Goal: Information Seeking & Learning: Find contact information

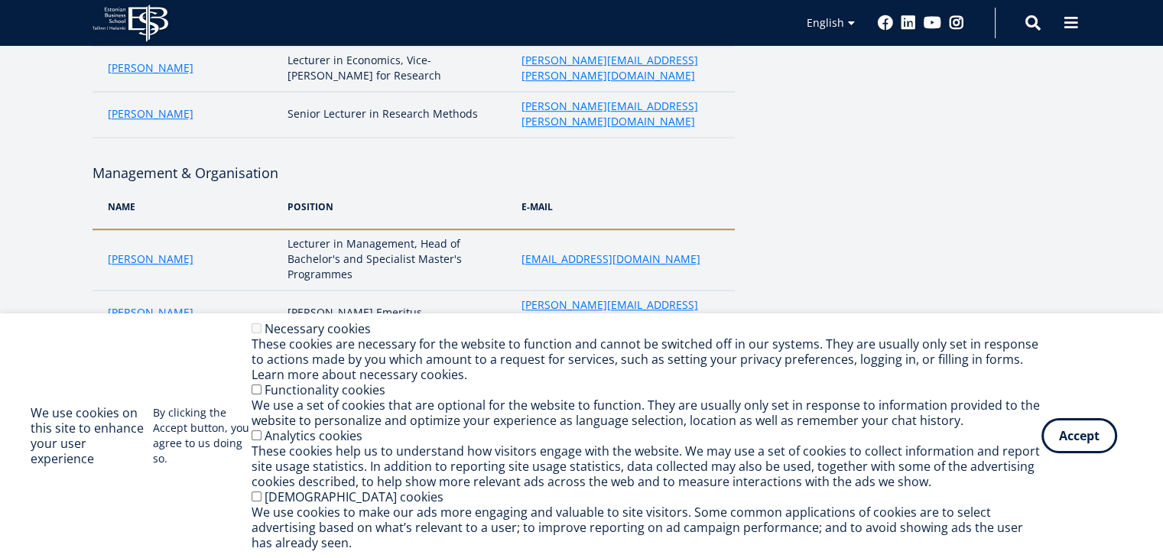
scroll to position [1101, 0]
click at [1081, 439] on button "Accept" at bounding box center [1079, 432] width 76 height 35
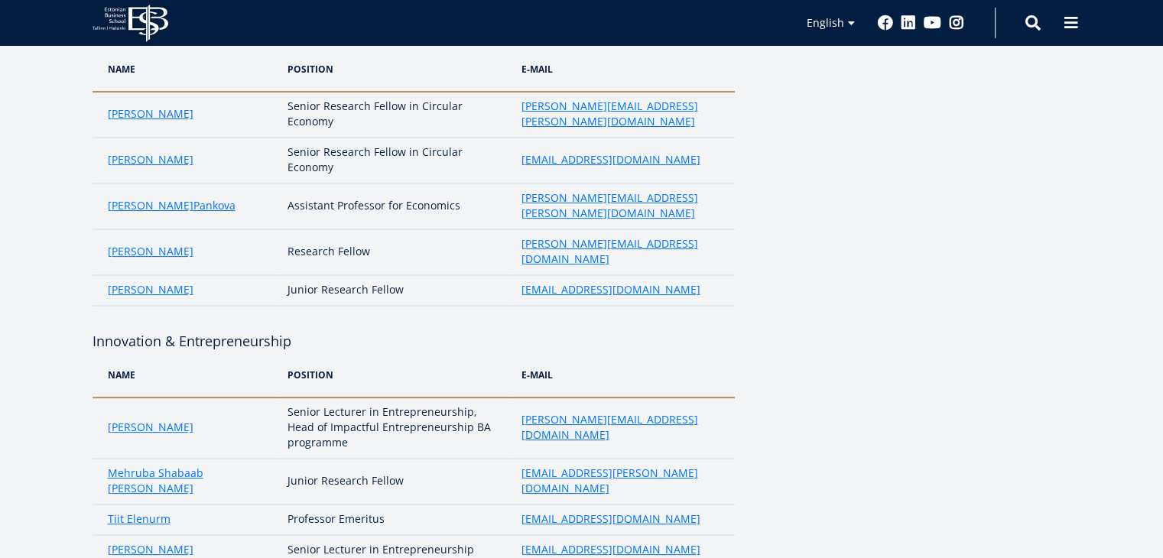
scroll to position [0, 0]
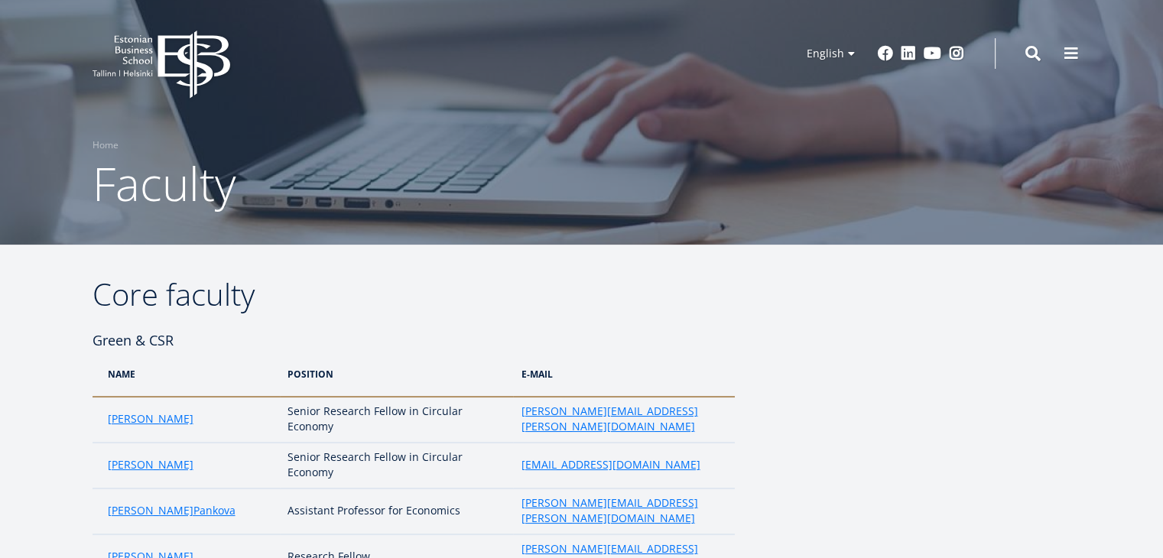
drag, startPoint x: 177, startPoint y: 417, endPoint x: 600, endPoint y: 363, distance: 426.8
click at [600, 363] on th "e-mail" at bounding box center [623, 374] width 221 height 45
drag, startPoint x: 96, startPoint y: 419, endPoint x: 254, endPoint y: 419, distance: 157.5
click at [254, 419] on td "[PERSON_NAME]" at bounding box center [186, 420] width 188 height 46
copy link "[PERSON_NAME]"
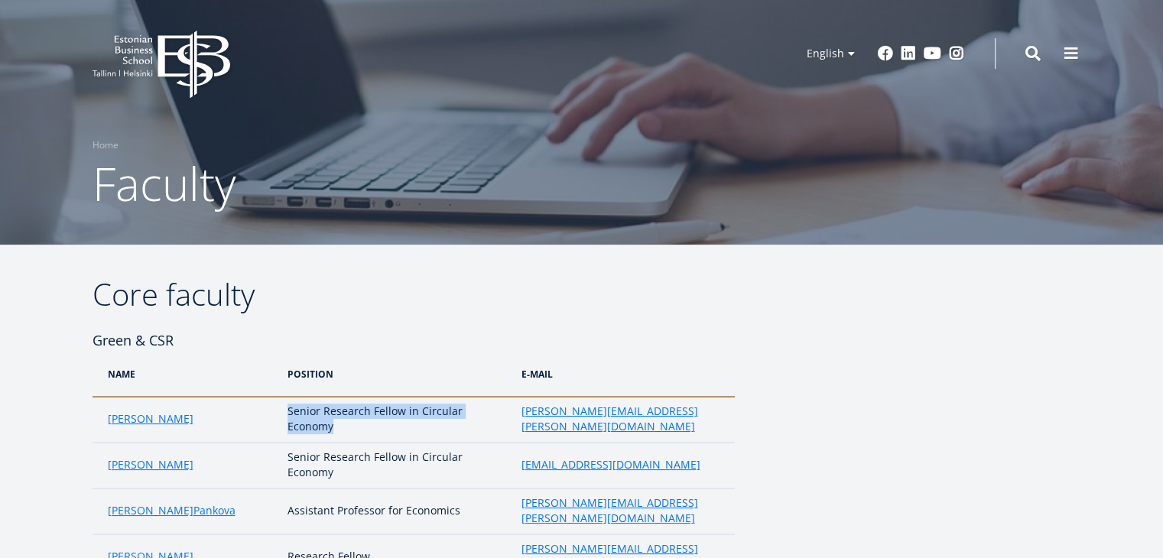
drag, startPoint x: 281, startPoint y: 407, endPoint x: 349, endPoint y: 426, distance: 71.4
click at [349, 426] on td "Senior Research Fellow in Circular Economy" at bounding box center [396, 420] width 233 height 46
copy td "Senior Research Fellow in Circular Economy"
click at [686, 406] on td "[PERSON_NAME][EMAIL_ADDRESS][PERSON_NAME][DOMAIN_NAME]" at bounding box center [623, 420] width 221 height 46
drag, startPoint x: 686, startPoint y: 406, endPoint x: 478, endPoint y: 428, distance: 209.1
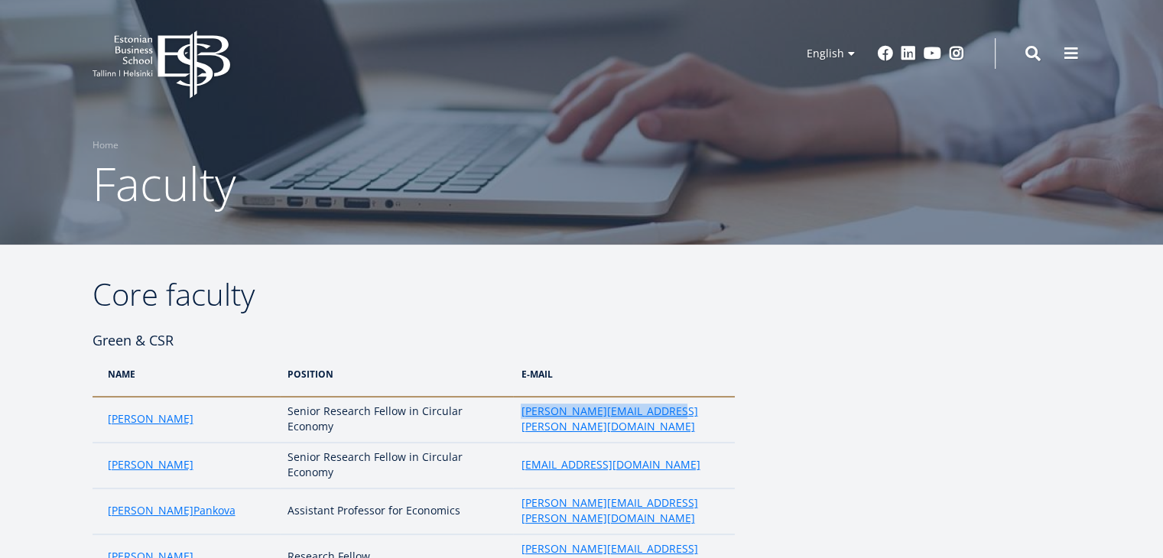
click at [478, 428] on tr "[PERSON_NAME] Senior Research Fellow in Circular Economy [PERSON_NAME][EMAIL_AD…" at bounding box center [413, 420] width 642 height 46
copy tr "[PERSON_NAME][EMAIL_ADDRESS][PERSON_NAME][DOMAIN_NAME]"
drag, startPoint x: 195, startPoint y: 420, endPoint x: 139, endPoint y: 416, distance: 55.9
click at [139, 416] on link "[PERSON_NAME]" at bounding box center [151, 418] width 86 height 15
drag, startPoint x: 135, startPoint y: 414, endPoint x: 37, endPoint y: 359, distance: 112.0
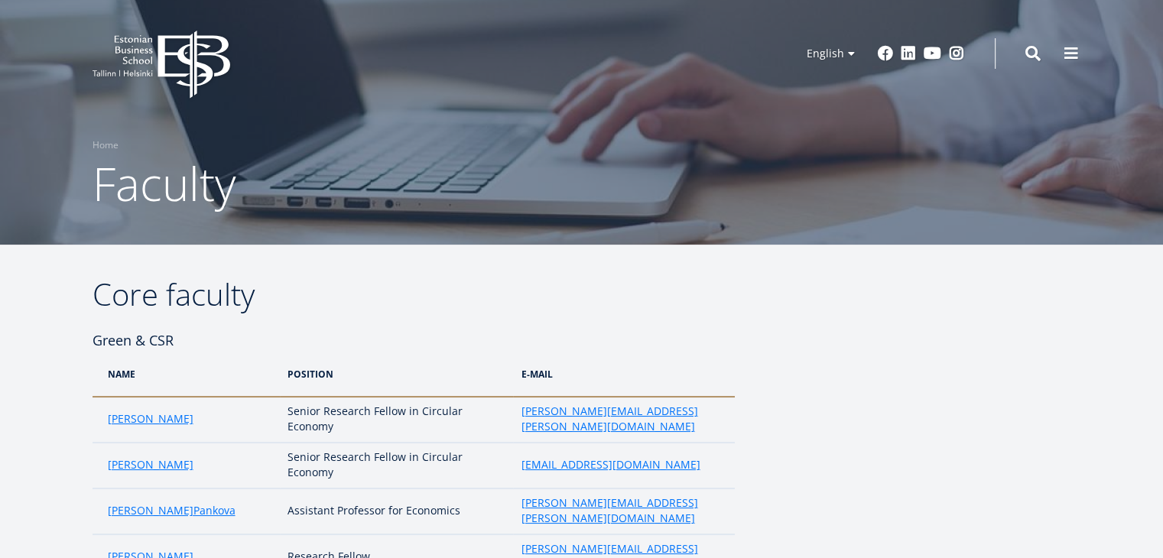
drag, startPoint x: 105, startPoint y: 429, endPoint x: 343, endPoint y: 429, distance: 238.5
click at [343, 429] on tr "[PERSON_NAME] Senior Research Fellow in Circular Economy [PERSON_NAME][EMAIL_AD…" at bounding box center [413, 420] width 642 height 46
copy tr "Aleksandra Kekkonen Senior Research Fellow in Circular Economy"
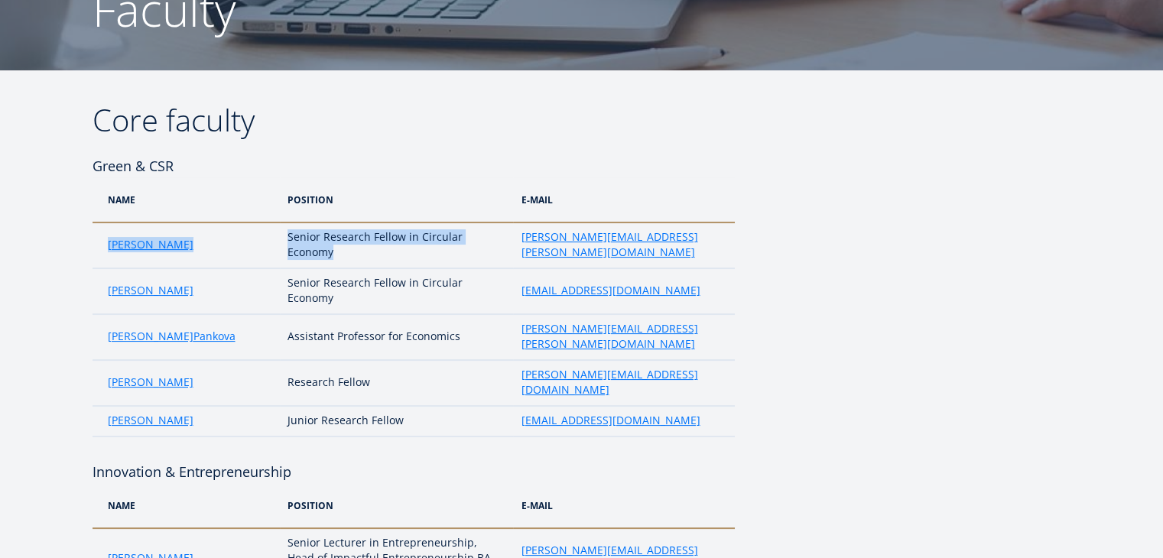
scroll to position [176, 0]
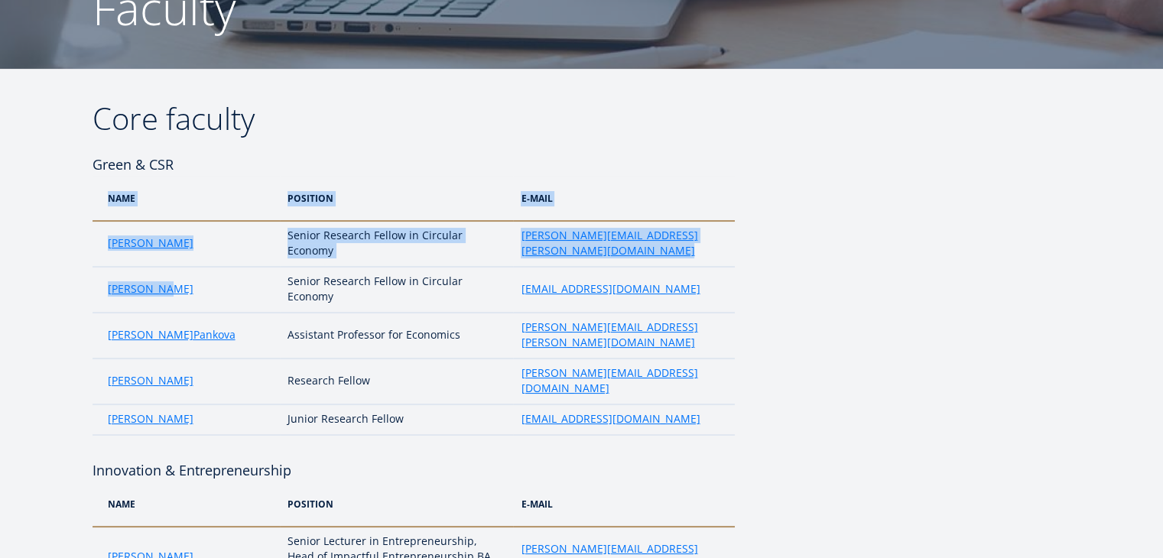
drag, startPoint x: 84, startPoint y: 291, endPoint x: 229, endPoint y: 295, distance: 144.5
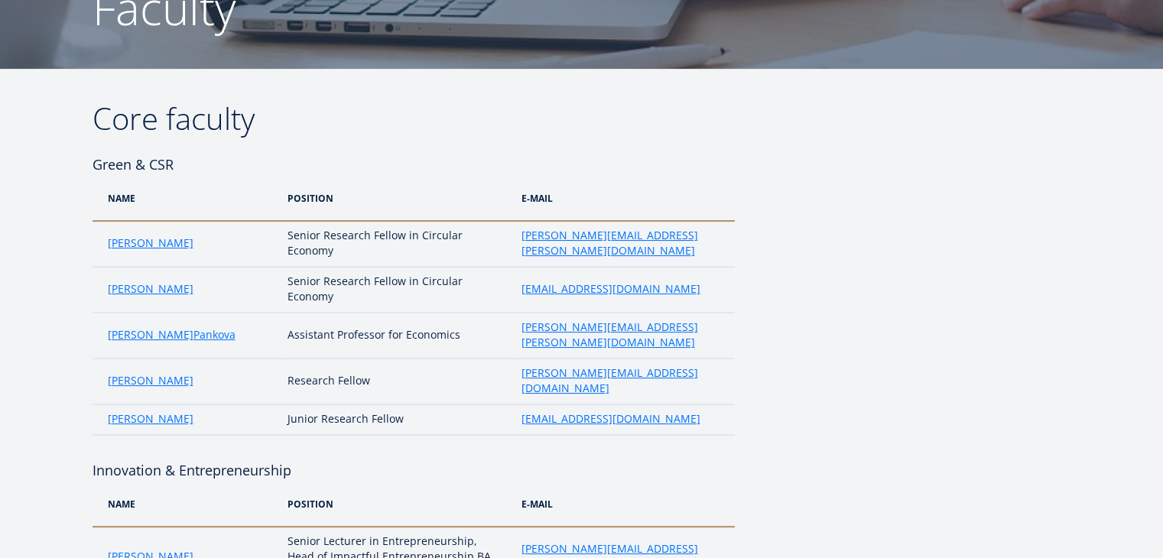
click at [229, 295] on td "[PERSON_NAME]" at bounding box center [186, 290] width 188 height 46
drag, startPoint x: 229, startPoint y: 295, endPoint x: 102, endPoint y: 288, distance: 127.1
click at [102, 288] on td "[PERSON_NAME]" at bounding box center [186, 290] width 188 height 46
copy link "[PERSON_NAME]"
drag, startPoint x: 271, startPoint y: 277, endPoint x: 390, endPoint y: 282, distance: 118.6
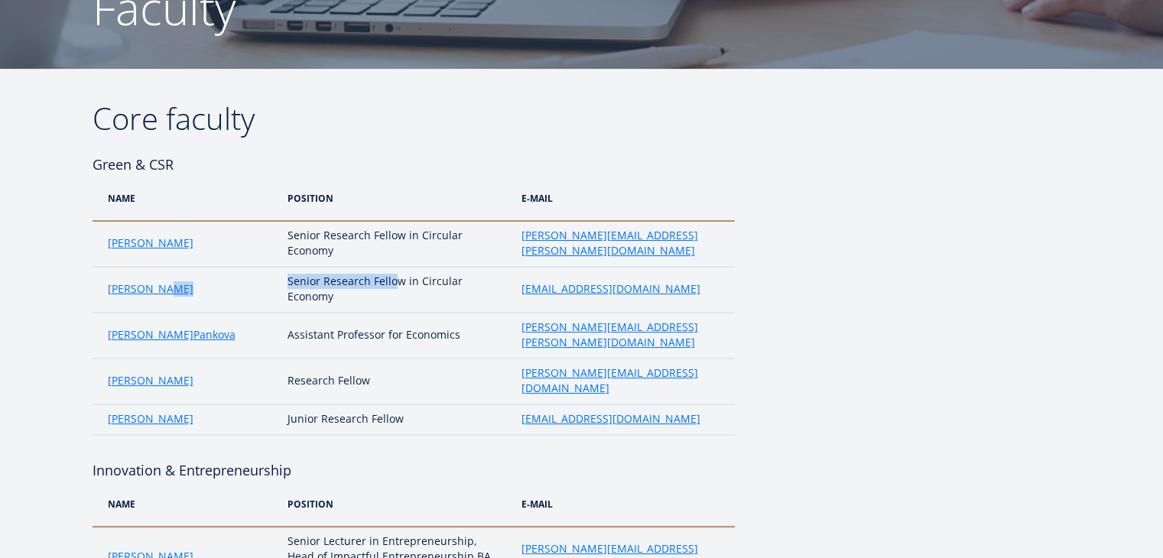
click at [390, 282] on tr "Kaidi Tamm Senior Research Fellow in Circular Economy kaidi.tamm@ebs.ee" at bounding box center [413, 290] width 642 height 46
drag, startPoint x: 504, startPoint y: 289, endPoint x: 670, endPoint y: 291, distance: 165.9
click at [670, 291] on tr "Kaidi Tamm Senior Research Fellow in Circular Economy kaidi.tamm@ebs.ee" at bounding box center [413, 290] width 642 height 46
copy tr "[EMAIL_ADDRESS][DOMAIN_NAME]"
drag, startPoint x: 122, startPoint y: 330, endPoint x: 68, endPoint y: 323, distance: 54.8
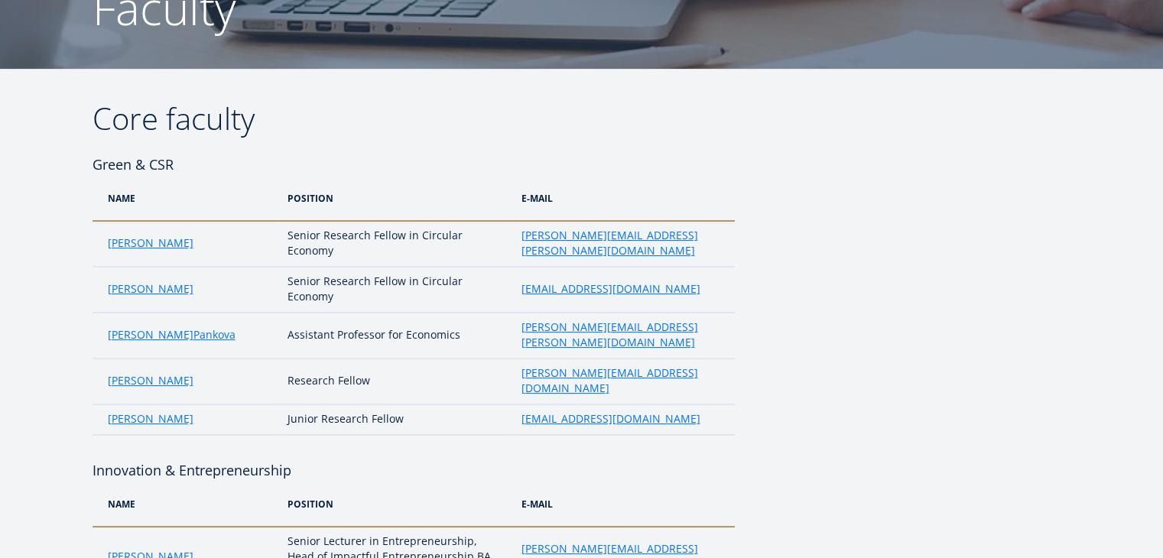
drag, startPoint x: 68, startPoint y: 323, endPoint x: 220, endPoint y: 325, distance: 152.1
click at [220, 325] on td "Niveditha Pankova" at bounding box center [186, 336] width 188 height 46
drag, startPoint x: 220, startPoint y: 325, endPoint x: 97, endPoint y: 333, distance: 123.4
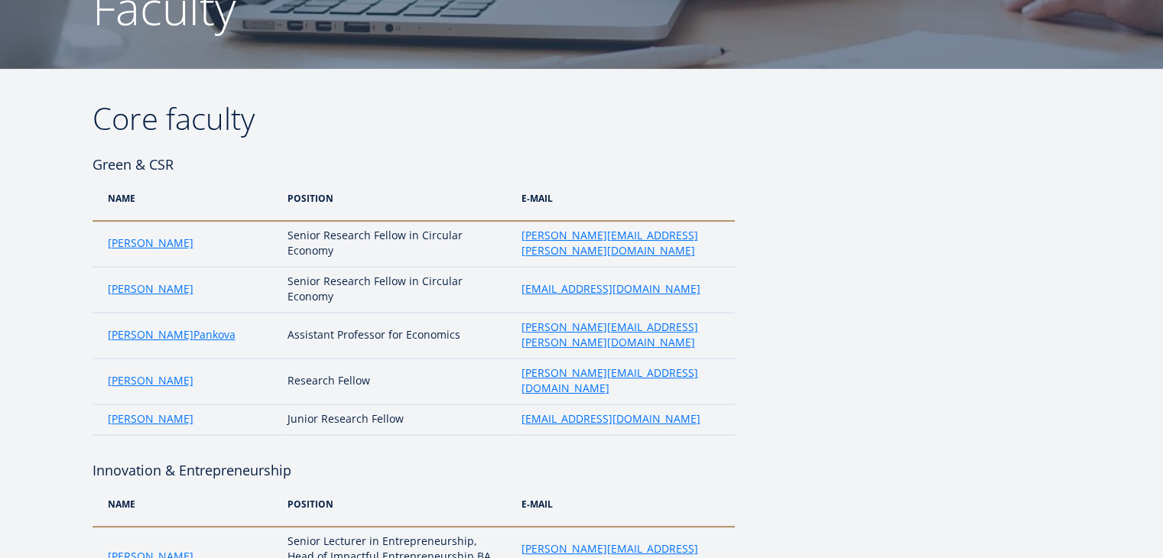
click at [97, 333] on td "Niveditha Pankova" at bounding box center [186, 336] width 188 height 46
copy td "Niveditha Pankova"
drag, startPoint x: 282, startPoint y: 325, endPoint x: 379, endPoint y: 327, distance: 97.1
click at [379, 327] on td "Assistant Professor for Economics" at bounding box center [396, 336] width 233 height 46
copy td "Assistant Professor"
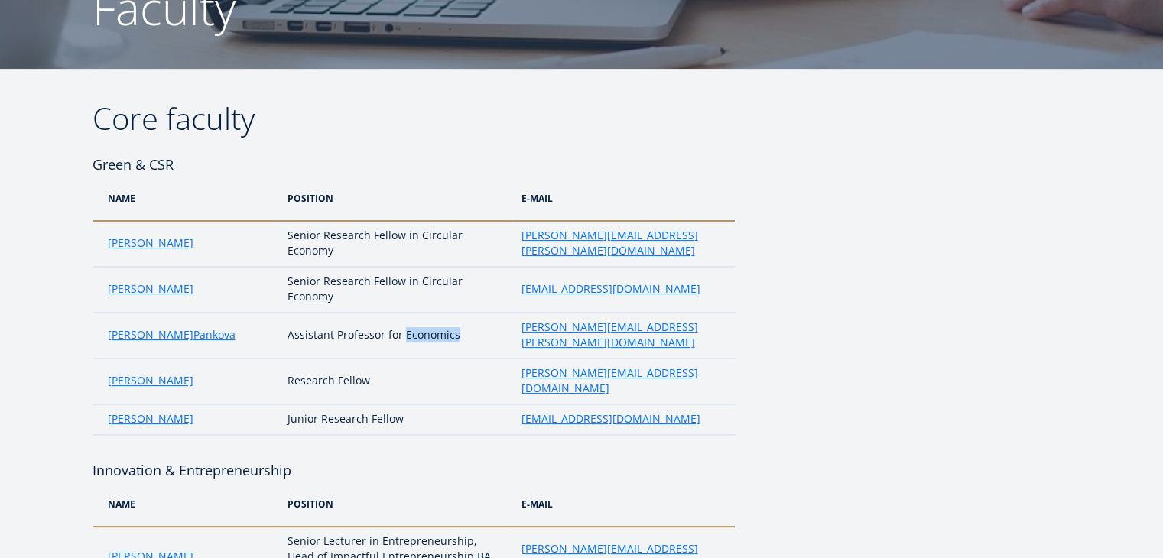
drag, startPoint x: 402, startPoint y: 327, endPoint x: 495, endPoint y: 328, distance: 93.3
click at [495, 328] on td "Assistant Professor for Economics" at bounding box center [396, 336] width 233 height 46
copy td "Economics"
drag, startPoint x: 527, startPoint y: 330, endPoint x: 468, endPoint y: 319, distance: 60.7
click at [468, 319] on td "Assistant Professor for Economics" at bounding box center [396, 336] width 233 height 46
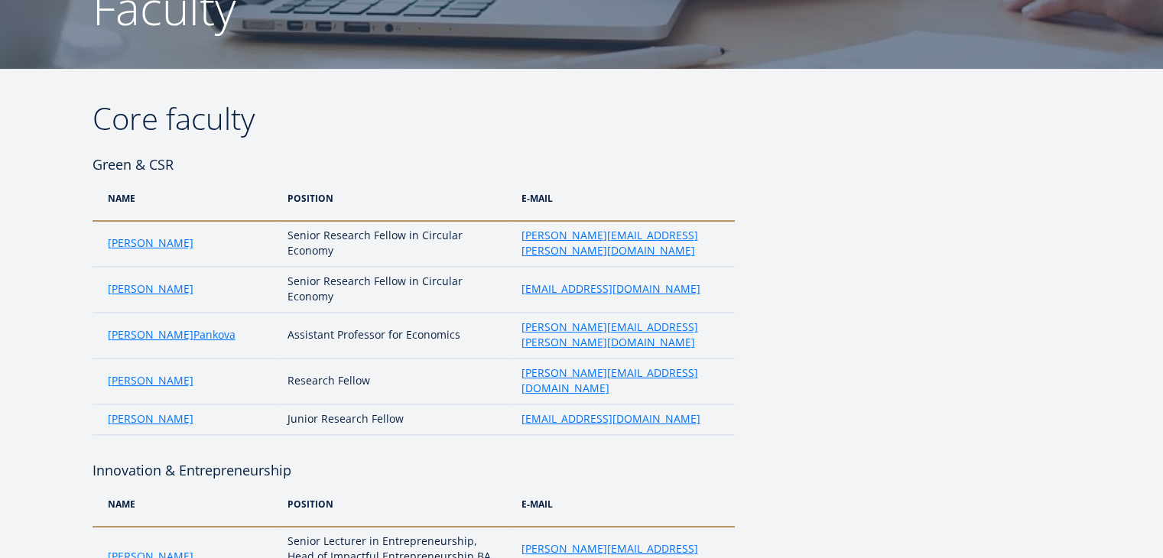
click at [667, 324] on td "[PERSON_NAME][EMAIL_ADDRESS][PERSON_NAME][DOMAIN_NAME]" at bounding box center [623, 336] width 221 height 46
drag, startPoint x: 667, startPoint y: 324, endPoint x: 508, endPoint y: 329, distance: 158.3
click at [513, 329] on td "[PERSON_NAME][EMAIL_ADDRESS][PERSON_NAME][DOMAIN_NAME]" at bounding box center [623, 336] width 221 height 46
copy link "[PERSON_NAME][EMAIL_ADDRESS][PERSON_NAME][DOMAIN_NAME]"
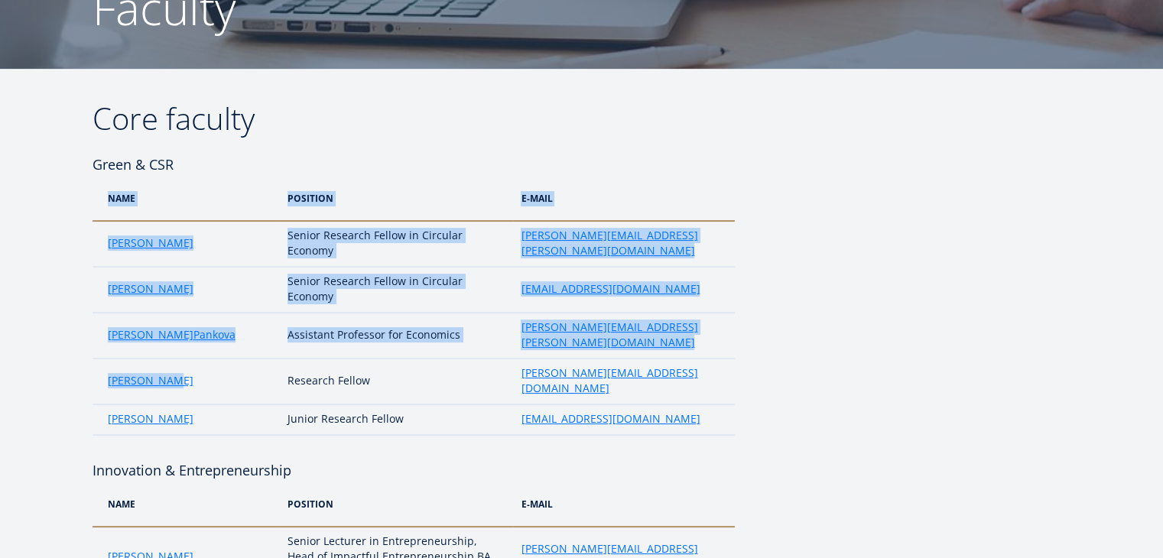
drag, startPoint x: 88, startPoint y: 351, endPoint x: 196, endPoint y: 353, distance: 108.6
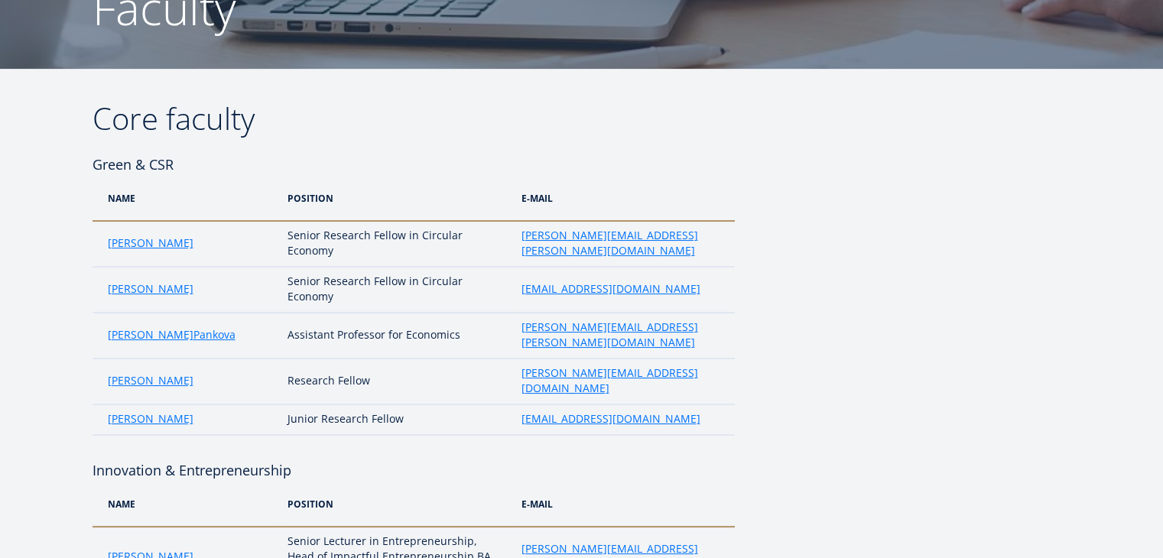
click at [196, 359] on td "[PERSON_NAME]" at bounding box center [186, 382] width 188 height 46
drag, startPoint x: 196, startPoint y: 353, endPoint x: 106, endPoint y: 359, distance: 90.4
click at [106, 359] on td "[PERSON_NAME]" at bounding box center [186, 382] width 188 height 46
copy link "[PERSON_NAME]"
drag, startPoint x: 288, startPoint y: 359, endPoint x: 404, endPoint y: 365, distance: 115.6
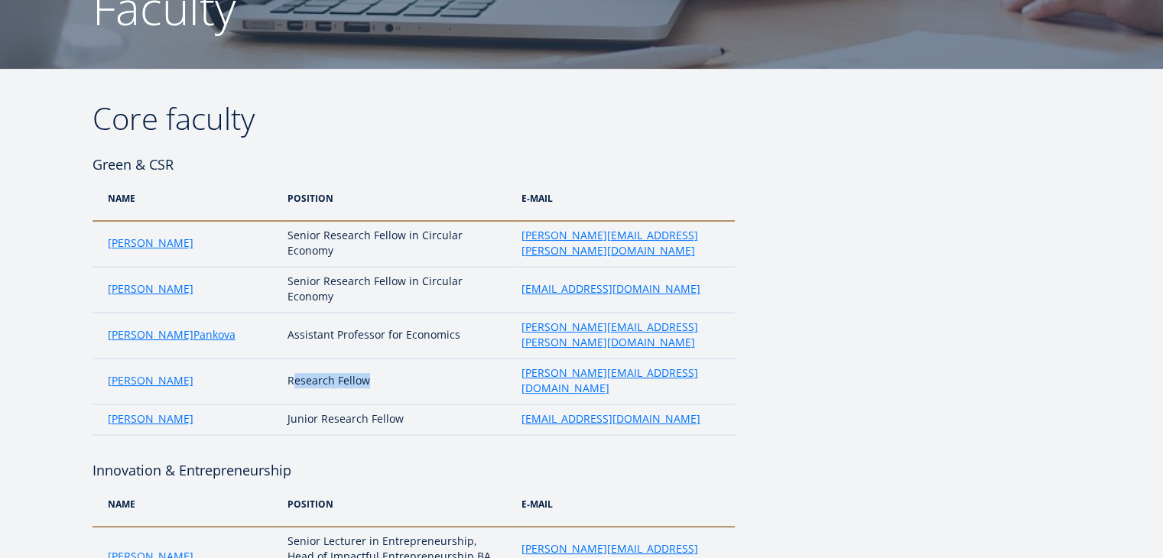
click at [404, 365] on td "Research Fellow" at bounding box center [396, 382] width 233 height 46
drag, startPoint x: 393, startPoint y: 359, endPoint x: 267, endPoint y: 361, distance: 126.1
click at [267, 361] on tr "Renee Pesor Research Fellow renee.pesor@ebs.ee" at bounding box center [413, 382] width 642 height 46
copy tr "Research Fellow"
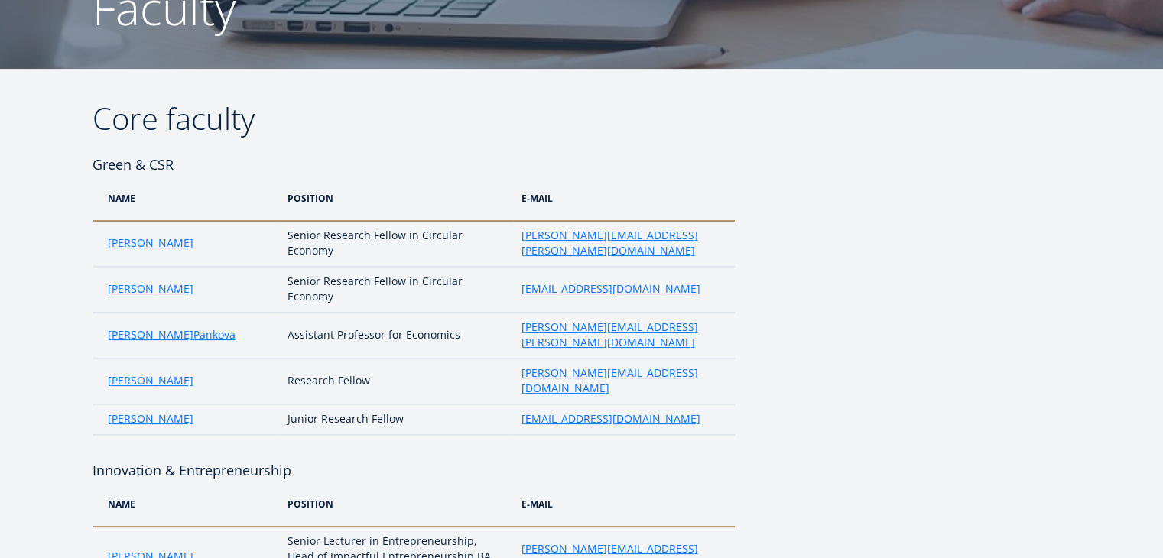
click at [644, 364] on td "[PERSON_NAME][EMAIL_ADDRESS][DOMAIN_NAME]" at bounding box center [623, 382] width 221 height 46
drag, startPoint x: 642, startPoint y: 357, endPoint x: 511, endPoint y: 365, distance: 130.9
click at [513, 365] on td "[PERSON_NAME][EMAIL_ADDRESS][DOMAIN_NAME]" at bounding box center [623, 382] width 221 height 46
drag, startPoint x: 524, startPoint y: 344, endPoint x: 504, endPoint y: 362, distance: 27.6
click at [504, 362] on td "Research Fellow" at bounding box center [396, 382] width 233 height 46
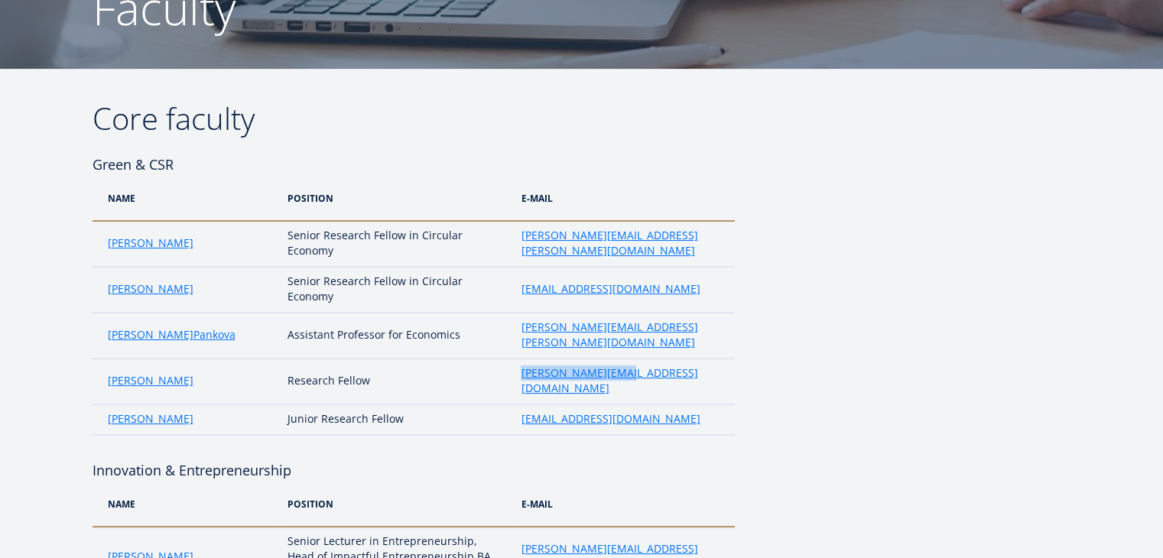
drag, startPoint x: 511, startPoint y: 355, endPoint x: 660, endPoint y: 354, distance: 149.8
click at [660, 359] on td "[PERSON_NAME][EMAIL_ADDRESS][DOMAIN_NAME]" at bounding box center [623, 382] width 221 height 46
copy link "[PERSON_NAME][EMAIL_ADDRESS][DOMAIN_NAME]"
click at [98, 404] on td "[PERSON_NAME]" at bounding box center [186, 419] width 188 height 31
drag, startPoint x: 98, startPoint y: 383, endPoint x: 222, endPoint y: 384, distance: 124.6
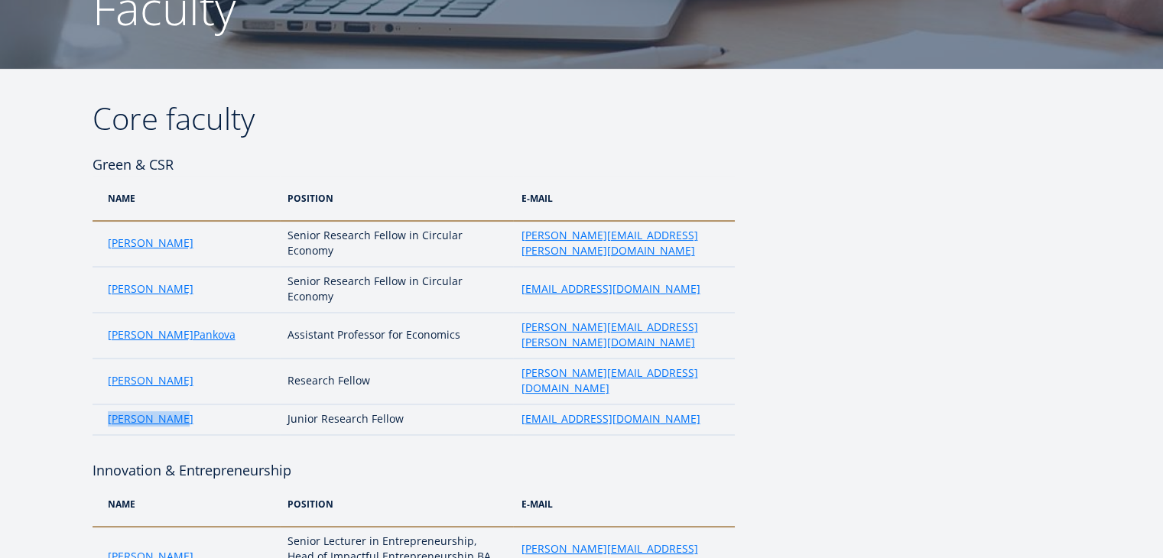
click at [222, 404] on td "[PERSON_NAME]" at bounding box center [186, 419] width 188 height 31
drag, startPoint x: 281, startPoint y: 388, endPoint x: 400, endPoint y: 395, distance: 118.7
click at [400, 404] on td "Junior Research Fellow" at bounding box center [396, 419] width 233 height 31
drag, startPoint x: 531, startPoint y: 385, endPoint x: 459, endPoint y: 366, distance: 75.1
click at [459, 366] on td "Research Fellow" at bounding box center [396, 382] width 233 height 46
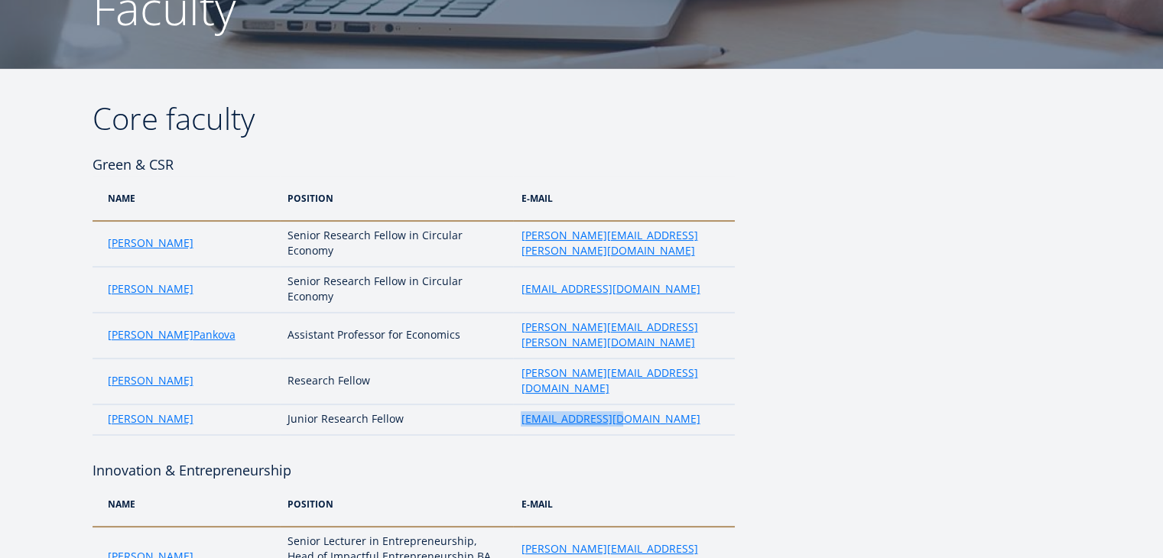
drag, startPoint x: 495, startPoint y: 386, endPoint x: 685, endPoint y: 388, distance: 189.6
click at [685, 404] on tr "Hira W Malik Junior Research Fellow hira.malik@ebs.ee" at bounding box center [413, 419] width 642 height 31
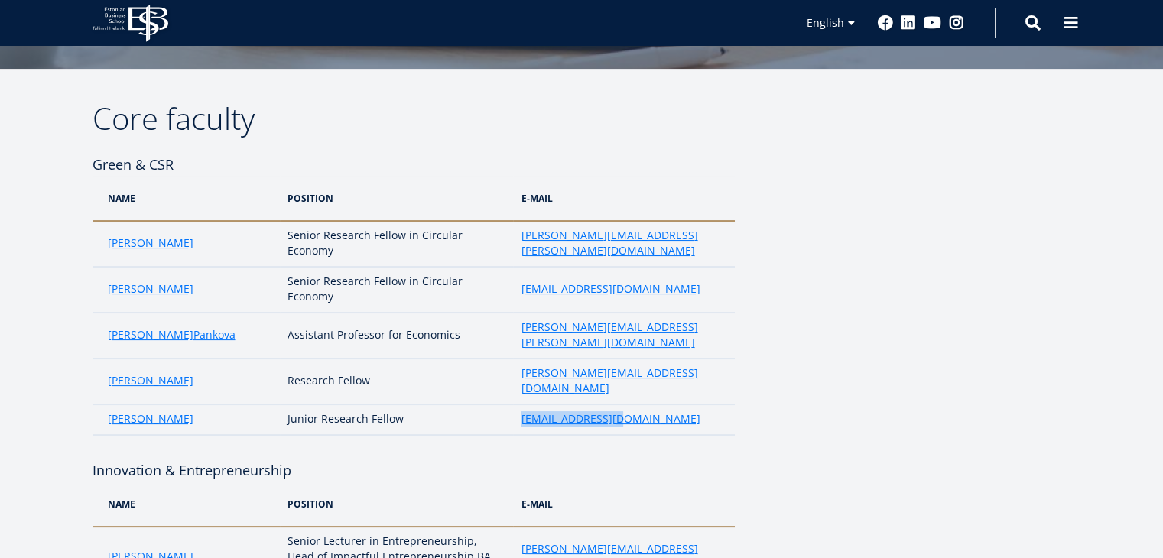
scroll to position [388, 0]
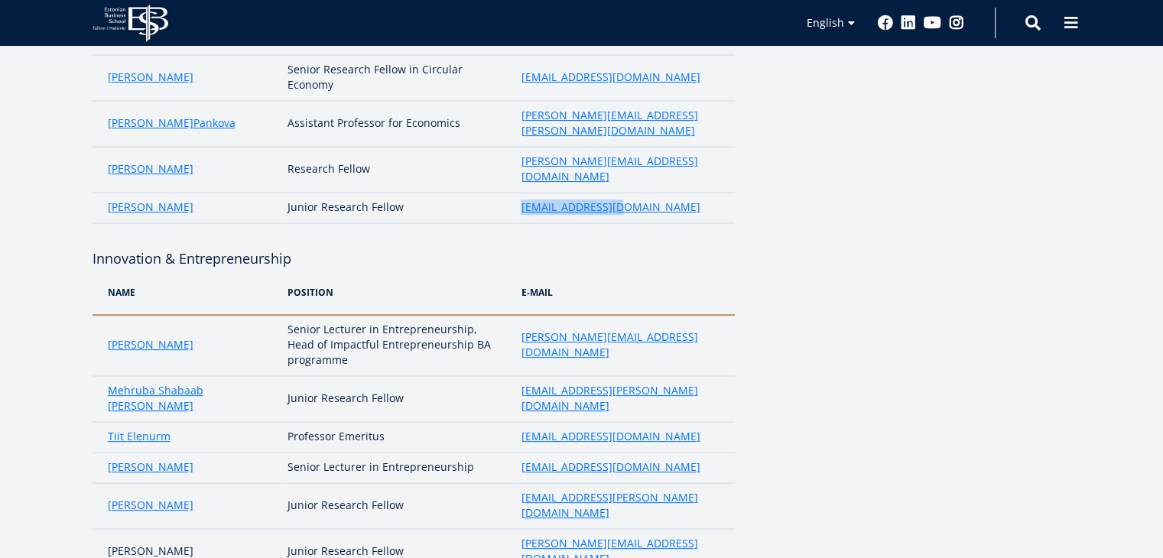
drag, startPoint x: 89, startPoint y: 222, endPoint x: 333, endPoint y: 235, distance: 244.9
drag, startPoint x: 113, startPoint y: 315, endPoint x: 24, endPoint y: 328, distance: 89.6
drag, startPoint x: 94, startPoint y: 313, endPoint x: 224, endPoint y: 307, distance: 130.1
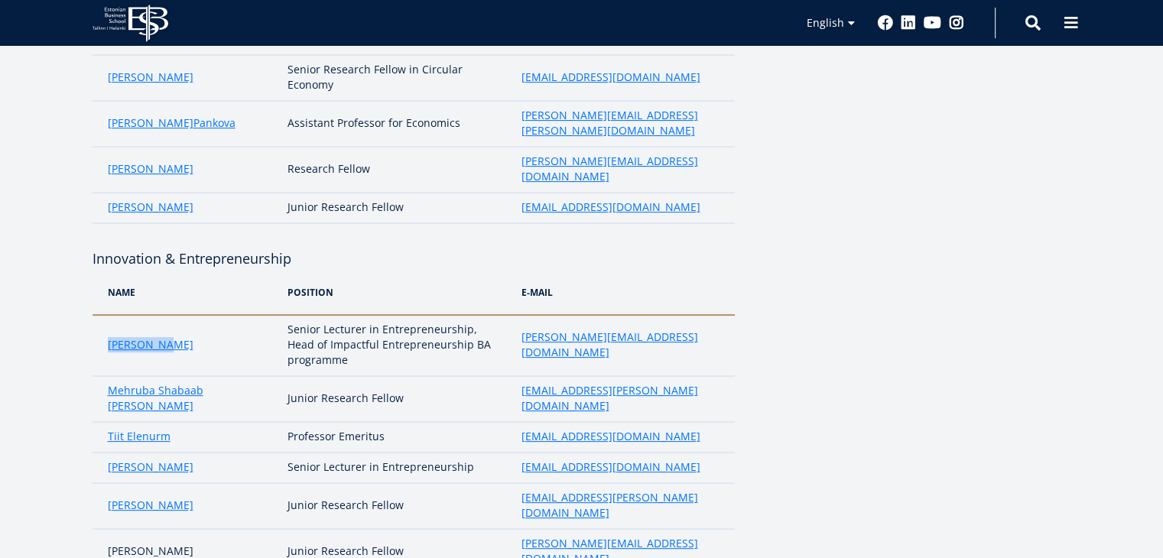
click at [224, 315] on td "[PERSON_NAME]" at bounding box center [186, 345] width 188 height 61
drag, startPoint x: 287, startPoint y: 289, endPoint x: 362, endPoint y: 300, distance: 75.8
click at [362, 315] on td "Senior Lecturer in Entrepreneurship, Head of Impactful Entrepreneurship BA prog…" at bounding box center [396, 345] width 233 height 61
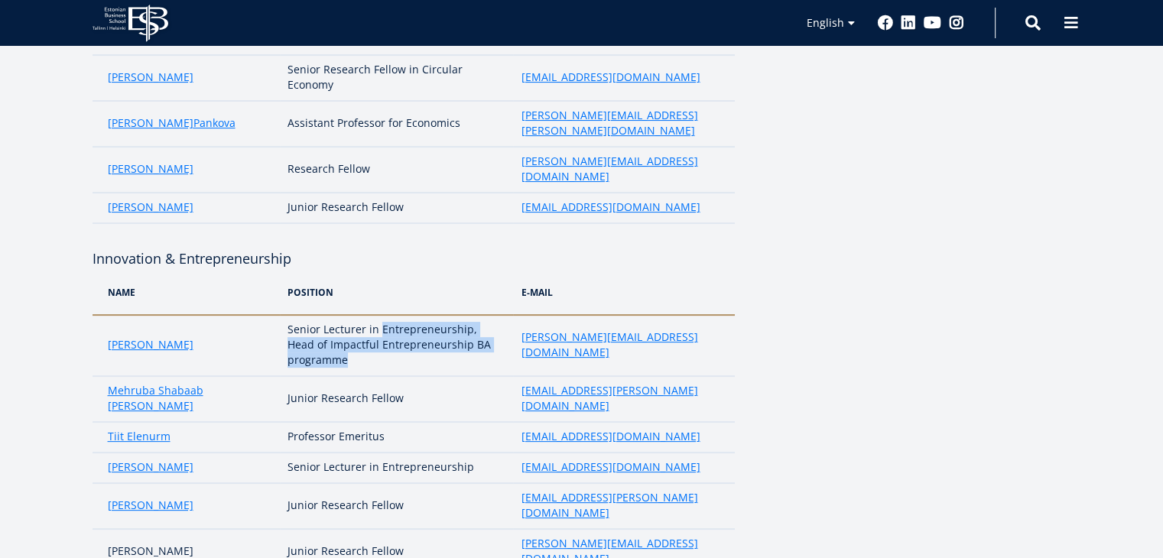
drag, startPoint x: 380, startPoint y: 294, endPoint x: 388, endPoint y: 328, distance: 35.2
click at [388, 328] on td "Senior Lecturer in Entrepreneurship, Head of Impactful Entrepreneurship BA prog…" at bounding box center [396, 345] width 233 height 61
drag, startPoint x: 540, startPoint y: 312, endPoint x: 460, endPoint y: 316, distance: 80.4
click at [460, 316] on td "Senior Lecturer in Entrepreneurship, Head of Impactful Entrepreneurship BA prog…" at bounding box center [396, 345] width 233 height 61
click at [495, 315] on td "Senior Lecturer in Entrepreneurship, Head of Impactful Entrepreneurship BA prog…" at bounding box center [396, 345] width 233 height 61
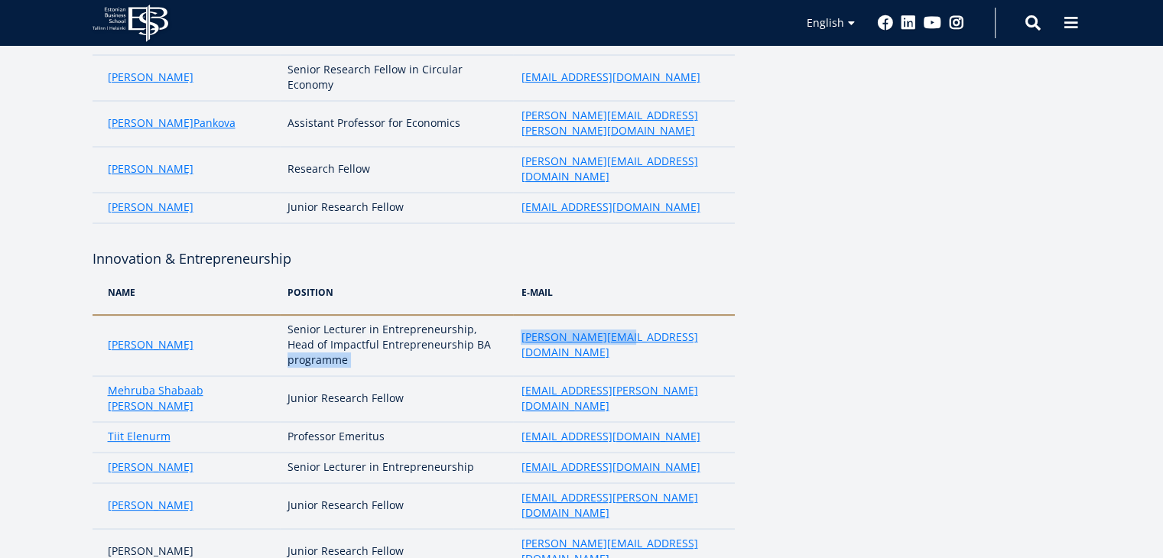
drag, startPoint x: 508, startPoint y: 310, endPoint x: 688, endPoint y: 321, distance: 180.0
click at [688, 321] on tr "Marge Täks Senior Lecturer in Entrepreneurship, Head of Impactful Entrepreneurs…" at bounding box center [413, 345] width 642 height 61
click at [688, 321] on td "[PERSON_NAME][EMAIL_ADDRESS][DOMAIN_NAME]" at bounding box center [623, 345] width 221 height 61
drag, startPoint x: 659, startPoint y: 313, endPoint x: 518, endPoint y: 317, distance: 140.7
click at [518, 317] on td "[PERSON_NAME][EMAIL_ADDRESS][DOMAIN_NAME]" at bounding box center [623, 345] width 221 height 61
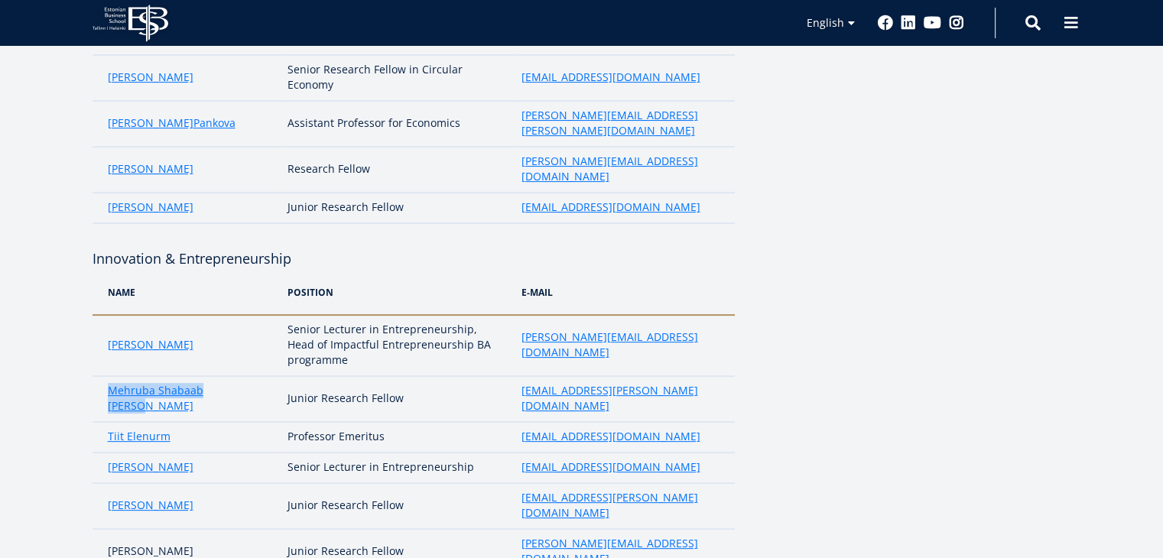
drag, startPoint x: 268, startPoint y: 349, endPoint x: 104, endPoint y: 362, distance: 164.1
click at [104, 376] on td "Mehruba Shabaab Haque" at bounding box center [186, 399] width 188 height 46
drag, startPoint x: 289, startPoint y: 358, endPoint x: 419, endPoint y: 355, distance: 130.0
click at [419, 376] on td "Junior Research Fellow" at bounding box center [396, 399] width 233 height 46
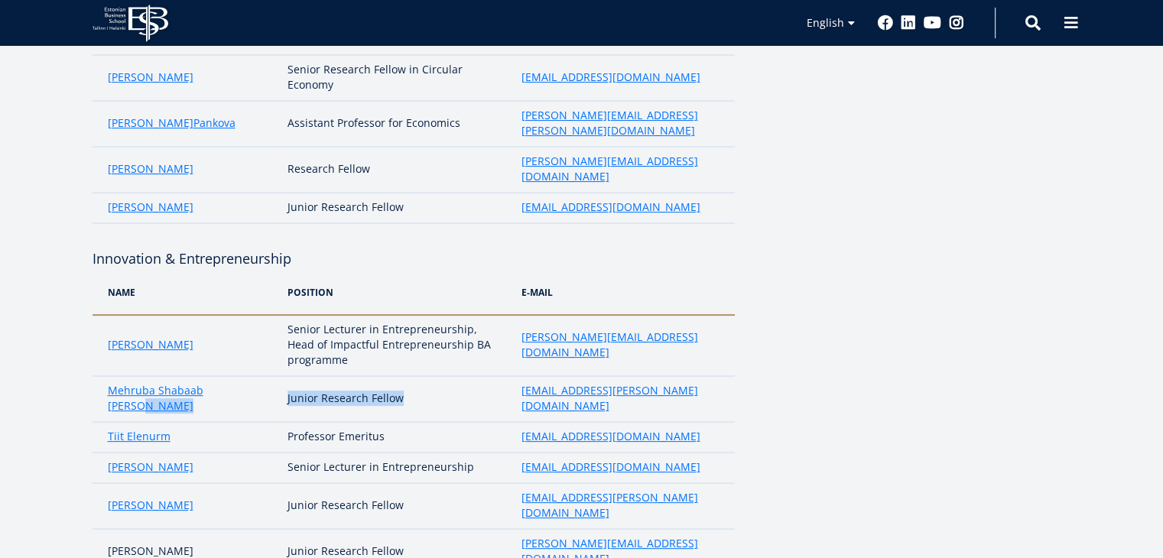
drag, startPoint x: 419, startPoint y: 355, endPoint x: 264, endPoint y: 355, distance: 155.2
click at [264, 376] on tr "Mehruba Shabaab Haque Junior Research Fellow mehruba.haque@ebs.ee" at bounding box center [413, 399] width 642 height 46
drag, startPoint x: 518, startPoint y: 359, endPoint x: 702, endPoint y: 355, distance: 184.2
click at [702, 376] on td "[EMAIL_ADDRESS][PERSON_NAME][DOMAIN_NAME]" at bounding box center [623, 399] width 221 height 46
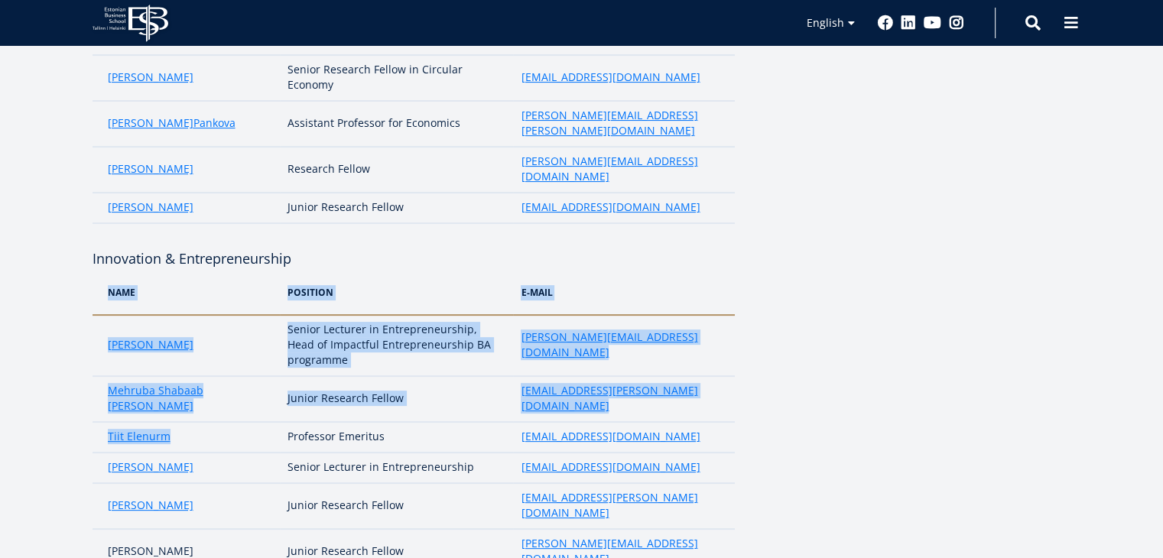
drag, startPoint x: 180, startPoint y: 386, endPoint x: 83, endPoint y: 387, distance: 97.1
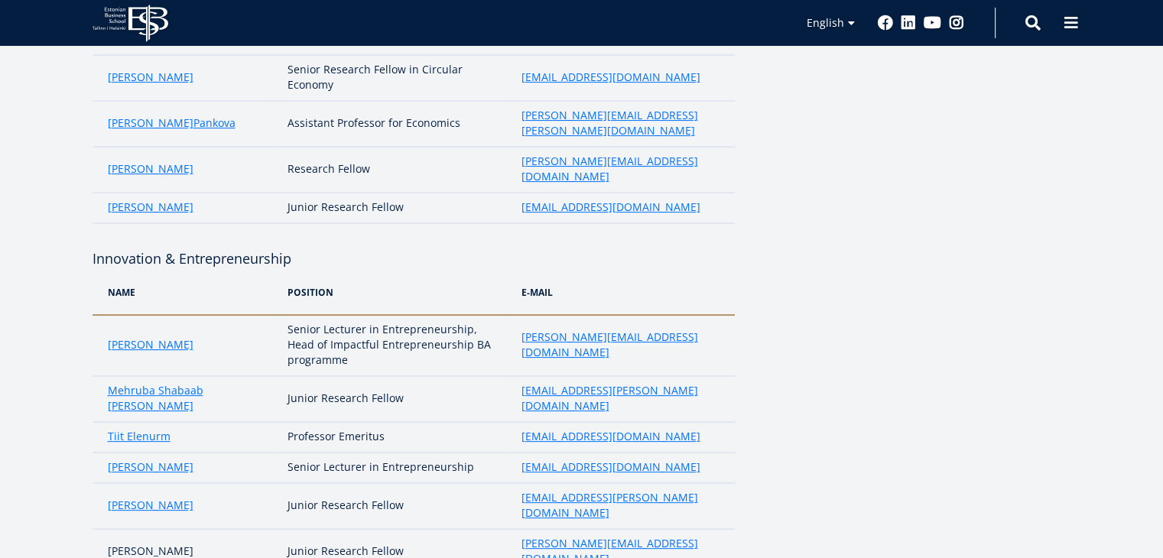
click at [213, 422] on td "Tiit Elenurm" at bounding box center [186, 437] width 188 height 31
drag, startPoint x: 213, startPoint y: 394, endPoint x: 107, endPoint y: 392, distance: 106.3
click at [107, 422] on td "Tiit Elenurm" at bounding box center [186, 437] width 188 height 31
drag, startPoint x: 288, startPoint y: 390, endPoint x: 410, endPoint y: 390, distance: 121.5
click at [410, 422] on td "Professor Emeritus" at bounding box center [396, 437] width 233 height 31
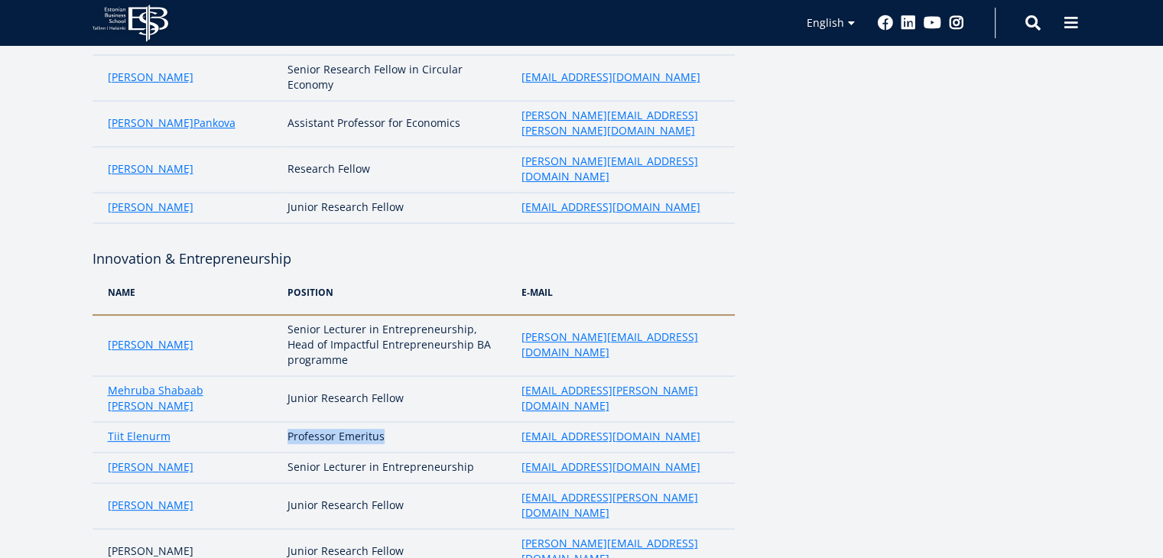
click at [511, 422] on td "Professor Emeritus" at bounding box center [396, 437] width 233 height 31
drag, startPoint x: 511, startPoint y: 389, endPoint x: 664, endPoint y: 386, distance: 152.1
click at [664, 422] on tr "Tiit Elenurm Professor Emeritus tiit.elenurm@ebs.ee" at bounding box center [413, 437] width 642 height 31
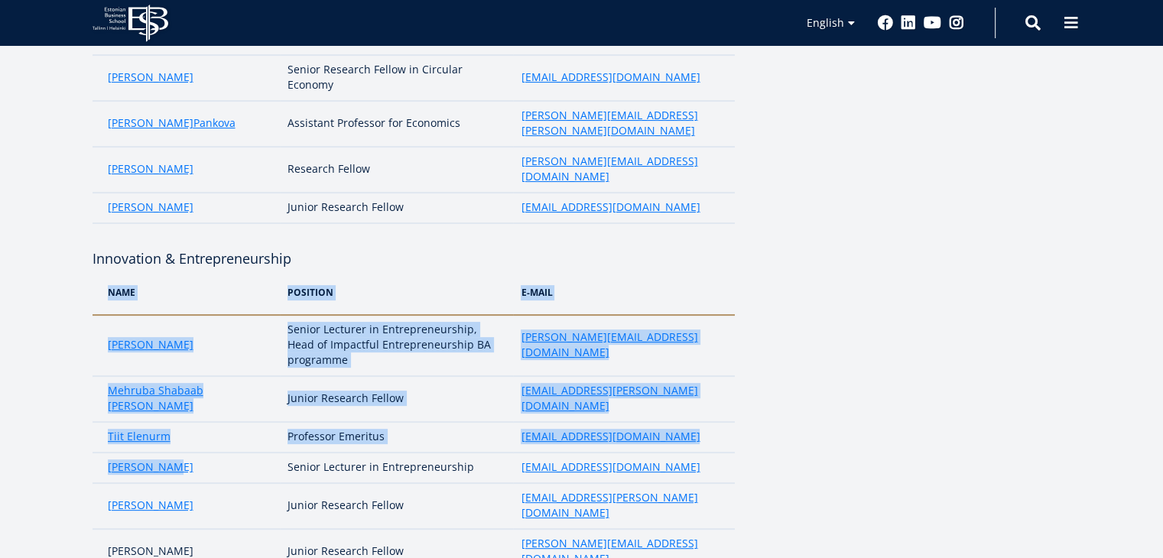
drag, startPoint x: 187, startPoint y: 419, endPoint x: 86, endPoint y: 421, distance: 100.2
drag, startPoint x: 86, startPoint y: 421, endPoint x: 168, endPoint y: 420, distance: 82.6
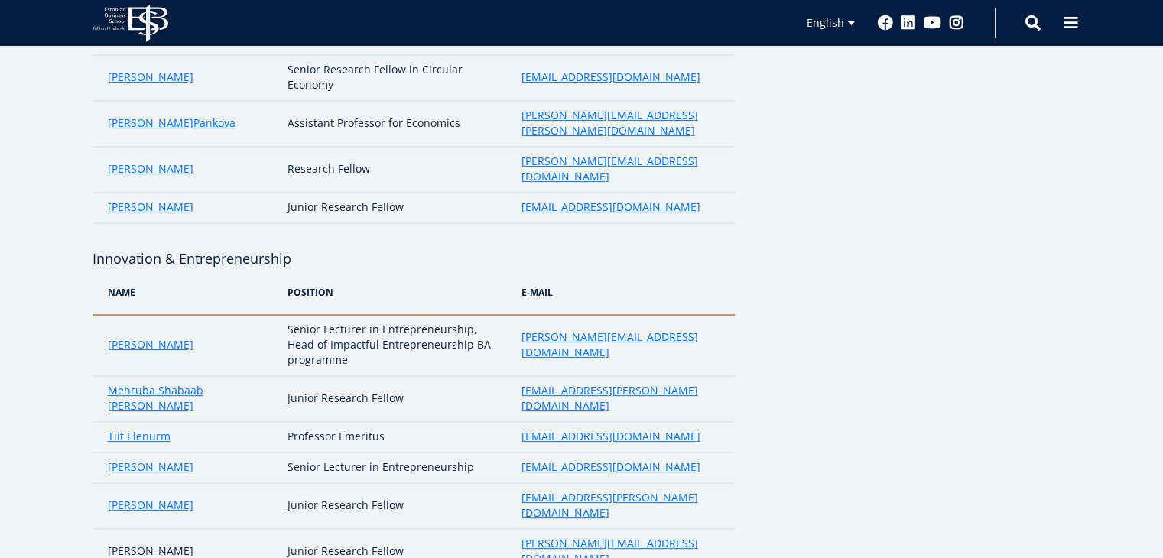
click at [168, 453] on td "[PERSON_NAME]" at bounding box center [186, 468] width 188 height 31
drag, startPoint x: 168, startPoint y: 420, endPoint x: 101, endPoint y: 420, distance: 67.3
click at [101, 453] on td "[PERSON_NAME]" at bounding box center [186, 468] width 188 height 31
drag, startPoint x: 287, startPoint y: 408, endPoint x: 363, endPoint y: 423, distance: 77.1
click at [363, 453] on td "Senior Lecturer in Entrepreneurship" at bounding box center [396, 468] width 233 height 31
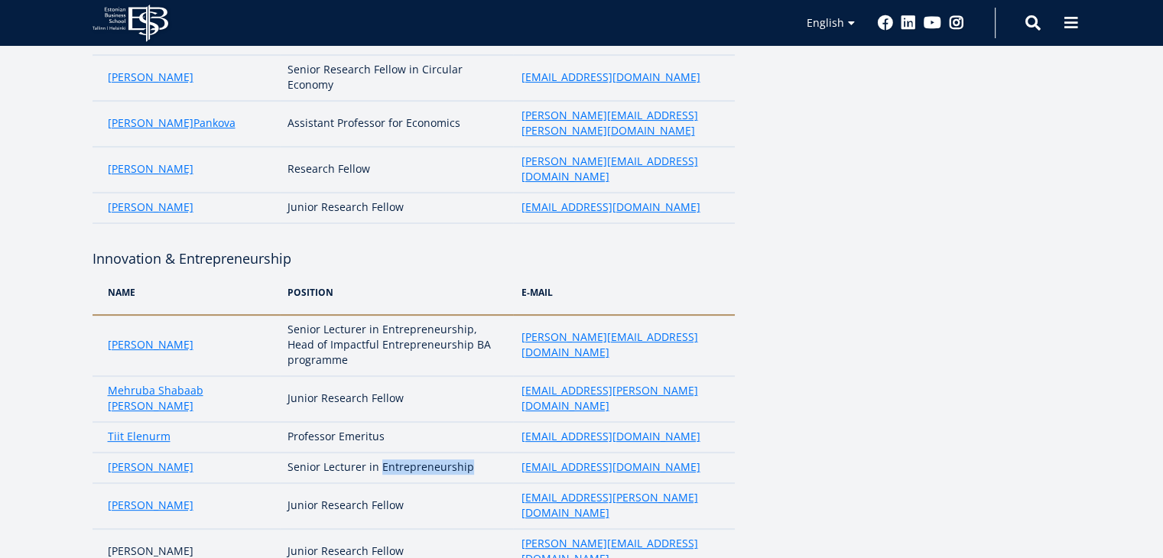
drag, startPoint x: 379, startPoint y: 414, endPoint x: 500, endPoint y: 417, distance: 120.8
click at [500, 453] on td "Senior Lecturer in Entrepreneurship" at bounding box center [396, 468] width 233 height 31
drag, startPoint x: 516, startPoint y: 416, endPoint x: 627, endPoint y: 421, distance: 111.0
click at [627, 453] on td "[EMAIL_ADDRESS][DOMAIN_NAME]" at bounding box center [623, 468] width 221 height 31
drag, startPoint x: 187, startPoint y: 445, endPoint x: 104, endPoint y: 450, distance: 82.7
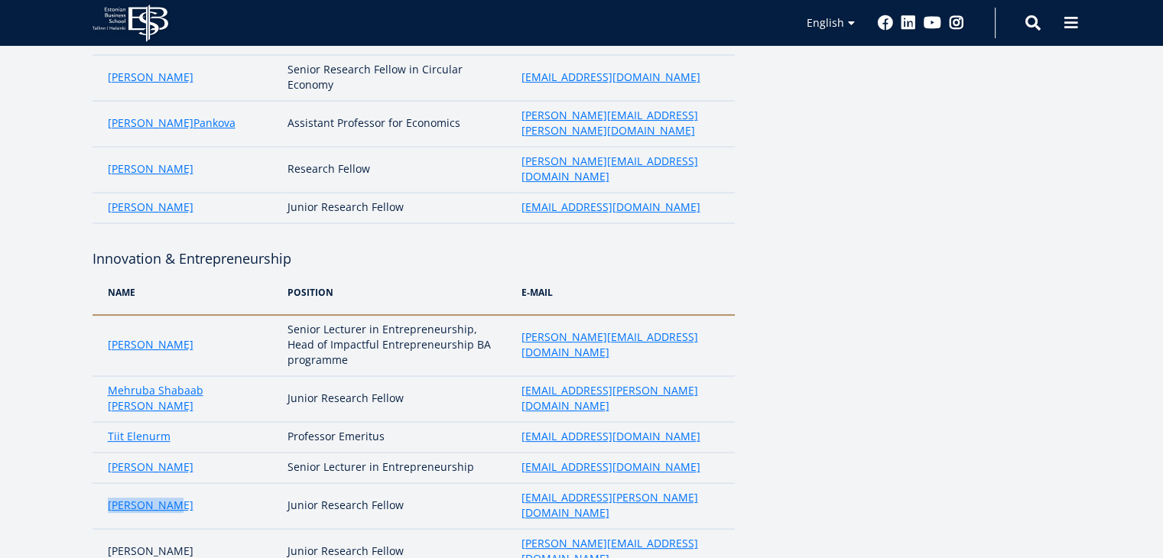
click at [104, 483] on td "[PERSON_NAME]" at bounding box center [186, 506] width 188 height 46
drag, startPoint x: 288, startPoint y: 448, endPoint x: 402, endPoint y: 452, distance: 114.0
click at [402, 483] on td "Junior Research Fellow" at bounding box center [396, 506] width 233 height 46
click at [696, 483] on td "[EMAIL_ADDRESS][PERSON_NAME][DOMAIN_NAME]" at bounding box center [623, 506] width 221 height 46
drag, startPoint x: 696, startPoint y: 449, endPoint x: 514, endPoint y: 447, distance: 182.7
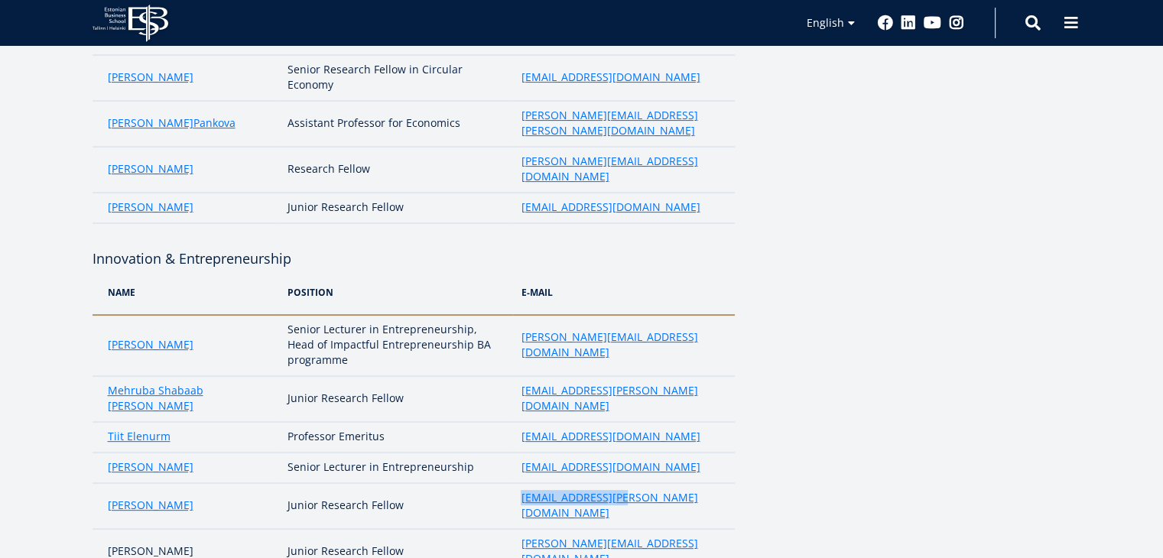
click at [514, 483] on td "[EMAIL_ADDRESS][PERSON_NAME][DOMAIN_NAME]" at bounding box center [623, 506] width 221 height 46
drag, startPoint x: 88, startPoint y: 478, endPoint x: 206, endPoint y: 478, distance: 117.7
click at [206, 529] on td "[PERSON_NAME]" at bounding box center [186, 552] width 188 height 46
drag, startPoint x: 206, startPoint y: 478, endPoint x: 104, endPoint y: 482, distance: 101.7
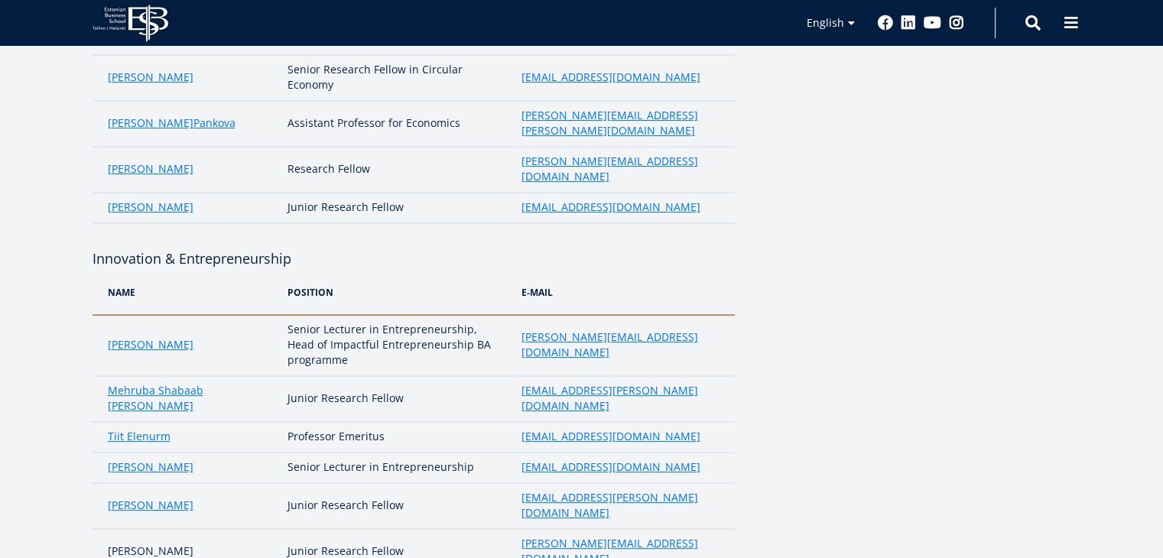
click at [104, 529] on td "[PERSON_NAME]" at bounding box center [186, 552] width 188 height 46
drag, startPoint x: 288, startPoint y: 480, endPoint x: 423, endPoint y: 479, distance: 134.5
click at [423, 529] on td "Junior Research Fellow" at bounding box center [396, 552] width 233 height 46
drag, startPoint x: 662, startPoint y: 475, endPoint x: 503, endPoint y: 485, distance: 159.3
click at [503, 529] on tr "Jelena Žovnikova Junior Research Fellow jelena.zovnikova@ebs.ee" at bounding box center [413, 552] width 642 height 46
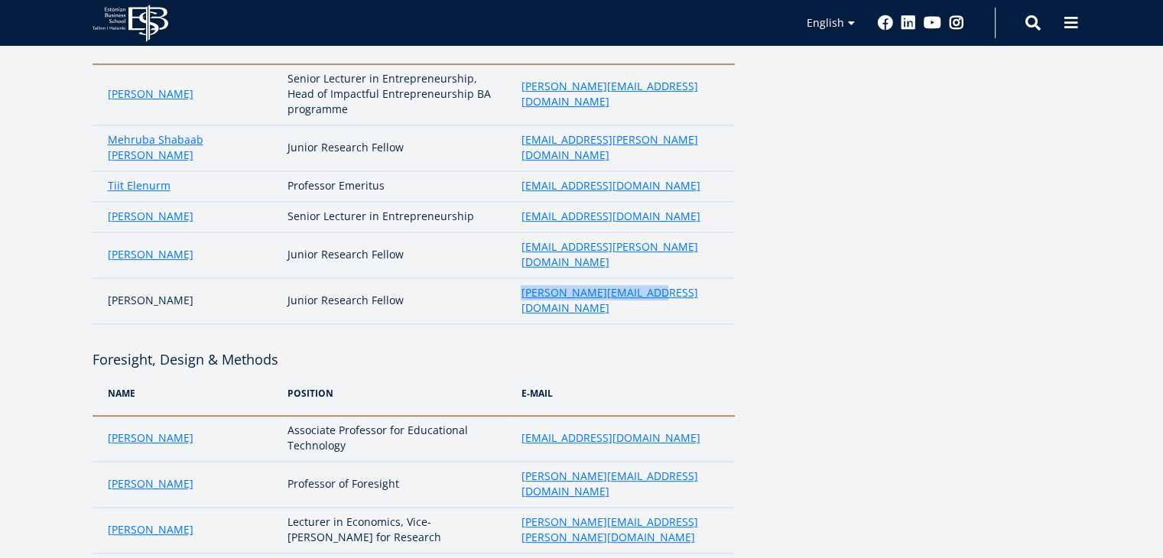
scroll to position [650, 0]
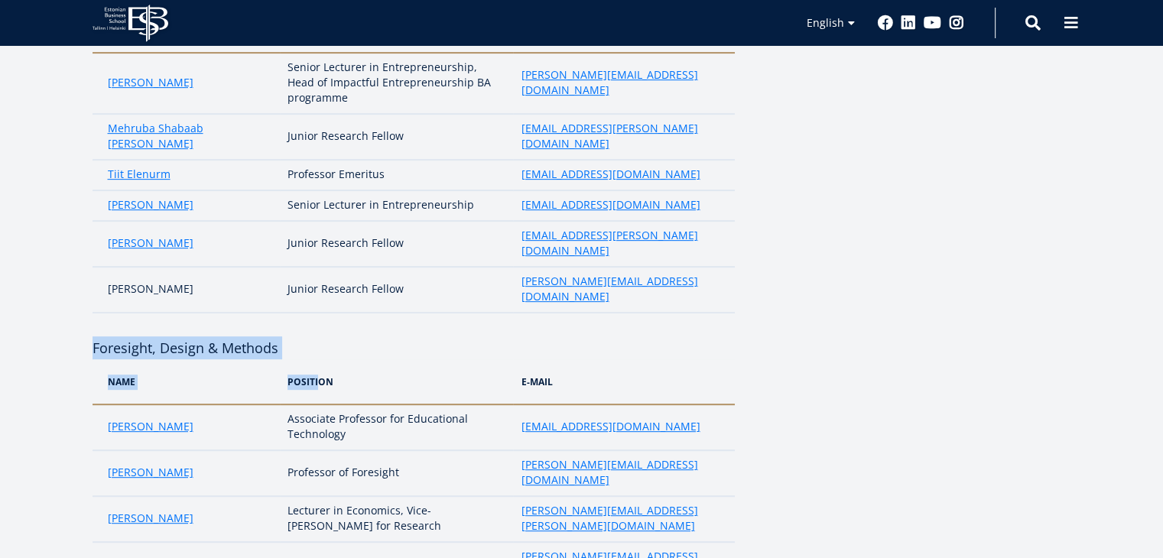
drag, startPoint x: 89, startPoint y: 264, endPoint x: 316, endPoint y: 279, distance: 227.5
click at [313, 336] on h4 "Foresight, Design & Methods" at bounding box center [413, 347] width 642 height 23
drag, startPoint x: 313, startPoint y: 264, endPoint x: 96, endPoint y: 259, distance: 217.2
click at [96, 336] on h4 "Foresight, Design & Methods" at bounding box center [413, 347] width 642 height 23
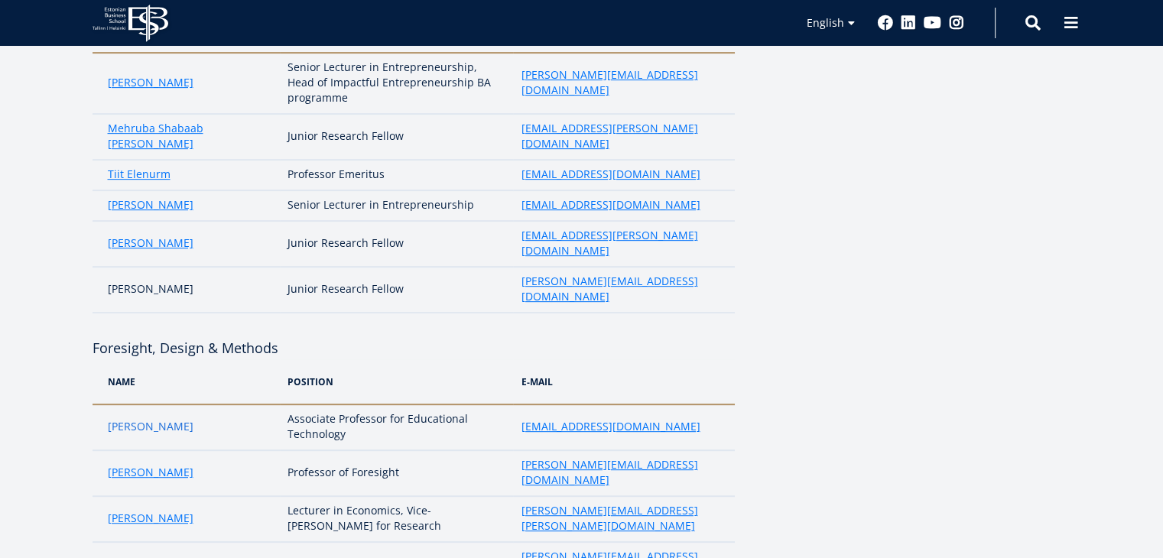
drag, startPoint x: 87, startPoint y: 350, endPoint x: 178, endPoint y: 342, distance: 91.3
click at [211, 404] on td "[PERSON_NAME]" at bounding box center [186, 427] width 188 height 46
drag, startPoint x: 211, startPoint y: 348, endPoint x: 97, endPoint y: 353, distance: 114.0
click at [97, 404] on td "[PERSON_NAME]" at bounding box center [186, 427] width 188 height 46
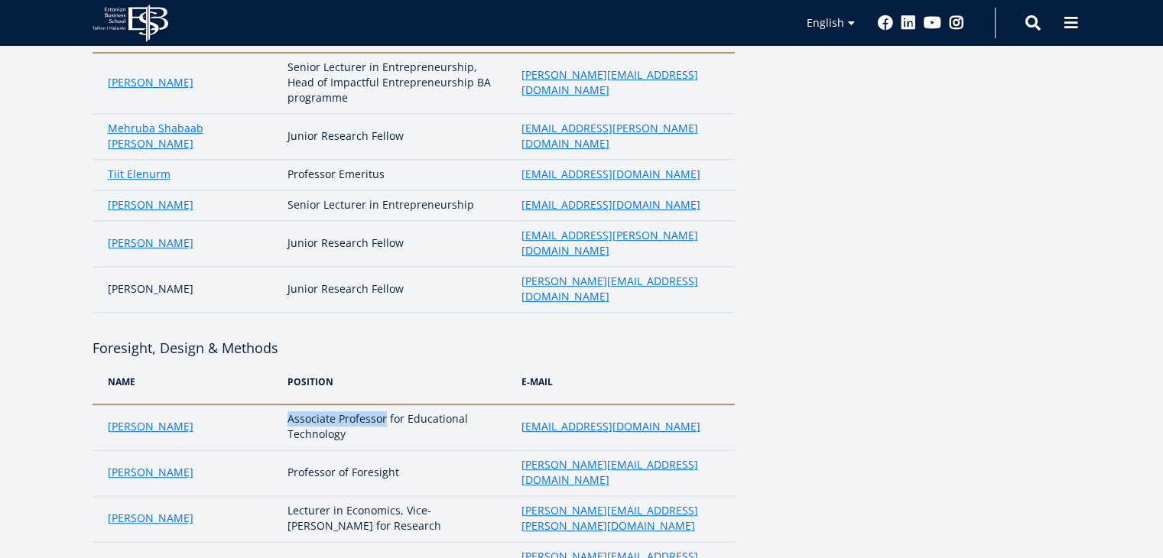
drag, startPoint x: 290, startPoint y: 339, endPoint x: 385, endPoint y: 338, distance: 95.6
click at [385, 404] on td "Associate Professor for Educational Technology" at bounding box center [396, 427] width 233 height 46
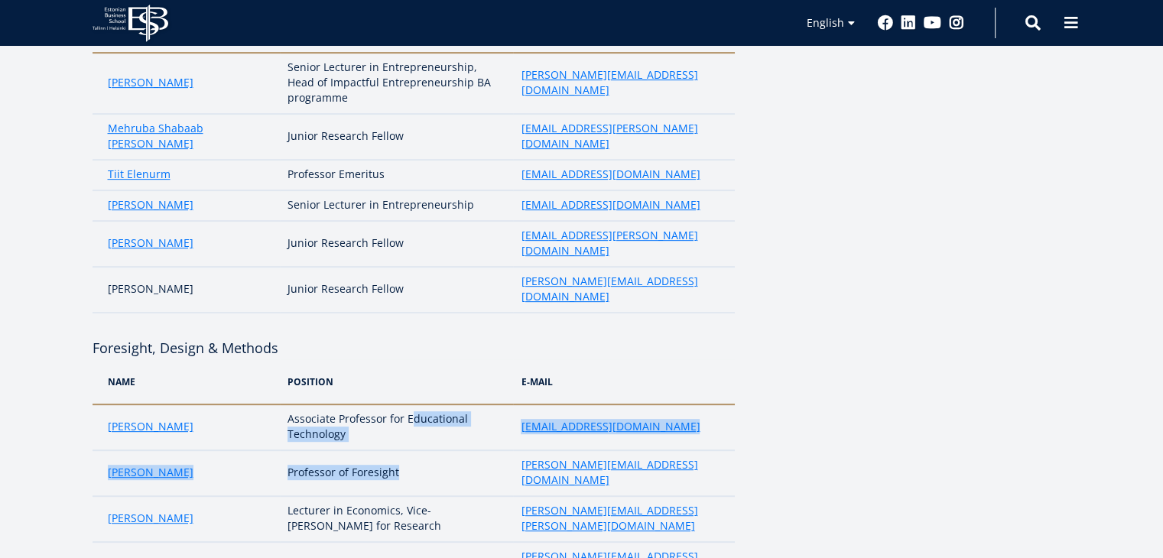
drag, startPoint x: 408, startPoint y: 337, endPoint x: 431, endPoint y: 368, distance: 38.8
click at [431, 404] on tbody "Anneli Veispak Associate Professor for Educational Technology anneli.veispak@eb…" at bounding box center [413, 495] width 642 height 183
click at [371, 404] on td "Associate Professor for Educational Technology" at bounding box center [396, 427] width 233 height 46
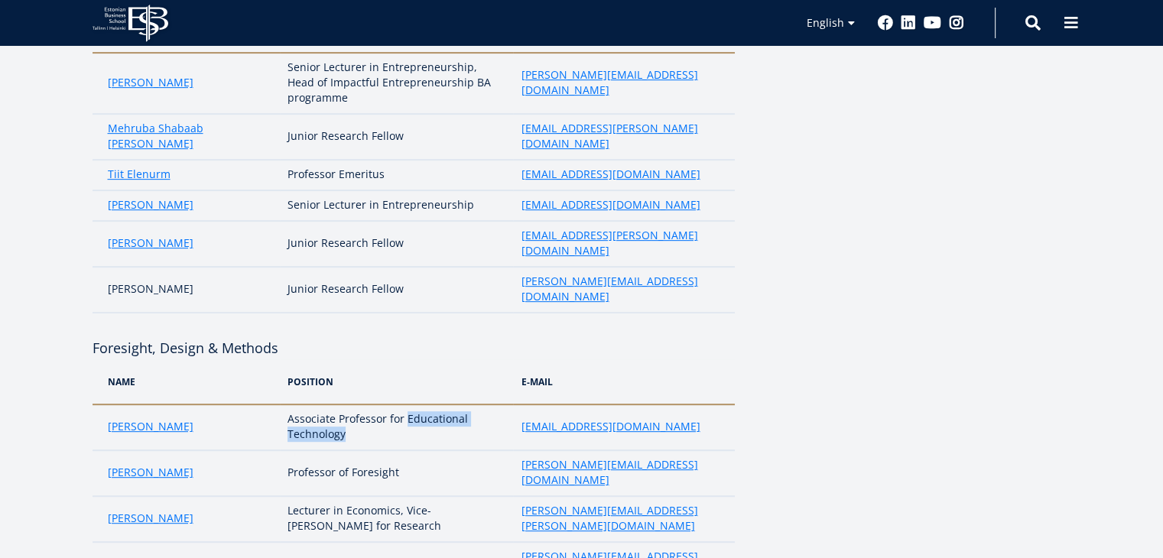
drag, startPoint x: 371, startPoint y: 360, endPoint x: 410, endPoint y: 334, distance: 46.9
click at [410, 404] on td "Associate Professor for Educational Technology" at bounding box center [396, 427] width 233 height 46
drag, startPoint x: 531, startPoint y: 343, endPoint x: 491, endPoint y: 349, distance: 41.0
click at [491, 404] on td "Associate Professor for Educational Technology" at bounding box center [396, 427] width 233 height 46
click at [483, 404] on td "Associate Professor for Educational Technology" at bounding box center [396, 427] width 233 height 46
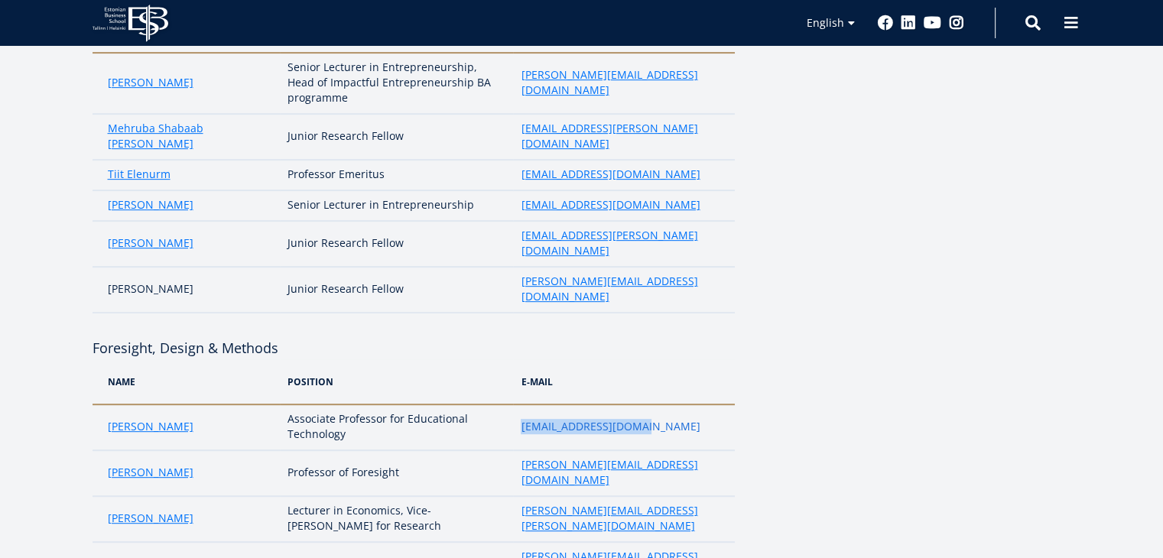
drag, startPoint x: 673, startPoint y: 341, endPoint x: 521, endPoint y: 348, distance: 151.5
click at [521, 404] on td "[EMAIL_ADDRESS][DOMAIN_NAME]" at bounding box center [623, 427] width 221 height 46
click at [209, 450] on td "[PERSON_NAME]" at bounding box center [186, 473] width 188 height 46
drag, startPoint x: 209, startPoint y: 389, endPoint x: 104, endPoint y: 377, distance: 105.4
click at [104, 450] on td "[PERSON_NAME]" at bounding box center [186, 473] width 188 height 46
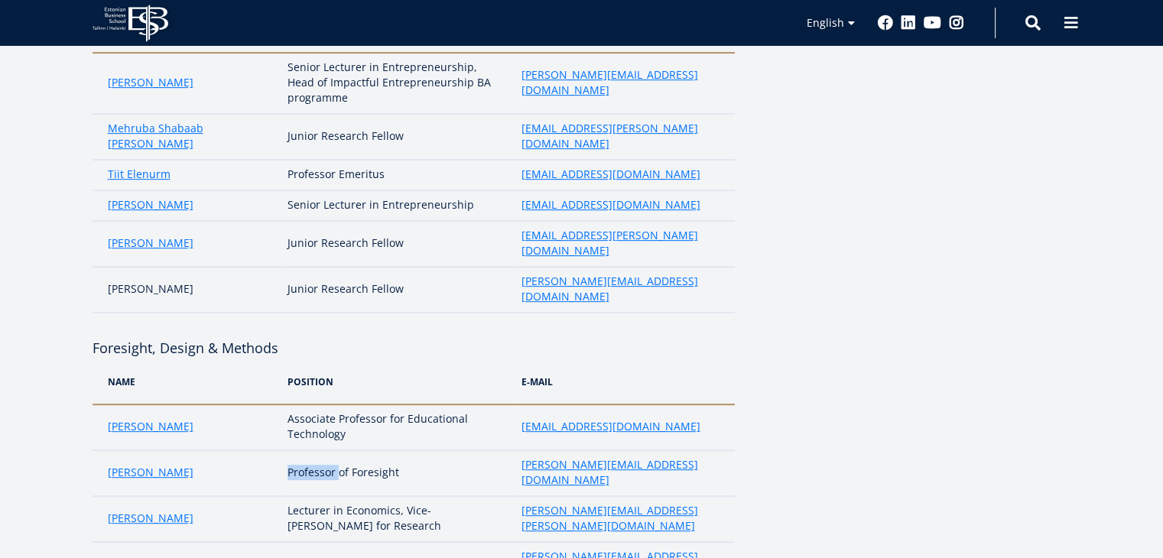
drag, startPoint x: 285, startPoint y: 384, endPoint x: 336, endPoint y: 387, distance: 51.3
click at [336, 450] on td "Professor of Foresight" at bounding box center [396, 473] width 233 height 46
drag, startPoint x: 352, startPoint y: 383, endPoint x: 407, endPoint y: 384, distance: 55.0
click at [407, 450] on td "Professor of Foresight" at bounding box center [396, 473] width 233 height 46
drag, startPoint x: 651, startPoint y: 377, endPoint x: 499, endPoint y: 387, distance: 152.4
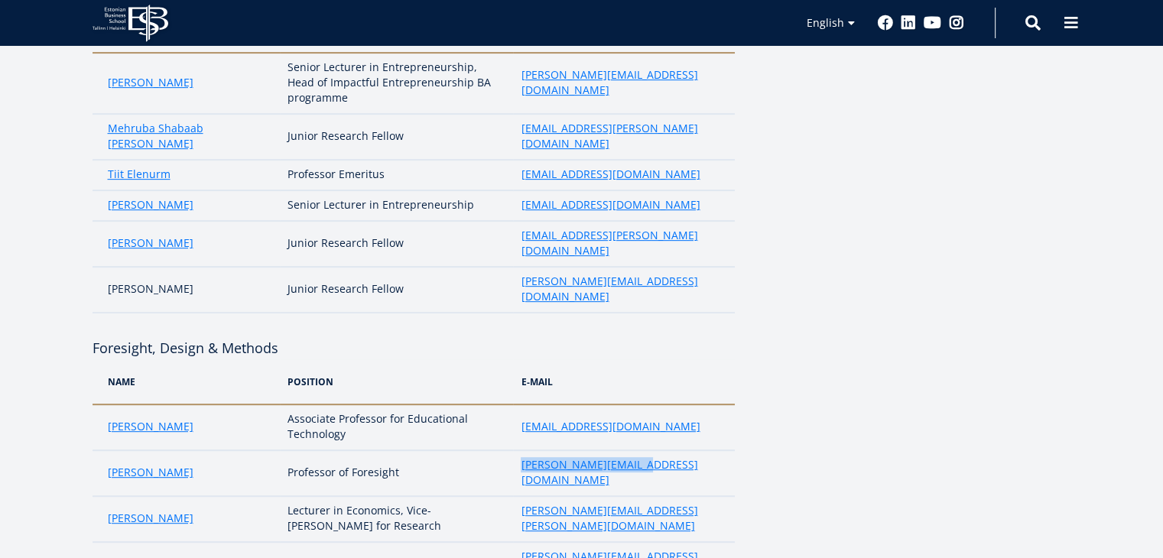
click at [499, 450] on tr "Peeter Lorents Professor of Foresight peeter.lorents@ebs.ee" at bounding box center [413, 473] width 642 height 46
click at [202, 496] on td "[PERSON_NAME]" at bounding box center [186, 519] width 188 height 46
drag, startPoint x: 202, startPoint y: 427, endPoint x: 109, endPoint y: 425, distance: 93.3
click at [109, 496] on td "[PERSON_NAME]" at bounding box center [186, 519] width 188 height 46
drag, startPoint x: 284, startPoint y: 414, endPoint x: 329, endPoint y: 414, distance: 44.3
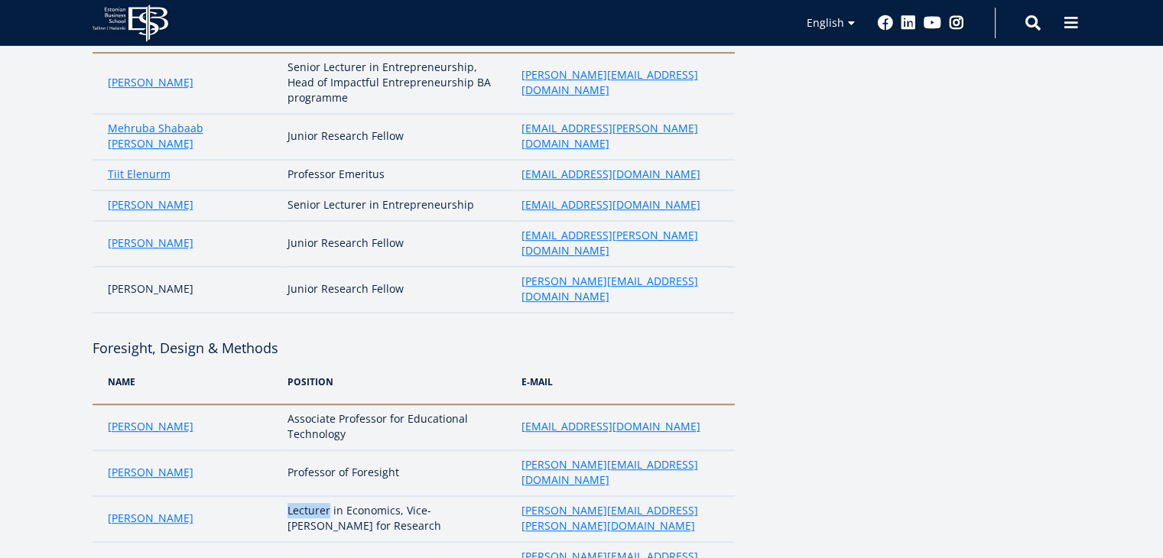
click at [329, 496] on td "Lecturer in Economics, Vice-[PERSON_NAME] for Research" at bounding box center [396, 519] width 233 height 46
drag, startPoint x: 344, startPoint y: 410, endPoint x: 397, endPoint y: 415, distance: 53.7
click at [397, 496] on td "Lecturer in Economics, Vice-[PERSON_NAME] for Research" at bounding box center [396, 519] width 233 height 46
drag, startPoint x: 511, startPoint y: 420, endPoint x: 635, endPoint y: 423, distance: 124.6
click at [635, 496] on tr "Karmo Kroos Lecturer in Economics, Vice-Rector for Research karmo.kroos@ebs.ee" at bounding box center [413, 519] width 642 height 46
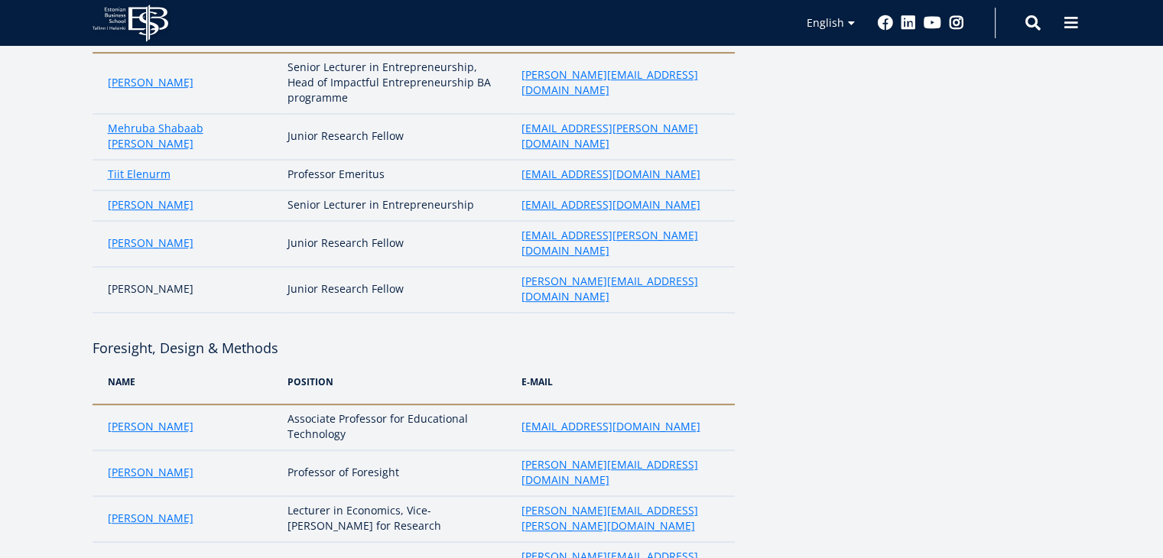
click at [635, 496] on td "[PERSON_NAME][EMAIL_ADDRESS][PERSON_NAME][DOMAIN_NAME]" at bounding box center [623, 519] width 221 height 46
drag, startPoint x: 635, startPoint y: 423, endPoint x: 523, endPoint y: 423, distance: 112.4
click at [523, 496] on td "[PERSON_NAME][EMAIL_ADDRESS][PERSON_NAME][DOMAIN_NAME]" at bounding box center [623, 519] width 221 height 46
drag, startPoint x: 181, startPoint y: 462, endPoint x: 93, endPoint y: 462, distance: 87.9
click at [93, 542] on td "[PERSON_NAME]" at bounding box center [186, 565] width 188 height 46
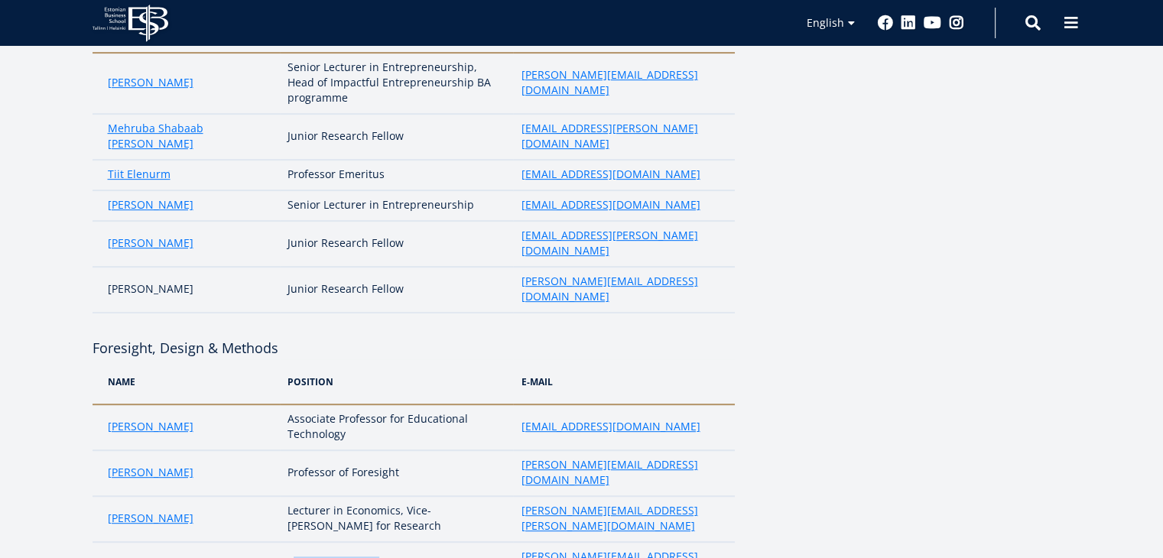
drag, startPoint x: 290, startPoint y: 458, endPoint x: 374, endPoint y: 460, distance: 83.4
click at [374, 542] on td "Senior Lecturer in Research Methods" at bounding box center [396, 565] width 233 height 46
click at [360, 542] on td "Senior Lecturer in Research Methods" at bounding box center [396, 565] width 233 height 46
drag, startPoint x: 362, startPoint y: 459, endPoint x: 275, endPoint y: 462, distance: 87.2
click at [275, 542] on tr "David McBee Senior Lecturer in Research Methods david.mcbee@ebs.ee" at bounding box center [413, 565] width 642 height 46
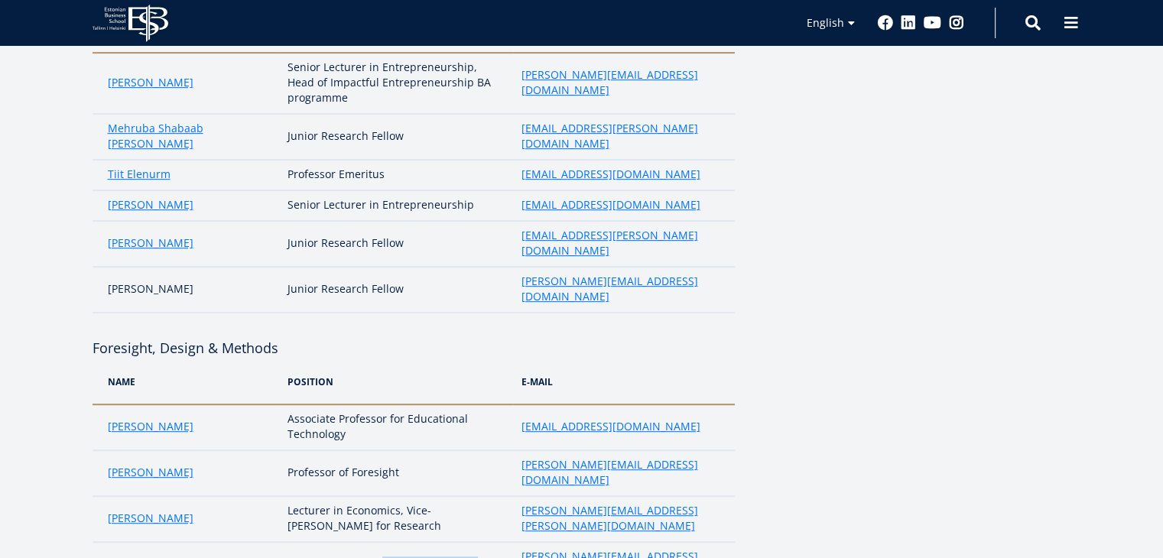
drag, startPoint x: 380, startPoint y: 459, endPoint x: 503, endPoint y: 459, distance: 123.1
click at [503, 542] on td "Senior Lecturer in Research Methods" at bounding box center [396, 565] width 233 height 46
click at [508, 542] on td "Senior Lecturer in Research Methods" at bounding box center [396, 565] width 233 height 46
drag, startPoint x: 508, startPoint y: 456, endPoint x: 664, endPoint y: 456, distance: 156.7
click at [664, 542] on tr "David McBee Senior Lecturer in Research Methods david.mcbee@ebs.ee" at bounding box center [413, 565] width 642 height 46
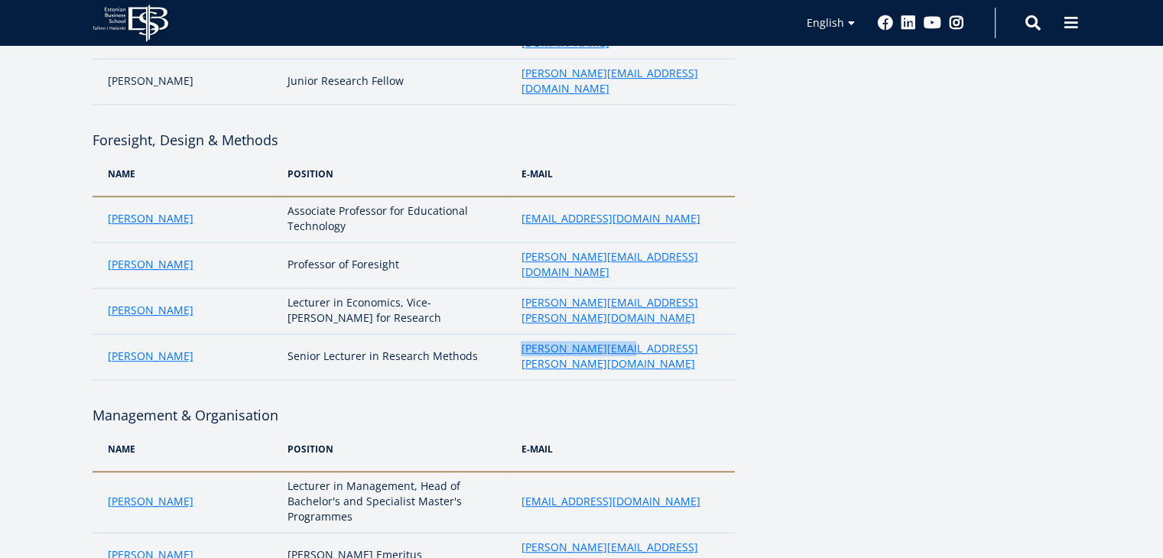
scroll to position [920, 0]
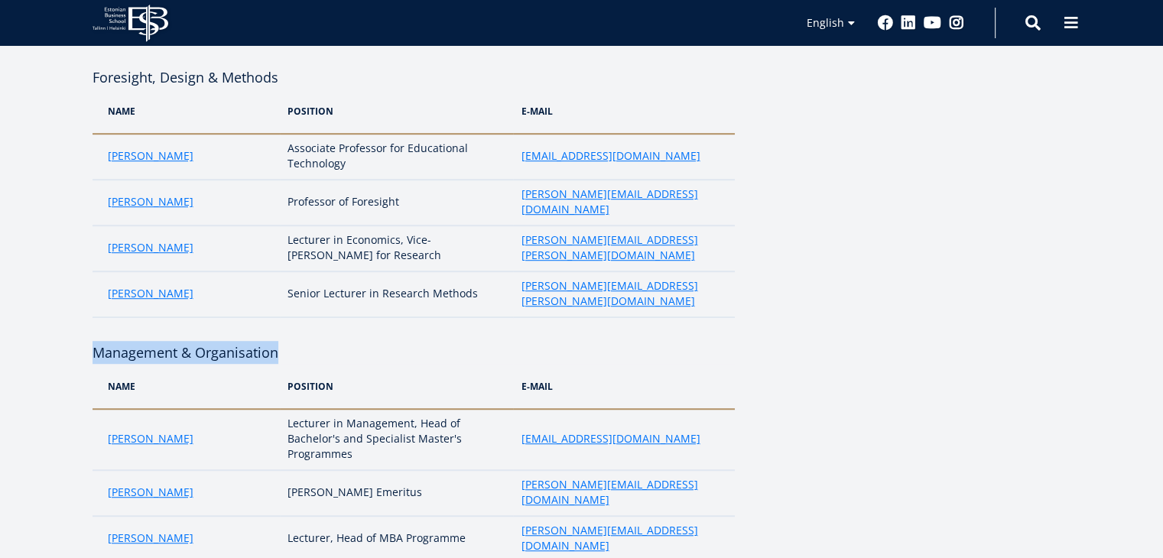
drag, startPoint x: 281, startPoint y: 237, endPoint x: 70, endPoint y: 236, distance: 211.0
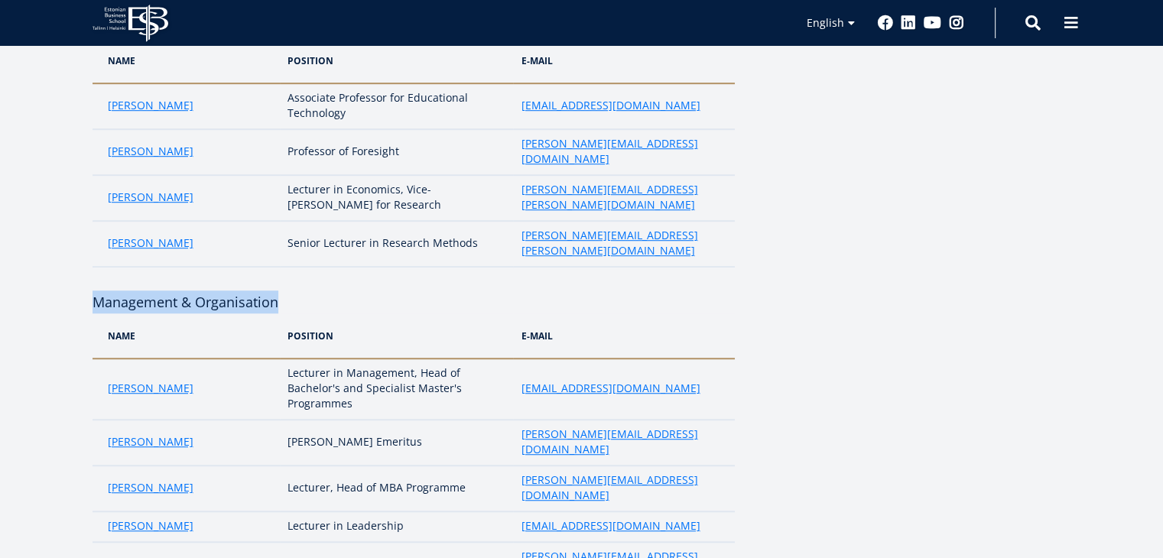
scroll to position [969, 0]
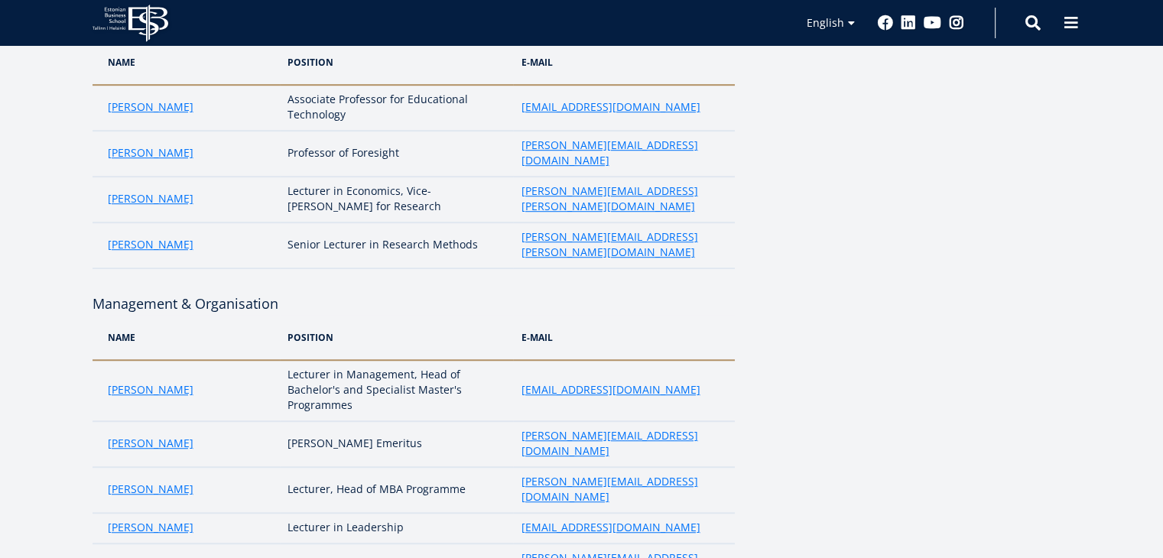
drag, startPoint x: 203, startPoint y: 277, endPoint x: 133, endPoint y: 285, distance: 70.1
click at [133, 360] on td "[PERSON_NAME]" at bounding box center [186, 390] width 188 height 61
drag, startPoint x: 202, startPoint y: 273, endPoint x: 103, endPoint y: 277, distance: 98.7
click at [103, 360] on td "[PERSON_NAME]" at bounding box center [186, 390] width 188 height 61
drag, startPoint x: 281, startPoint y: 261, endPoint x: 326, endPoint y: 261, distance: 45.1
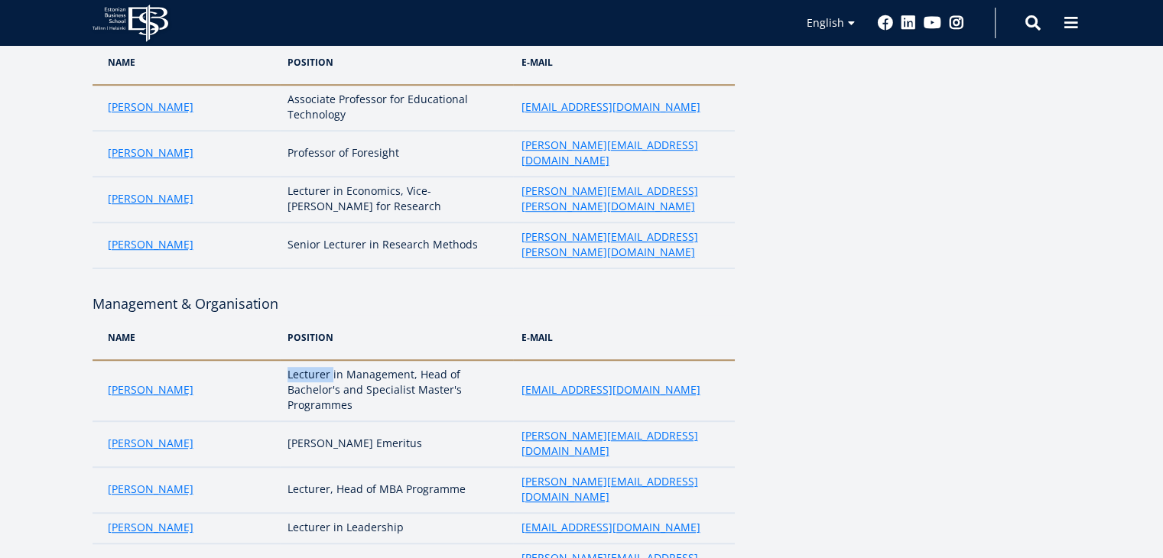
click at [326, 360] on td "Lecturer in Management, Head of Bachelor's and Specialist Master's Programmes" at bounding box center [396, 390] width 233 height 61
drag, startPoint x: 338, startPoint y: 259, endPoint x: 355, endPoint y: 295, distance: 39.7
click at [355, 360] on td "Lecturer in Management, Head of Bachelor's and Specialist Master's Programmes" at bounding box center [396, 390] width 233 height 61
click at [631, 360] on td "[EMAIL_ADDRESS][DOMAIN_NAME]" at bounding box center [623, 390] width 221 height 61
drag, startPoint x: 626, startPoint y: 278, endPoint x: 474, endPoint y: 293, distance: 152.8
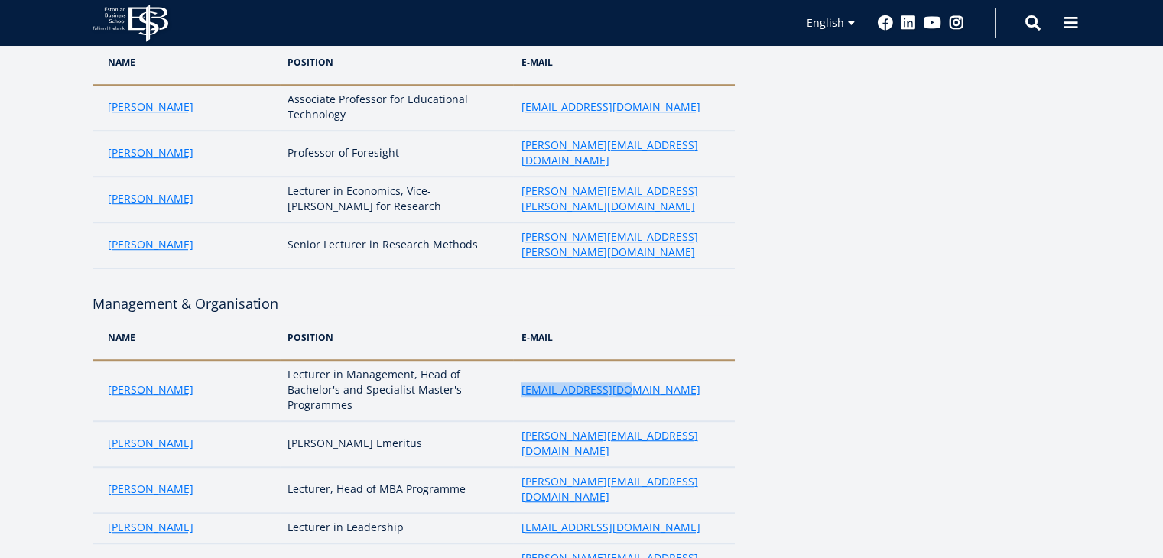
click at [474, 360] on tr "Anto Liivat Lecturer in Management, Head of Bachelor's and Specialist Master's …" at bounding box center [413, 390] width 642 height 61
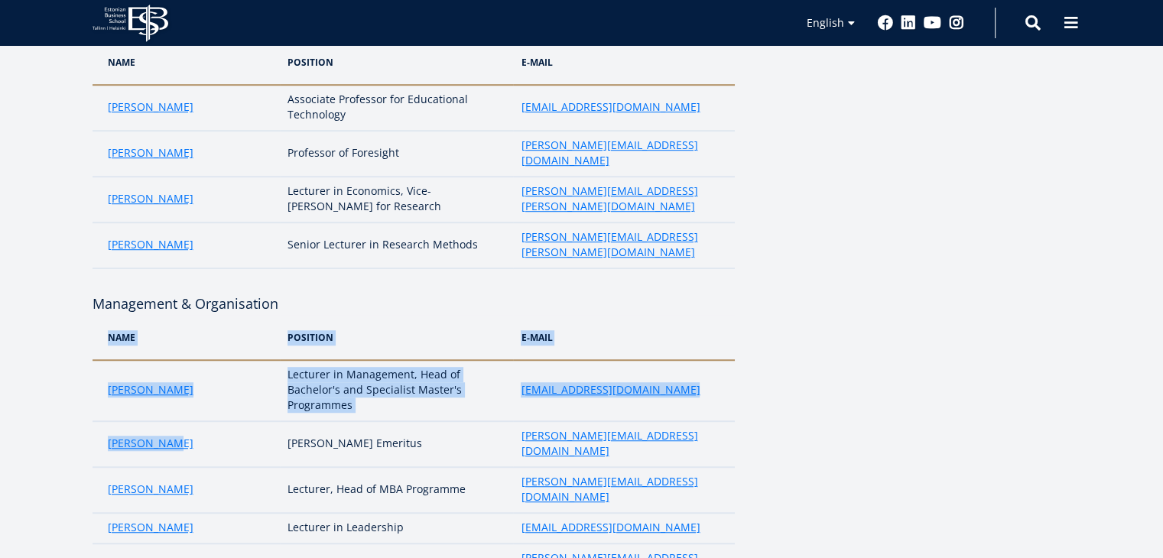
drag, startPoint x: 193, startPoint y: 316, endPoint x: 91, endPoint y: 329, distance: 102.5
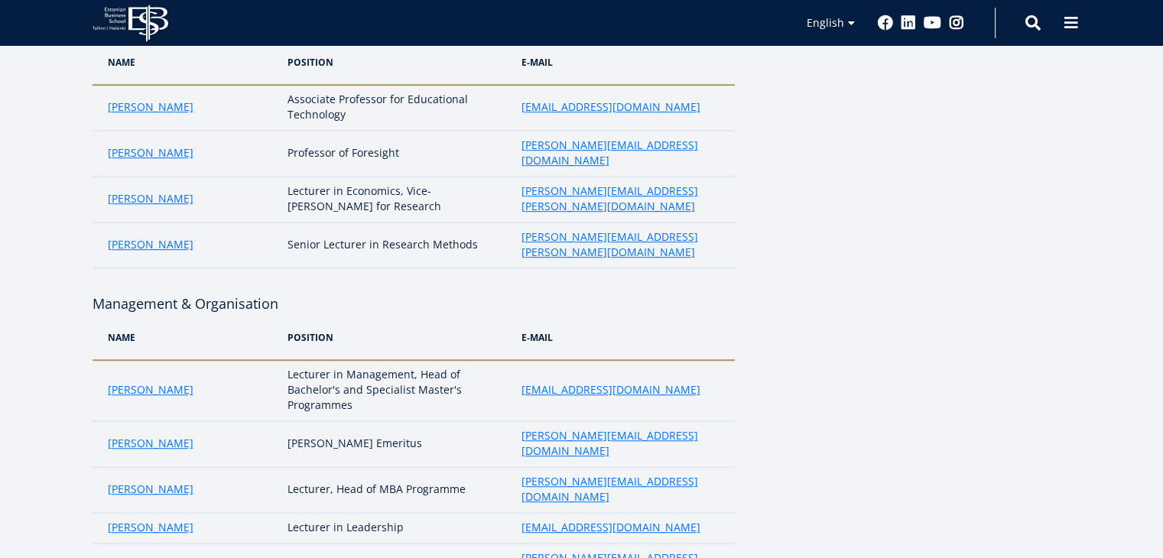
click at [202, 421] on td "[PERSON_NAME]" at bounding box center [186, 444] width 188 height 46
drag, startPoint x: 202, startPoint y: 328, endPoint x: 102, endPoint y: 326, distance: 100.1
click at [102, 421] on td "[PERSON_NAME]" at bounding box center [186, 444] width 188 height 46
drag, startPoint x: 278, startPoint y: 321, endPoint x: 375, endPoint y: 323, distance: 97.1
click at [375, 421] on td "[PERSON_NAME] Emeritus" at bounding box center [396, 444] width 233 height 46
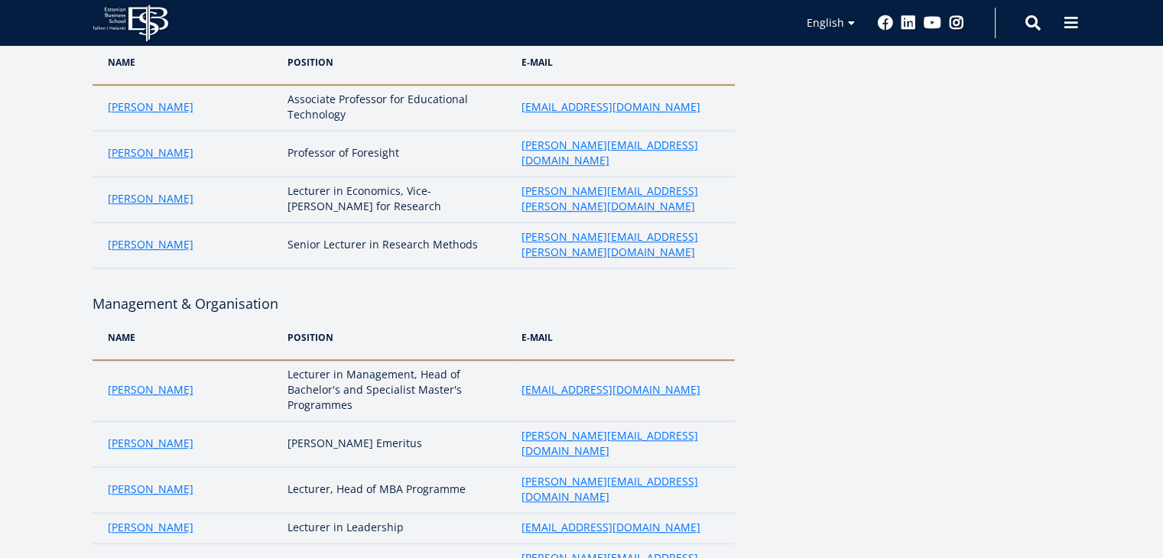
click at [513, 421] on td "[PERSON_NAME][EMAIL_ADDRESS][DOMAIN_NAME]" at bounding box center [623, 444] width 221 height 46
drag, startPoint x: 501, startPoint y: 325, endPoint x: 660, endPoint y: 330, distance: 159.1
click at [660, 421] on td "[PERSON_NAME][EMAIL_ADDRESS][DOMAIN_NAME]" at bounding box center [623, 444] width 221 height 46
click at [177, 467] on td "[PERSON_NAME]" at bounding box center [186, 490] width 188 height 46
drag, startPoint x: 177, startPoint y: 352, endPoint x: 101, endPoint y: 359, distance: 76.7
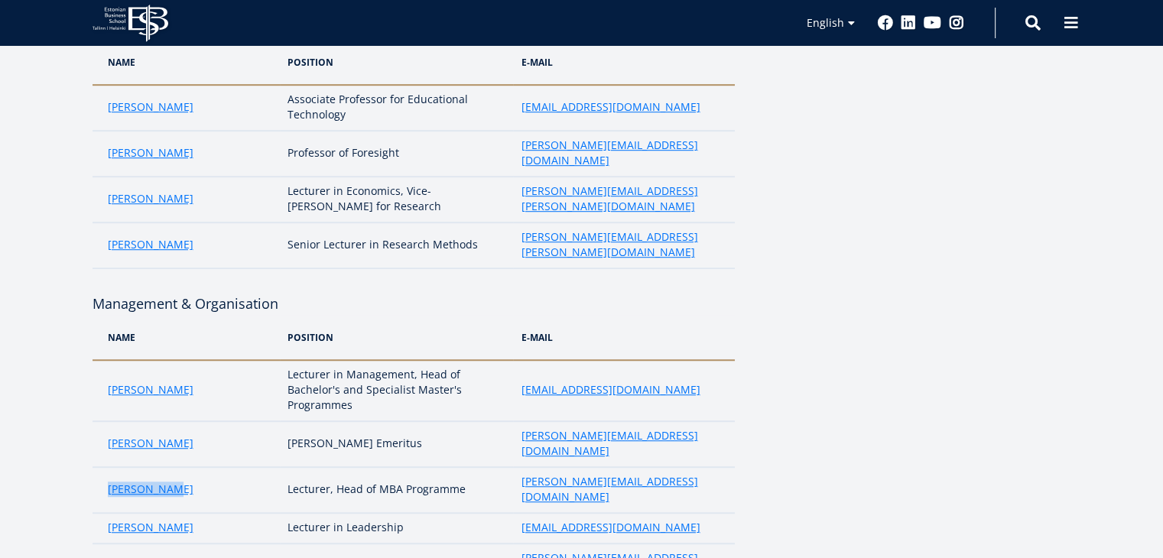
click at [101, 467] on td "[PERSON_NAME]" at bounding box center [186, 490] width 188 height 46
drag, startPoint x: 275, startPoint y: 352, endPoint x: 325, endPoint y: 352, distance: 49.7
click at [325, 467] on td "Lecturer, Head of MBA Programme" at bounding box center [396, 490] width 233 height 46
drag, startPoint x: 333, startPoint y: 352, endPoint x: 464, endPoint y: 351, distance: 130.7
click at [464, 467] on td "Lecturer, Head of MBA Programme" at bounding box center [396, 490] width 233 height 46
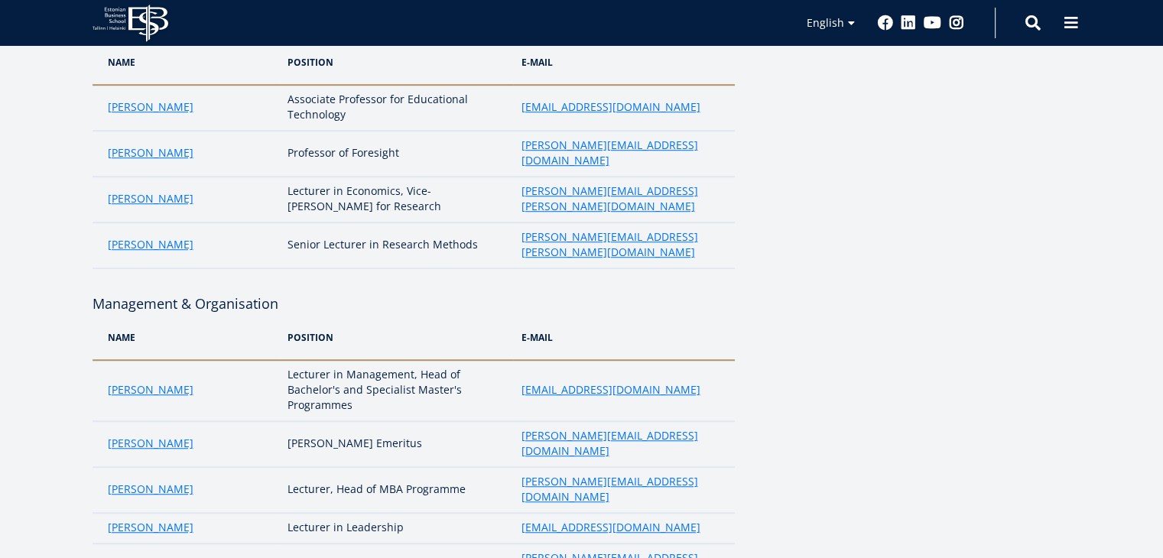
click at [668, 467] on td "[PERSON_NAME][EMAIL_ADDRESS][DOMAIN_NAME]" at bounding box center [623, 490] width 221 height 46
drag, startPoint x: 644, startPoint y: 346, endPoint x: 505, endPoint y: 349, distance: 139.2
click at [513, 467] on td "[PERSON_NAME][EMAIL_ADDRESS][DOMAIN_NAME]" at bounding box center [623, 490] width 221 height 46
click at [193, 513] on td "[PERSON_NAME]" at bounding box center [186, 528] width 188 height 31
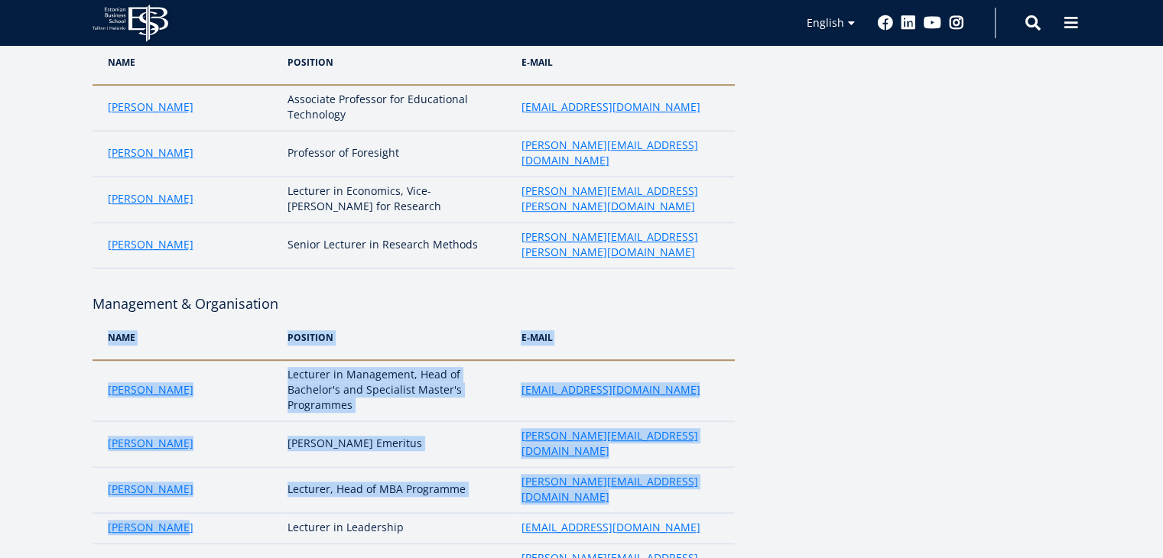
drag, startPoint x: 189, startPoint y: 379, endPoint x: 45, endPoint y: 386, distance: 143.9
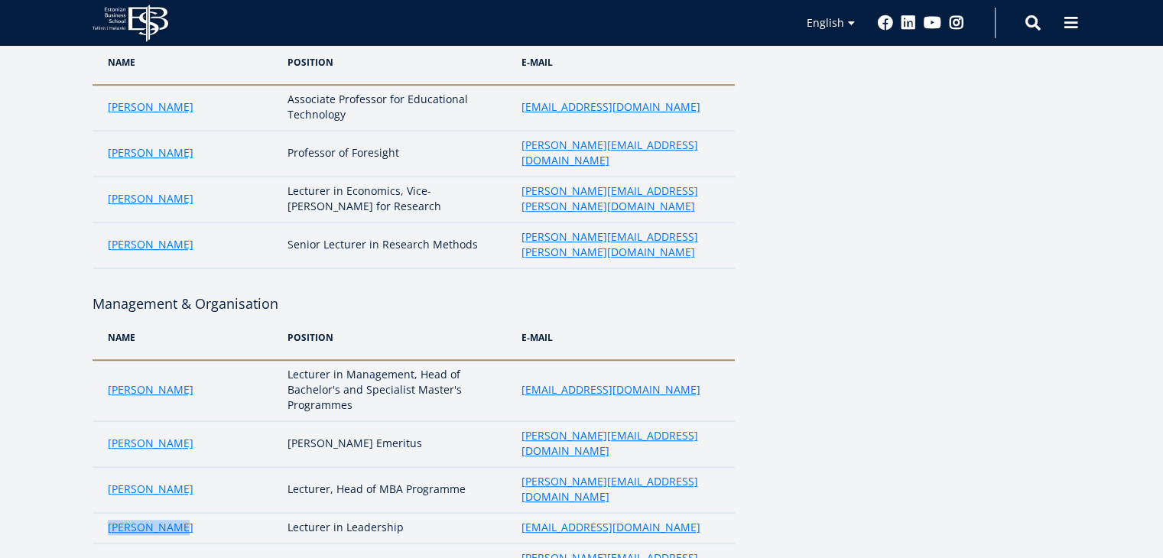
drag, startPoint x: 98, startPoint y: 383, endPoint x: 180, endPoint y: 389, distance: 82.8
click at [180, 513] on td "[PERSON_NAME]" at bounding box center [186, 528] width 188 height 31
drag, startPoint x: 278, startPoint y: 382, endPoint x: 324, endPoint y: 383, distance: 45.9
click at [324, 513] on td "Lecturer in Leadership" at bounding box center [396, 528] width 233 height 31
drag, startPoint x: 403, startPoint y: 380, endPoint x: 338, endPoint y: 381, distance: 65.0
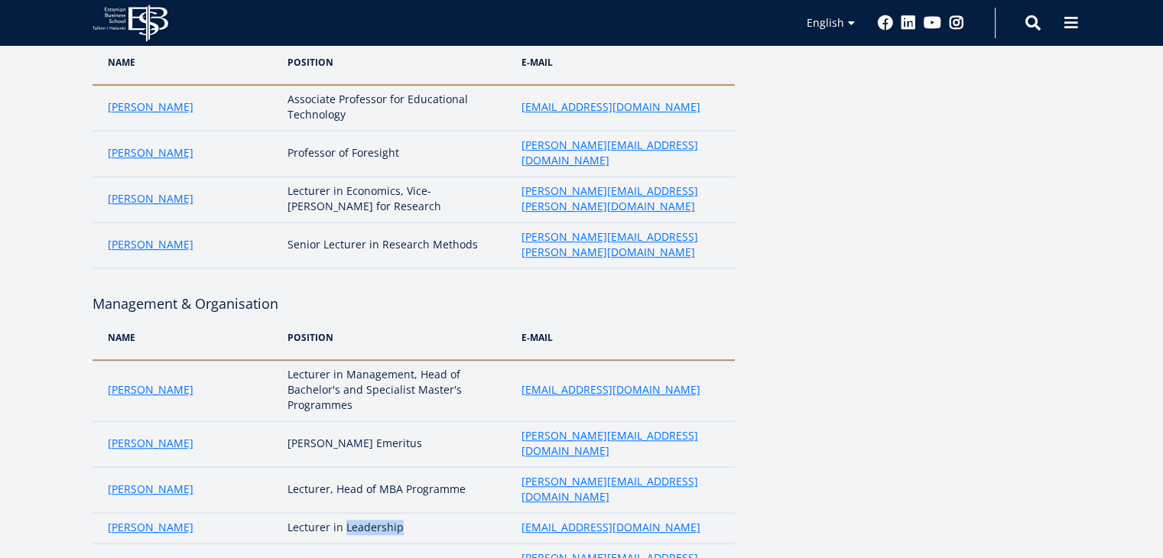
click at [338, 513] on td "Lecturer in Leadership" at bounding box center [396, 528] width 233 height 31
click at [492, 513] on td "Lecturer in Leadership" at bounding box center [396, 528] width 233 height 31
drag, startPoint x: 492, startPoint y: 382, endPoint x: 670, endPoint y: 382, distance: 177.3
click at [670, 513] on tr "Ester Eomois Lecturer in Leadership ester.eomois@ebs.ee" at bounding box center [413, 528] width 642 height 31
drag, startPoint x: 208, startPoint y: 406, endPoint x: 94, endPoint y: 421, distance: 114.9
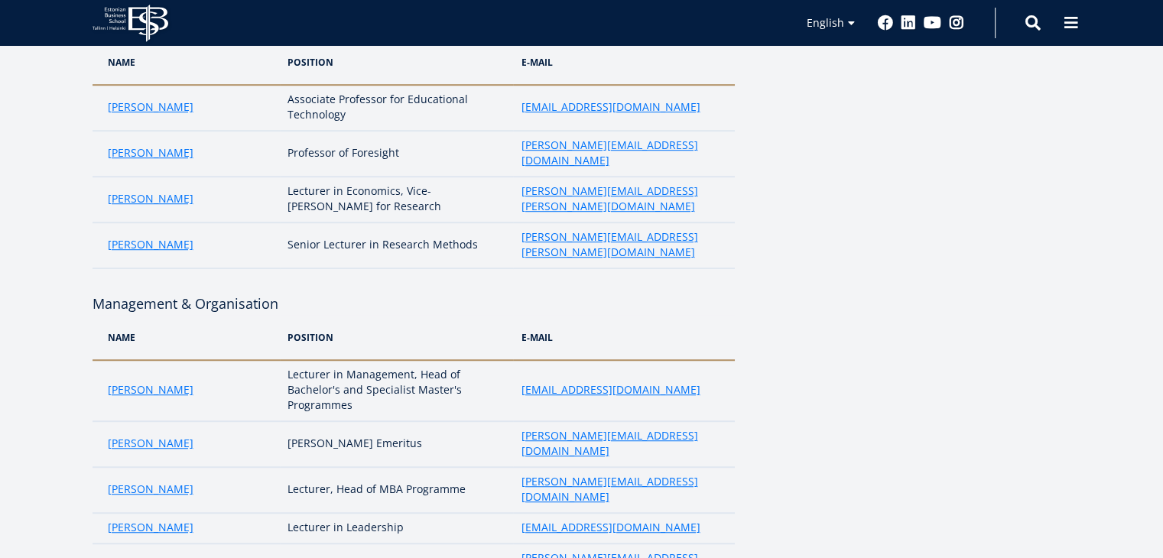
click at [94, 543] on td "[PERSON_NAME]" at bounding box center [186, 566] width 188 height 46
drag, startPoint x: 280, startPoint y: 410, endPoint x: 324, endPoint y: 416, distance: 44.7
click at [324, 543] on td "Lecturer in Sales" at bounding box center [396, 566] width 233 height 46
drag, startPoint x: 375, startPoint y: 423, endPoint x: 339, endPoint y: 417, distance: 35.7
click at [339, 543] on td "Lecturer in Sales" at bounding box center [396, 566] width 233 height 46
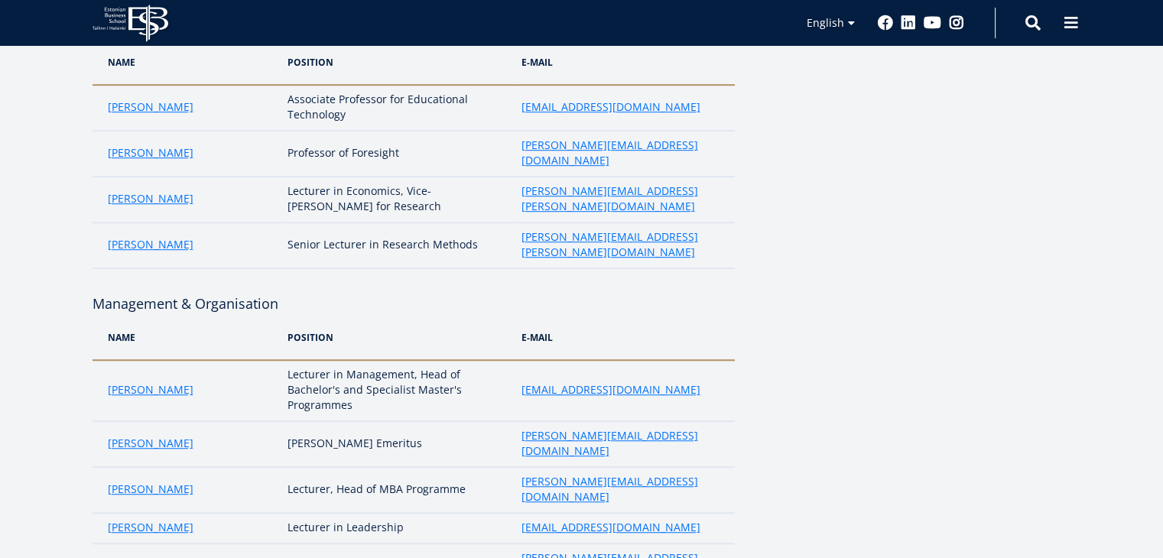
click at [500, 543] on td "Lecturer in Sales" at bounding box center [396, 566] width 233 height 46
drag, startPoint x: 500, startPoint y: 412, endPoint x: 673, endPoint y: 419, distance: 173.7
click at [673, 543] on tr "Guido Paomees Lecturer in Sales guido.paomees@ebs.ee" at bounding box center [413, 566] width 642 height 46
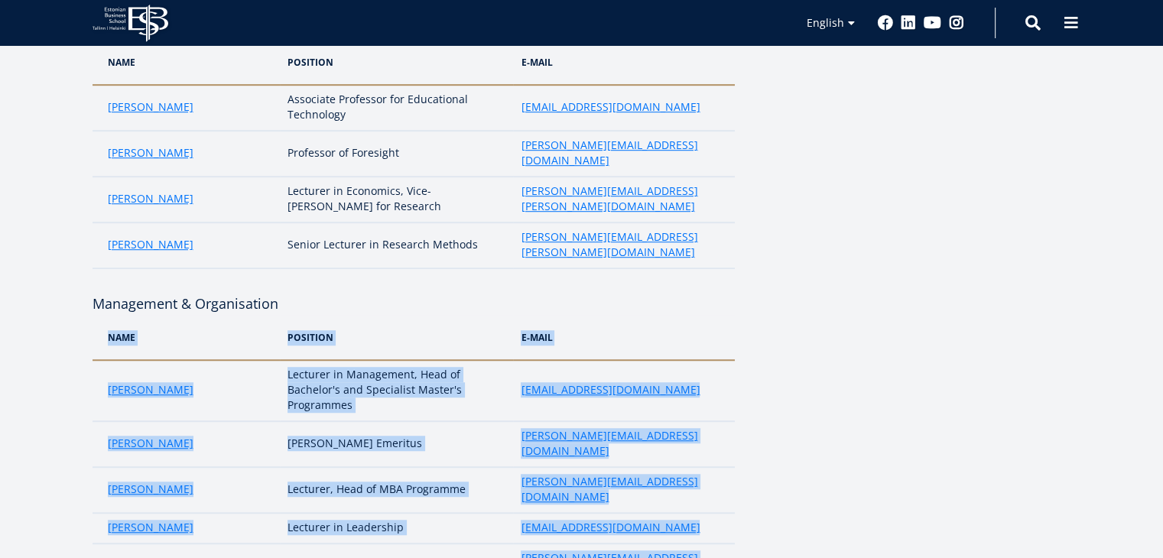
drag, startPoint x: 195, startPoint y: 453, endPoint x: 86, endPoint y: 450, distance: 108.6
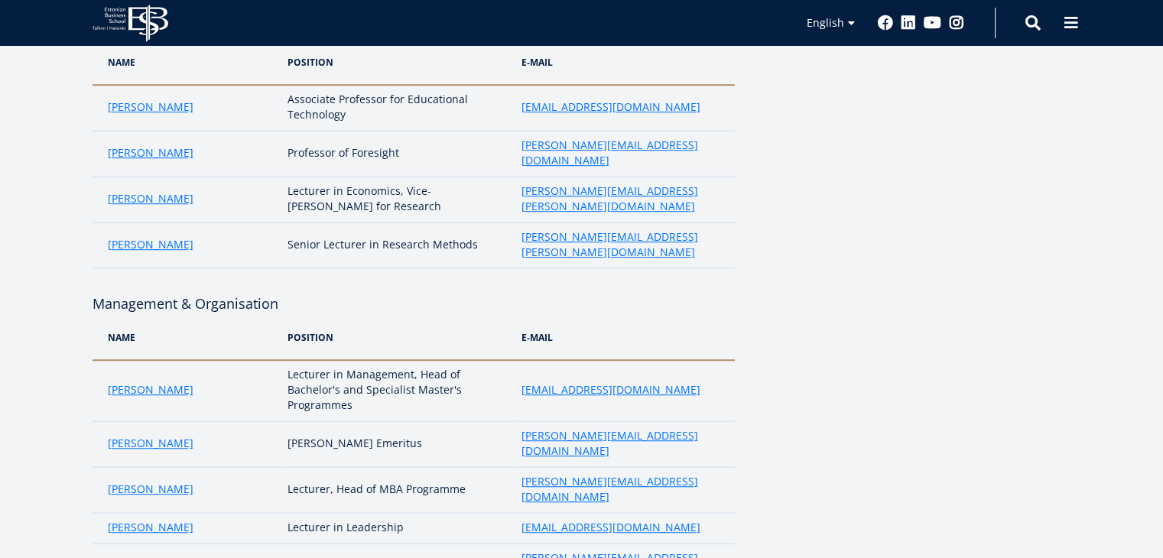
drag, startPoint x: 200, startPoint y: 444, endPoint x: 102, endPoint y: 453, distance: 98.3
drag, startPoint x: 285, startPoint y: 443, endPoint x: 379, endPoint y: 446, distance: 94.1
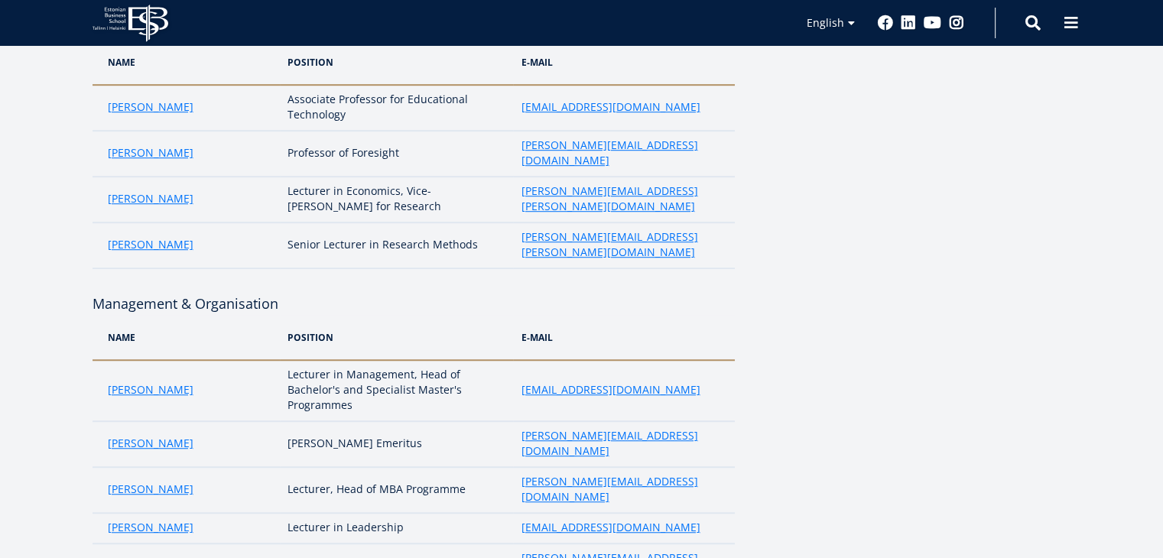
drag, startPoint x: 402, startPoint y: 440, endPoint x: 413, endPoint y: 456, distance: 19.3
drag, startPoint x: 501, startPoint y: 448, endPoint x: 615, endPoint y: 447, distance: 113.9
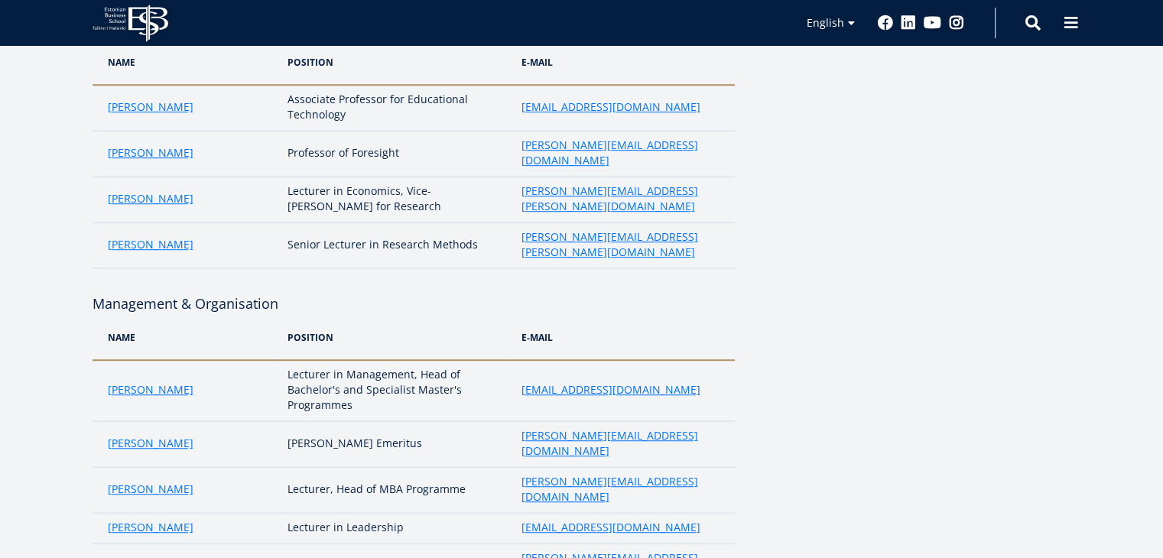
drag, startPoint x: 615, startPoint y: 447, endPoint x: 508, endPoint y: 449, distance: 106.3
drag, startPoint x: 193, startPoint y: 490, endPoint x: 100, endPoint y: 493, distance: 92.5
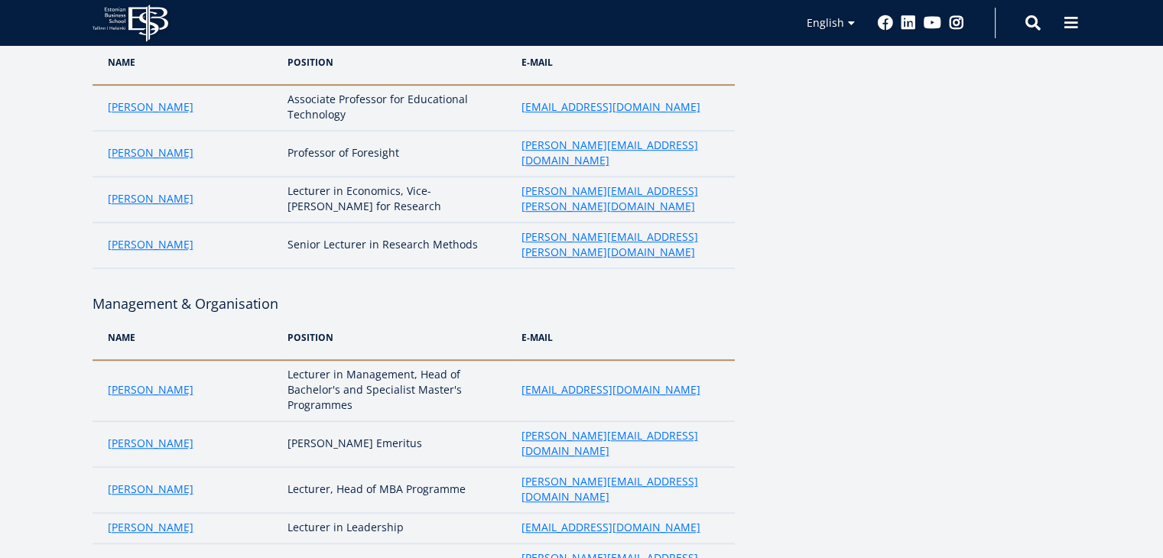
drag, startPoint x: 281, startPoint y: 488, endPoint x: 378, endPoint y: 490, distance: 97.1
drag, startPoint x: 395, startPoint y: 487, endPoint x: 472, endPoint y: 485, distance: 77.2
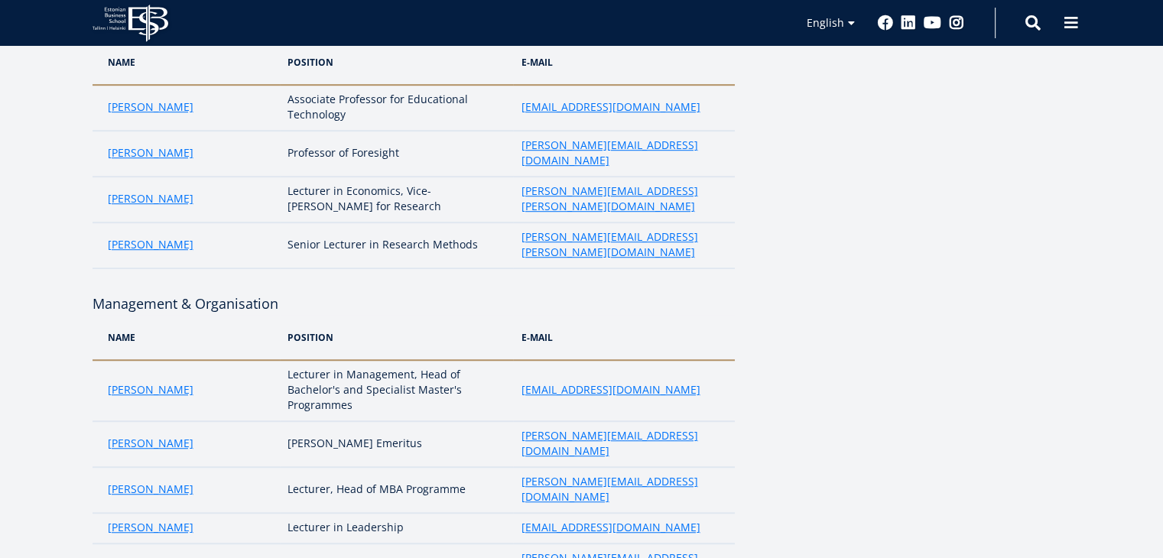
drag, startPoint x: 508, startPoint y: 486, endPoint x: 645, endPoint y: 487, distance: 137.6
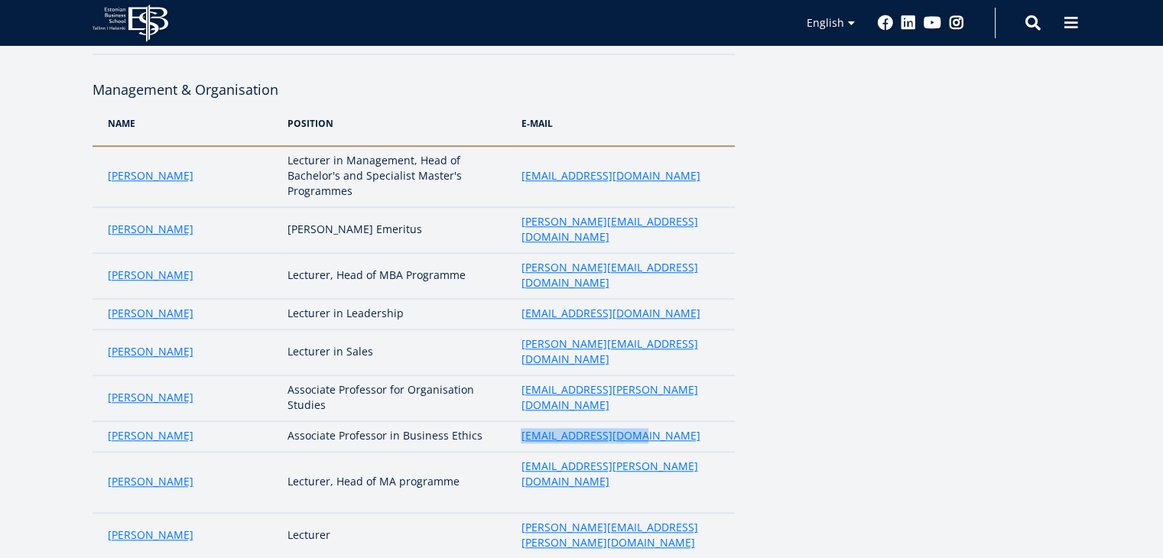
scroll to position [1195, 0]
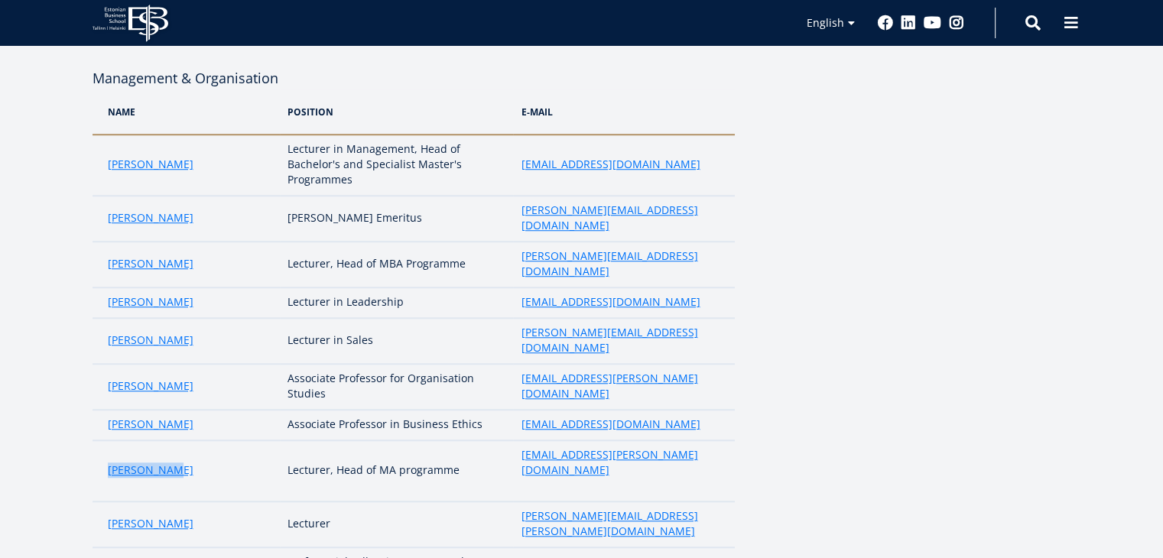
drag, startPoint x: 204, startPoint y: 295, endPoint x: 92, endPoint y: 294, distance: 112.4
click at [92, 440] on td "[PERSON_NAME]" at bounding box center [186, 470] width 188 height 61
drag, startPoint x: 280, startPoint y: 291, endPoint x: 475, endPoint y: 303, distance: 196.1
click at [475, 440] on td "Lecturer, Head of MA programme" at bounding box center [396, 470] width 233 height 61
drag, startPoint x: 502, startPoint y: 293, endPoint x: 643, endPoint y: 301, distance: 140.9
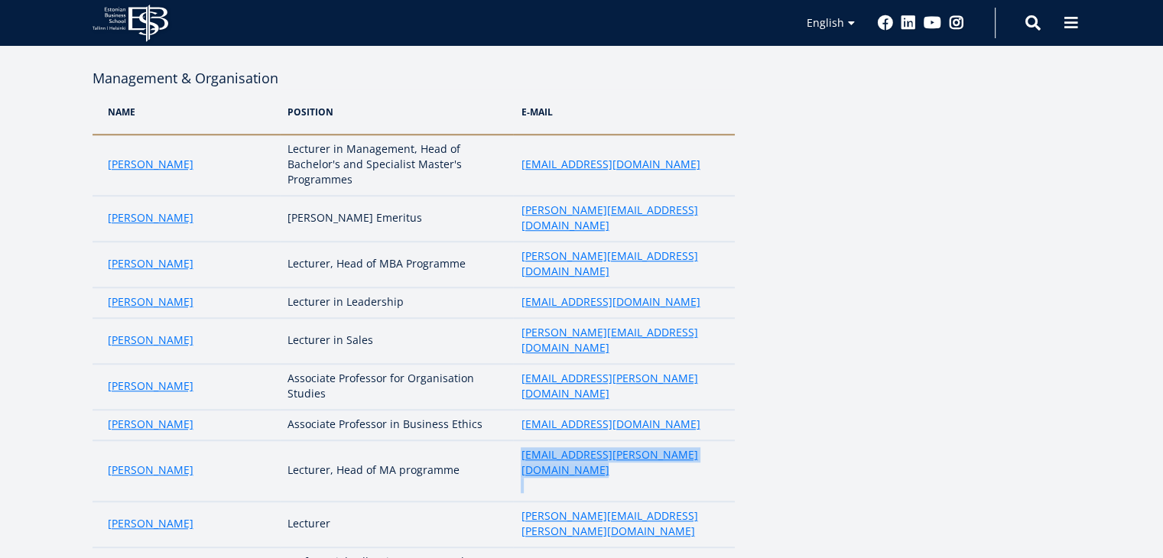
click at [643, 440] on td "[EMAIL_ADDRESS][PERSON_NAME][DOMAIN_NAME]" at bounding box center [623, 470] width 221 height 61
drag, startPoint x: 177, startPoint y: 322, endPoint x: 104, endPoint y: 336, distance: 74.7
click at [104, 501] on td "[PERSON_NAME]" at bounding box center [186, 524] width 188 height 46
drag, startPoint x: 330, startPoint y: 320, endPoint x: 275, endPoint y: 326, distance: 55.4
click at [280, 501] on td "Lecturer" at bounding box center [396, 524] width 233 height 46
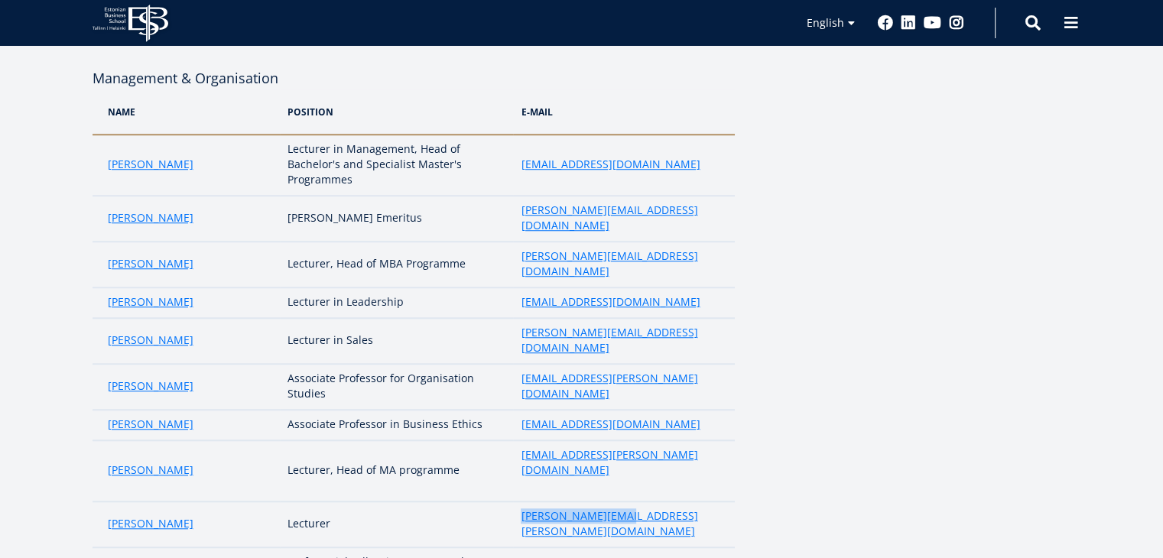
drag, startPoint x: 615, startPoint y: 325, endPoint x: 498, endPoint y: 329, distance: 117.0
click at [498, 501] on tr "Kati Miller Lecturer kati.miller@ebs.ee" at bounding box center [413, 524] width 642 height 46
drag, startPoint x: 240, startPoint y: 367, endPoint x: 102, endPoint y: 371, distance: 138.4
drag, startPoint x: 281, startPoint y: 353, endPoint x: 376, endPoint y: 352, distance: 94.8
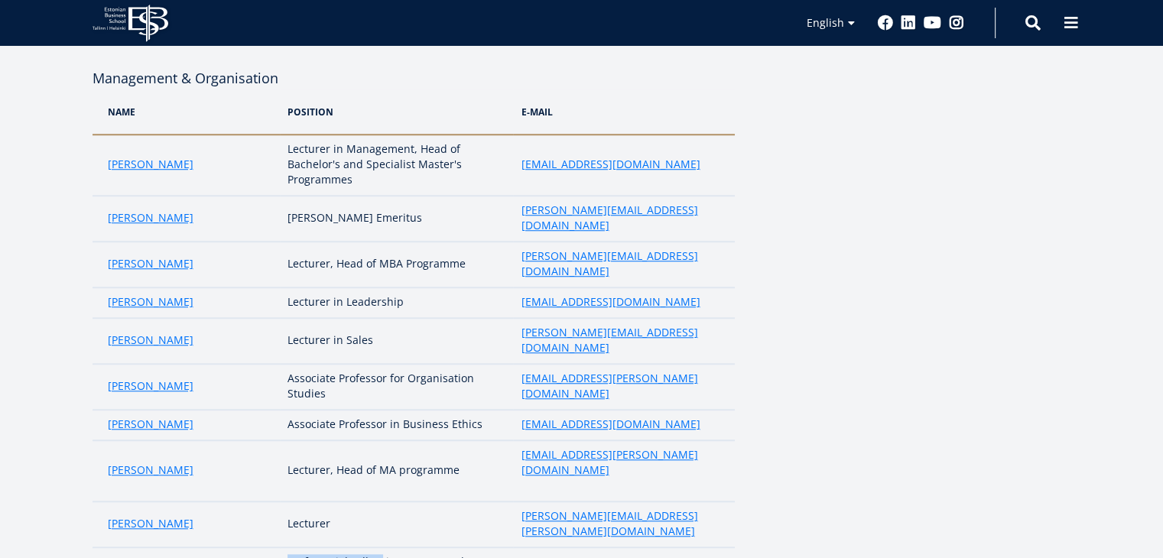
drag, startPoint x: 394, startPoint y: 352, endPoint x: 420, endPoint y: 372, distance: 32.3
drag, startPoint x: 505, startPoint y: 360, endPoint x: 700, endPoint y: 358, distance: 194.9
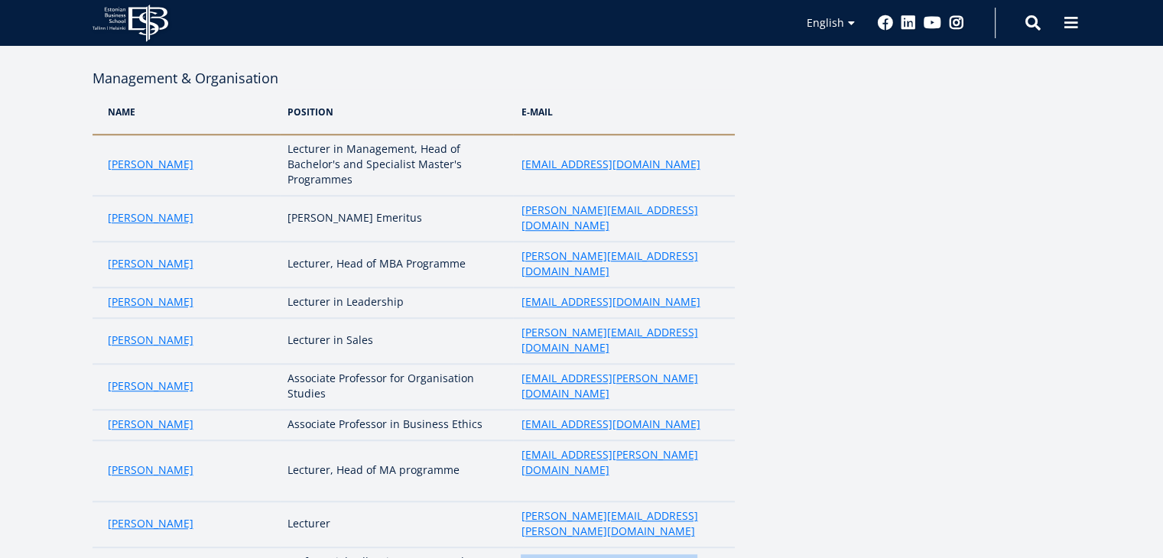
drag, startPoint x: 208, startPoint y: 398, endPoint x: 99, endPoint y: 401, distance: 109.4
drag, startPoint x: 284, startPoint y: 400, endPoint x: 394, endPoint y: 403, distance: 110.1
drag, startPoint x: 670, startPoint y: 394, endPoint x: 508, endPoint y: 401, distance: 163.0
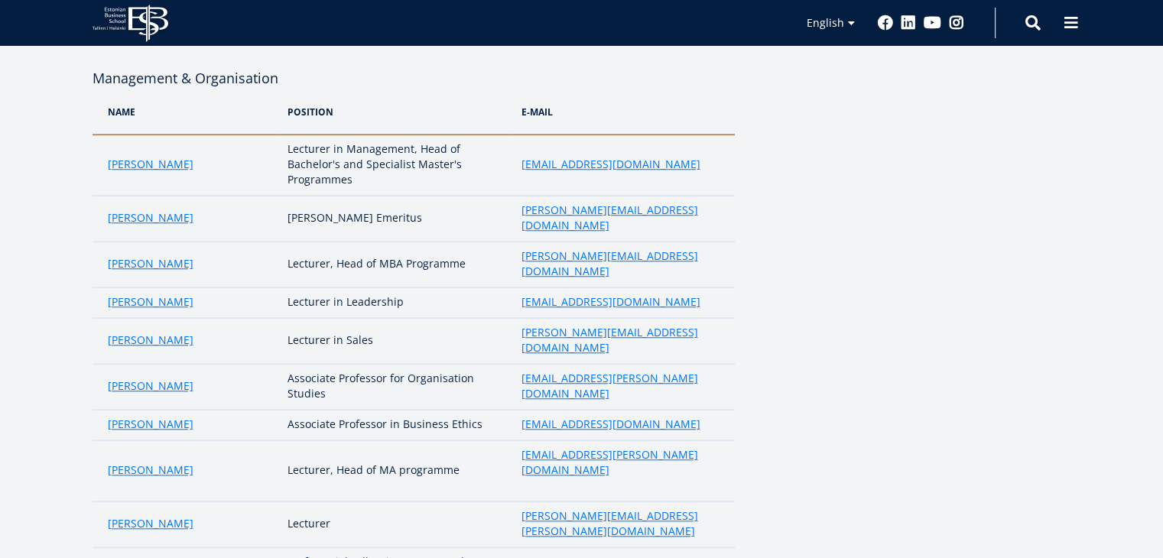
drag, startPoint x: 200, startPoint y: 429, endPoint x: 95, endPoint y: 429, distance: 105.5
drag, startPoint x: 287, startPoint y: 430, endPoint x: 410, endPoint y: 430, distance: 123.1
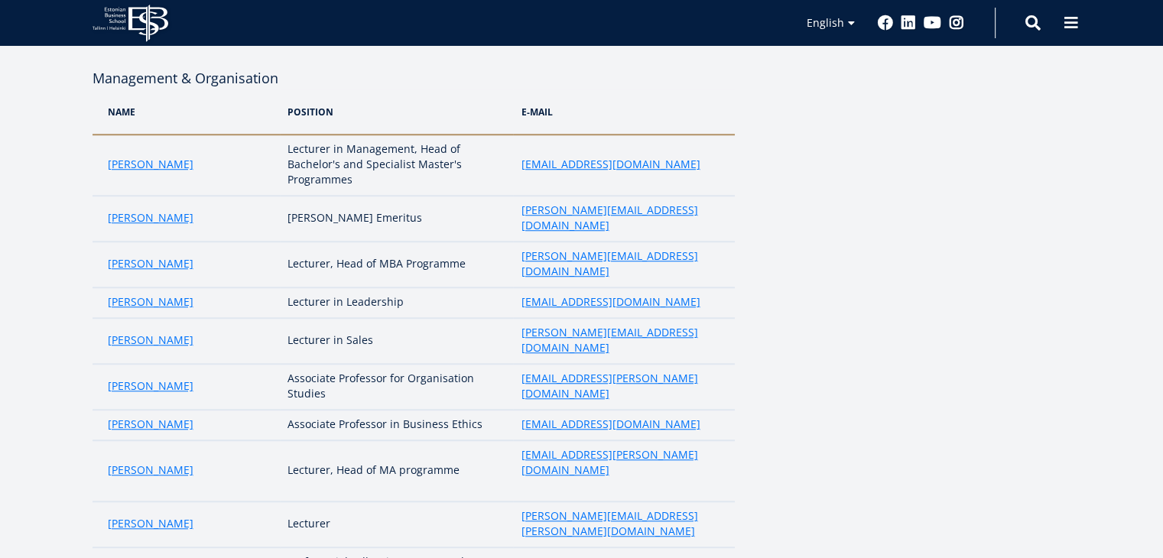
drag, startPoint x: 410, startPoint y: 430, endPoint x: 294, endPoint y: 433, distance: 117.0
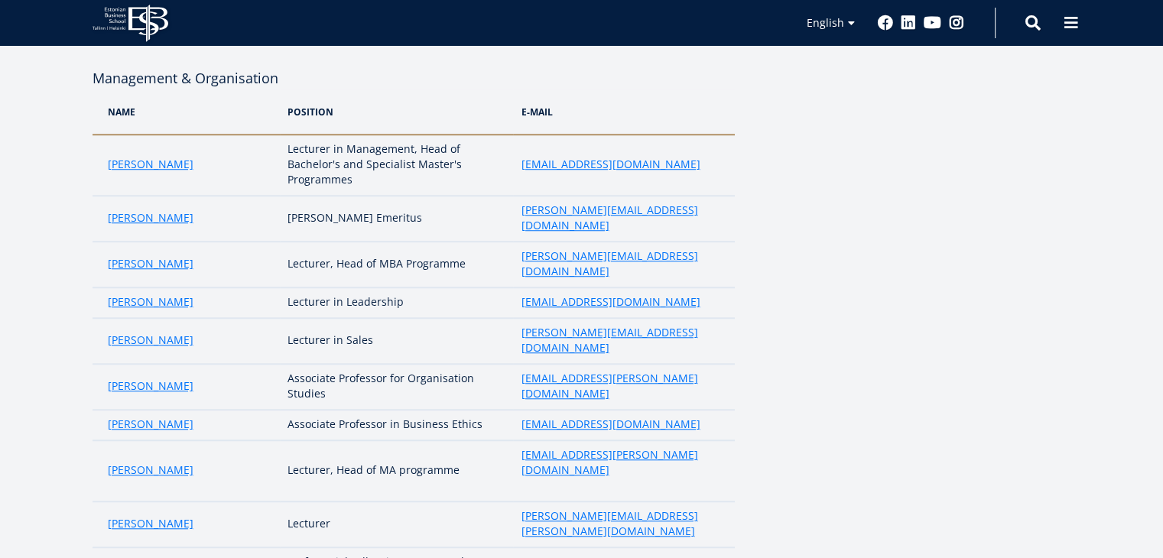
drag, startPoint x: 492, startPoint y: 435, endPoint x: 688, endPoint y: 420, distance: 196.2
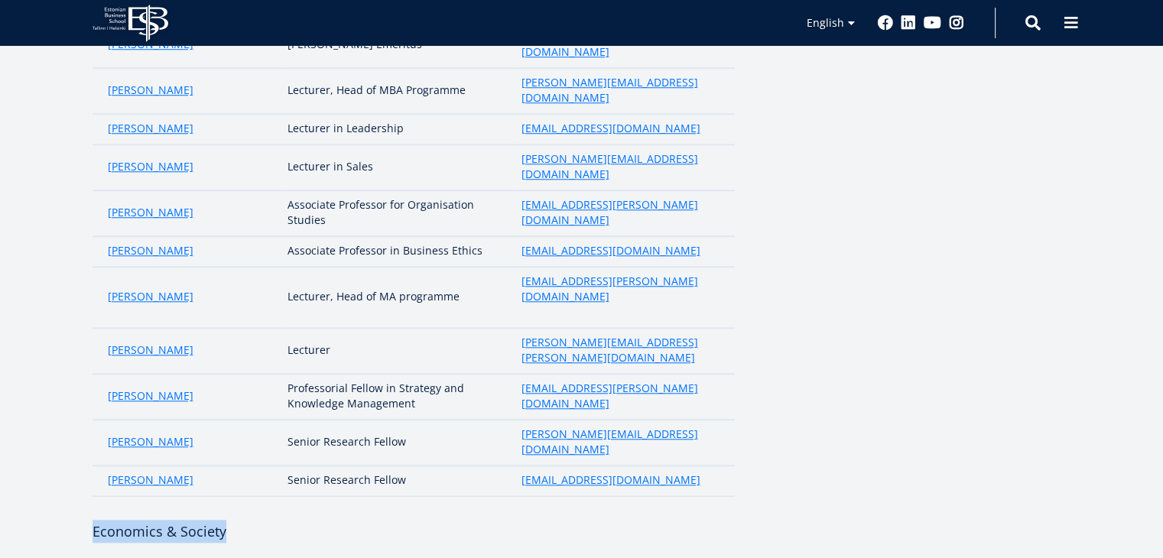
drag, startPoint x: 238, startPoint y: 309, endPoint x: 85, endPoint y: 307, distance: 153.7
drag, startPoint x: 101, startPoint y: 378, endPoint x: 225, endPoint y: 386, distance: 124.9
drag, startPoint x: 287, startPoint y: 378, endPoint x: 363, endPoint y: 383, distance: 75.8
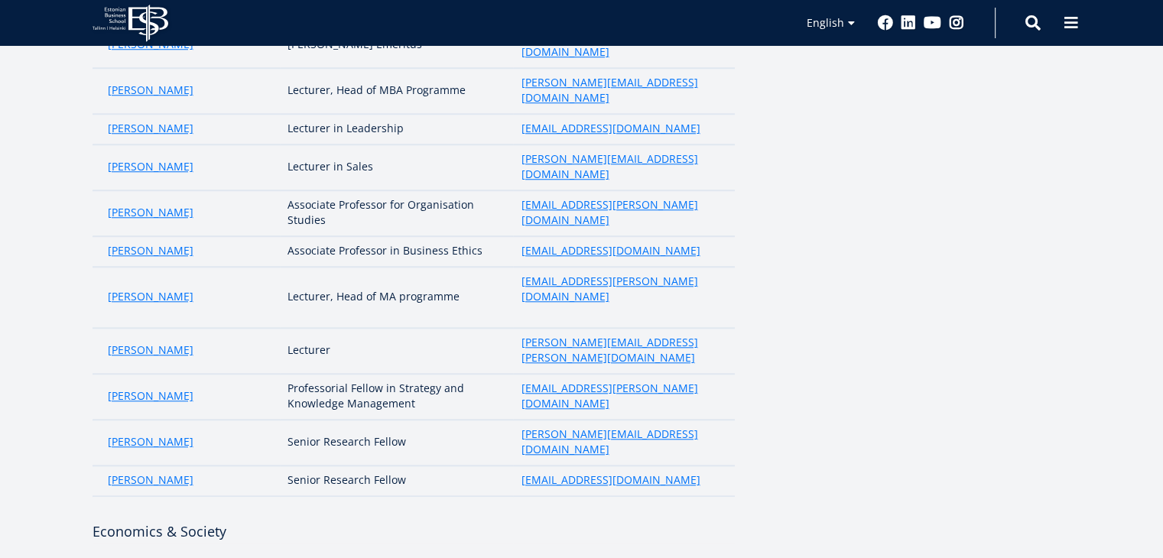
drag, startPoint x: 378, startPoint y: 373, endPoint x: 449, endPoint y: 377, distance: 72.0
drag, startPoint x: 520, startPoint y: 378, endPoint x: 683, endPoint y: 377, distance: 163.6
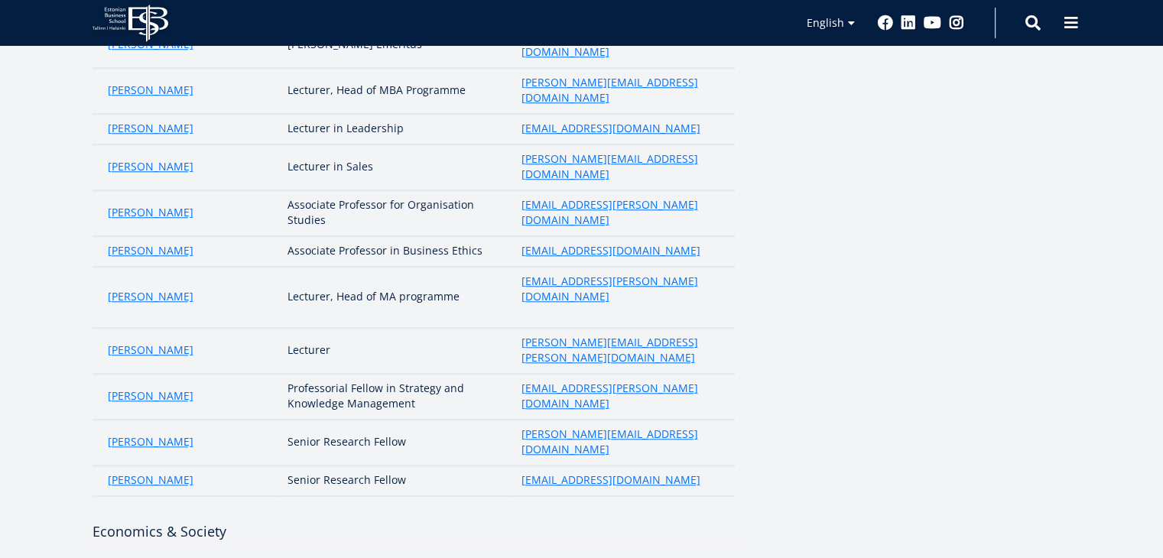
drag, startPoint x: 211, startPoint y: 406, endPoint x: 99, endPoint y: 409, distance: 112.4
drag, startPoint x: 278, startPoint y: 409, endPoint x: 401, endPoint y: 410, distance: 122.3
drag, startPoint x: 416, startPoint y: 406, endPoint x: 504, endPoint y: 415, distance: 88.4
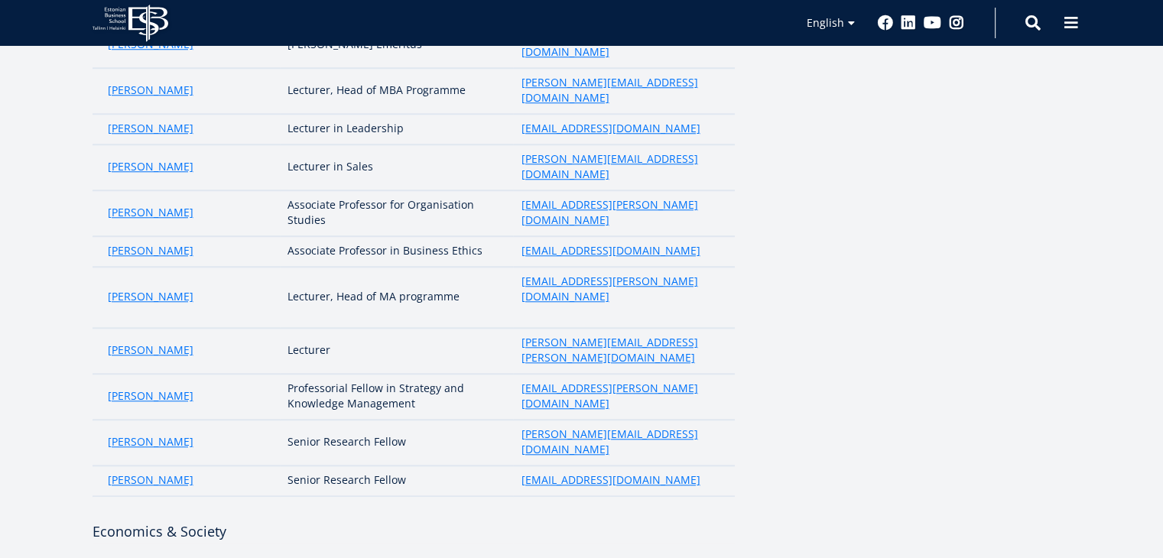
drag, startPoint x: 514, startPoint y: 407, endPoint x: 715, endPoint y: 409, distance: 201.1
drag, startPoint x: 226, startPoint y: 438, endPoint x: 96, endPoint y: 447, distance: 131.0
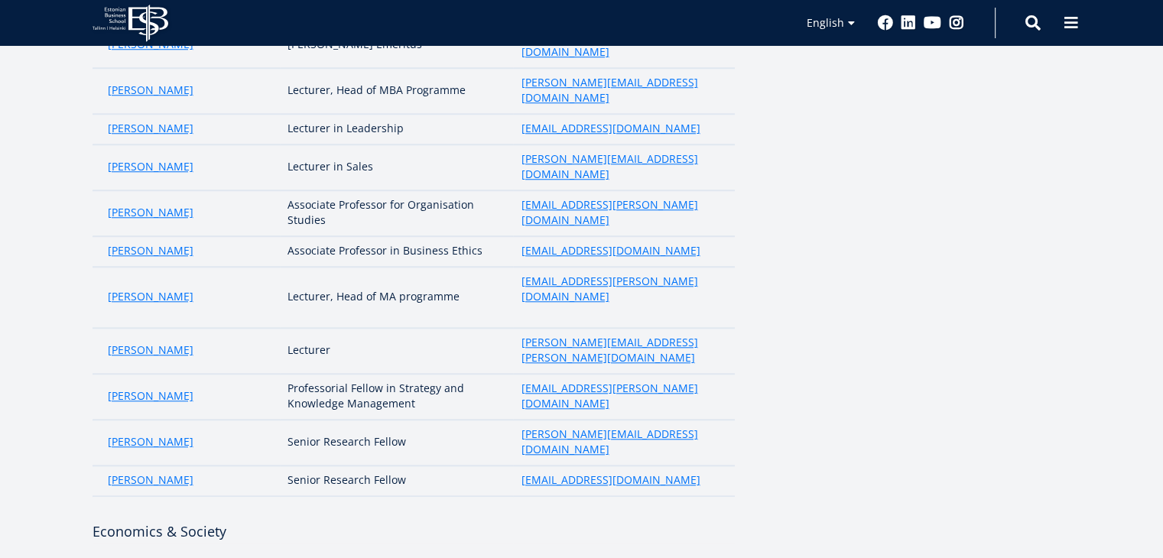
drag, startPoint x: 280, startPoint y: 440, endPoint x: 333, endPoint y: 440, distance: 53.5
drag, startPoint x: 411, startPoint y: 446, endPoint x: 351, endPoint y: 440, distance: 60.6
drag, startPoint x: 513, startPoint y: 443, endPoint x: 685, endPoint y: 443, distance: 172.0
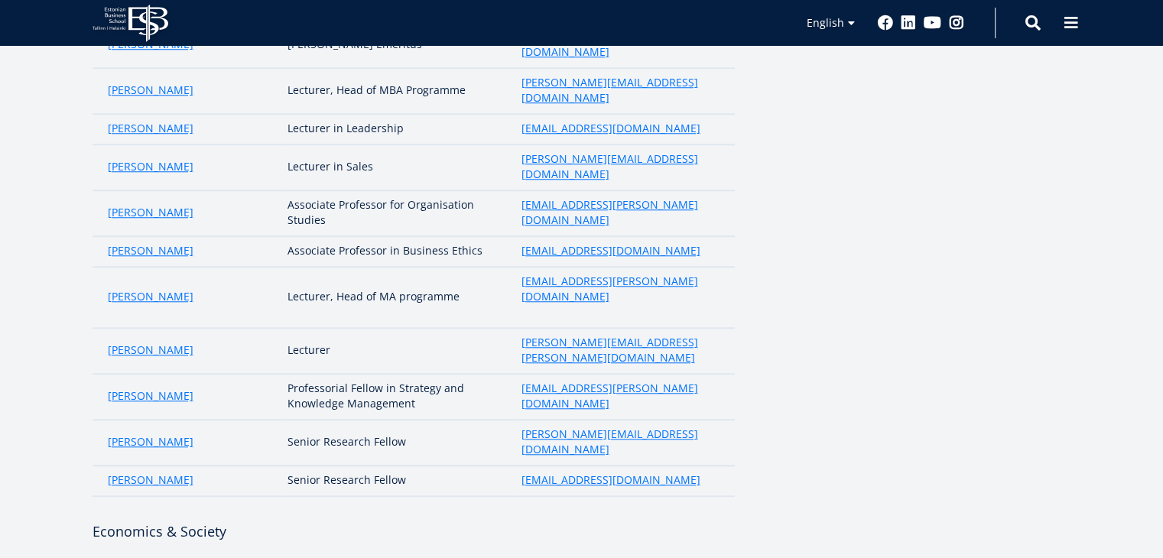
drag, startPoint x: 211, startPoint y: 472, endPoint x: 99, endPoint y: 472, distance: 112.4
drag, startPoint x: 284, startPoint y: 471, endPoint x: 433, endPoint y: 482, distance: 149.5
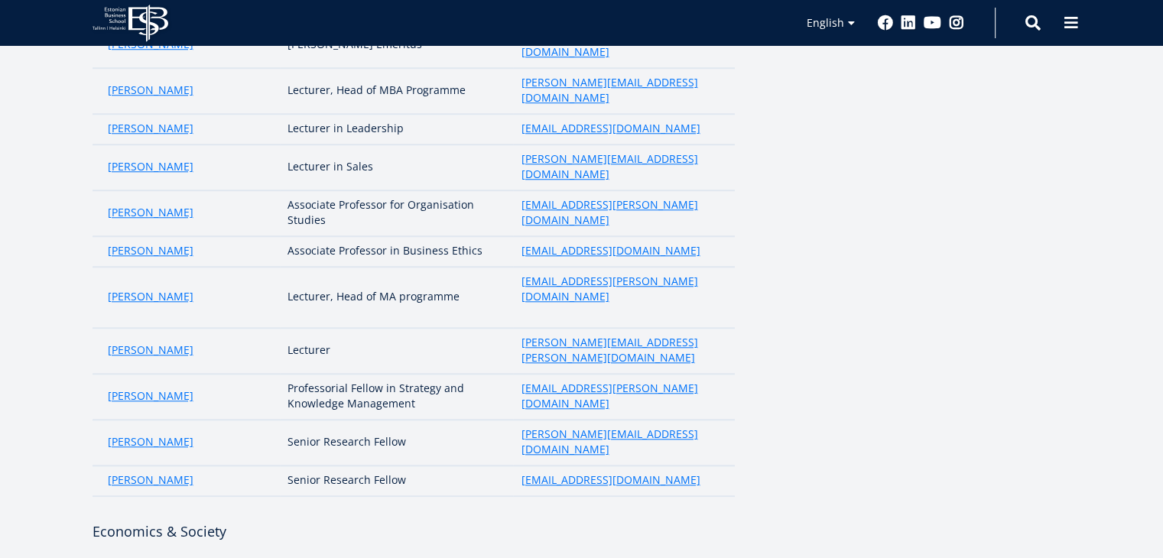
drag, startPoint x: 515, startPoint y: 470, endPoint x: 626, endPoint y: 478, distance: 111.1
drag, startPoint x: 193, startPoint y: 502, endPoint x: 92, endPoint y: 494, distance: 100.5
drag, startPoint x: 287, startPoint y: 498, endPoint x: 335, endPoint y: 502, distance: 47.6
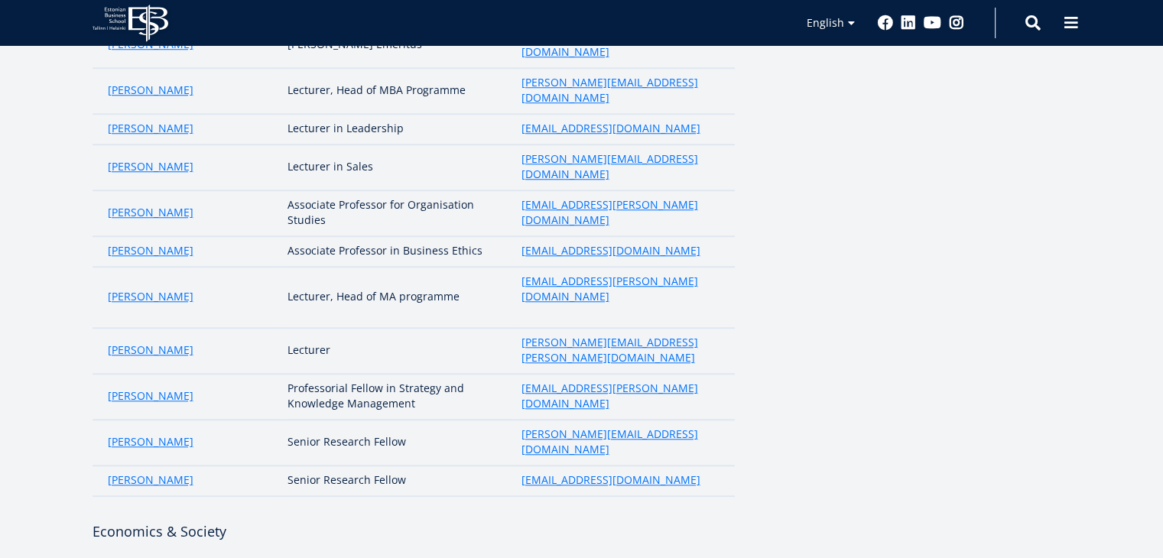
drag, startPoint x: 351, startPoint y: 498, endPoint x: 485, endPoint y: 497, distance: 133.8
drag, startPoint x: 514, startPoint y: 499, endPoint x: 681, endPoint y: 500, distance: 166.6
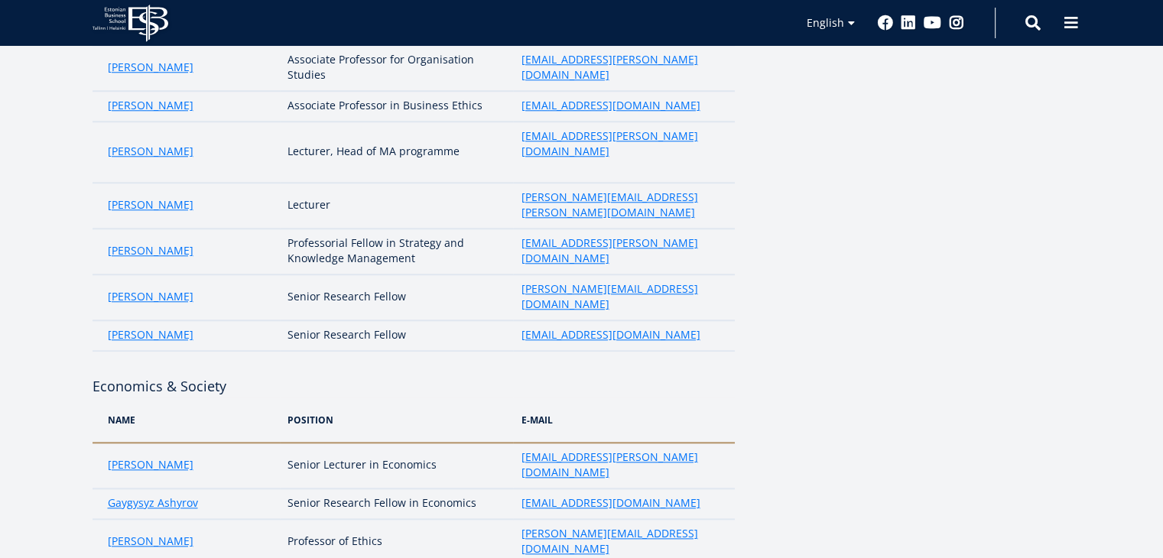
scroll to position [1523, 0]
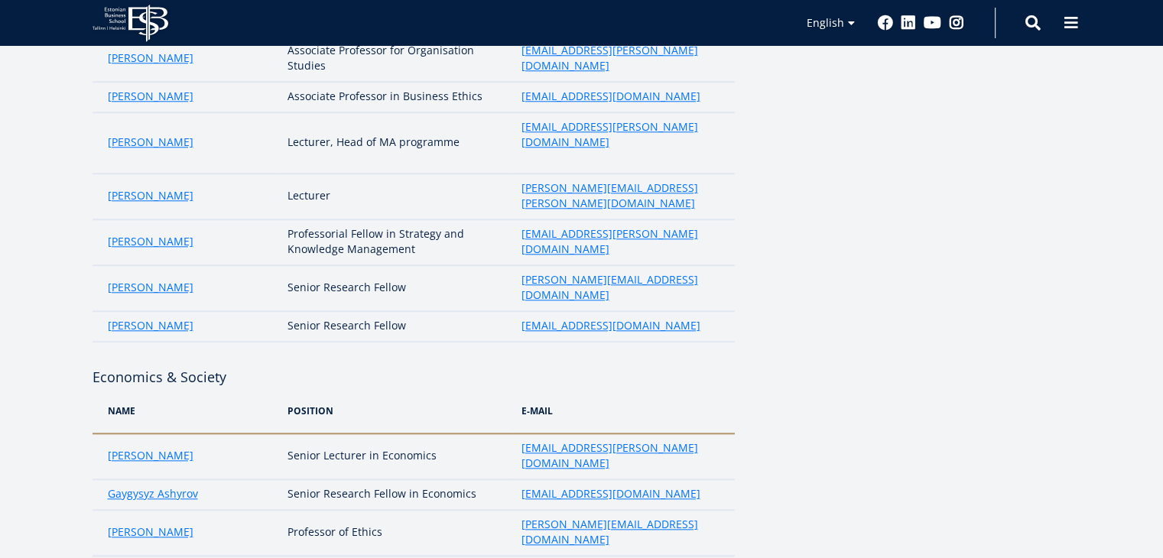
drag, startPoint x: 391, startPoint y: 393, endPoint x: 31, endPoint y: 407, distance: 360.3
click at [31, 407] on div "Core faculty Green & CSR Name position e-mail Aleksandra Kekkonen Senior Resear…" at bounding box center [581, 441] width 1101 height 3379
drag, startPoint x: 92, startPoint y: 395, endPoint x: 395, endPoint y: 401, distance: 303.5
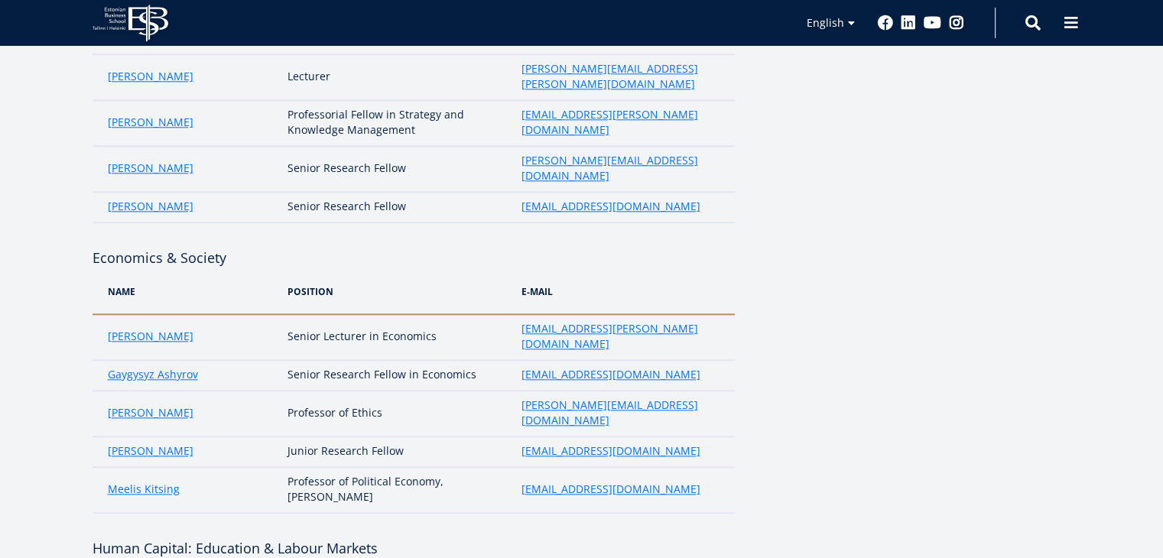
drag, startPoint x: 203, startPoint y: 348, endPoint x: 89, endPoint y: 351, distance: 113.2
click at [89, 351] on div "Core faculty Green & CSR Name position e-mail Aleksandra Kekkonen Senior Resear…" at bounding box center [581, 322] width 1101 height 3379
drag, startPoint x: 200, startPoint y: 349, endPoint x: 107, endPoint y: 351, distance: 93.3
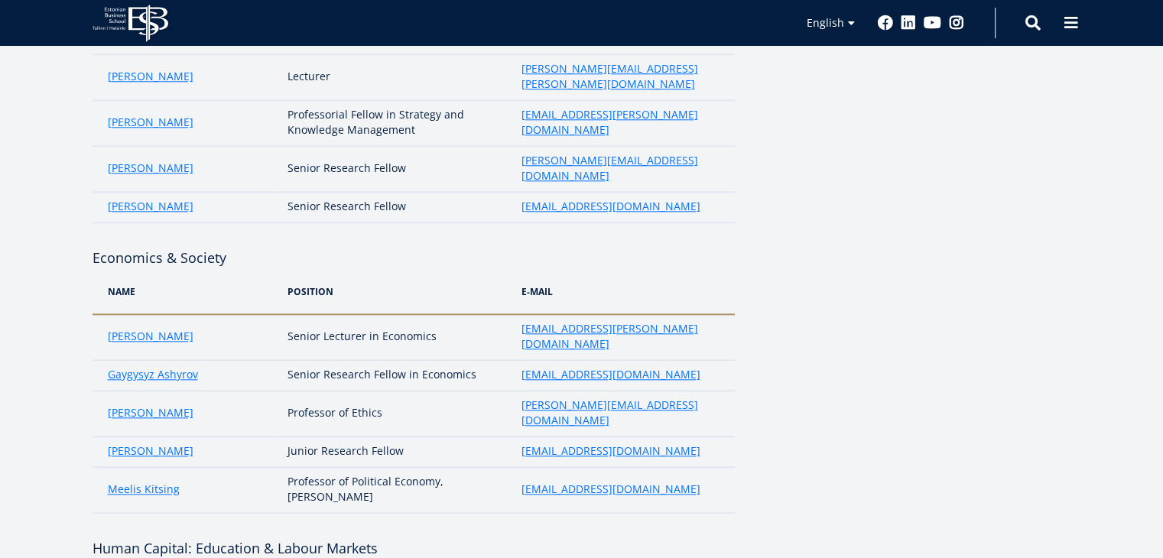
drag, startPoint x: 287, startPoint y: 346, endPoint x: 454, endPoint y: 354, distance: 166.8
drag, startPoint x: 290, startPoint y: 345, endPoint x: 336, endPoint y: 346, distance: 45.9
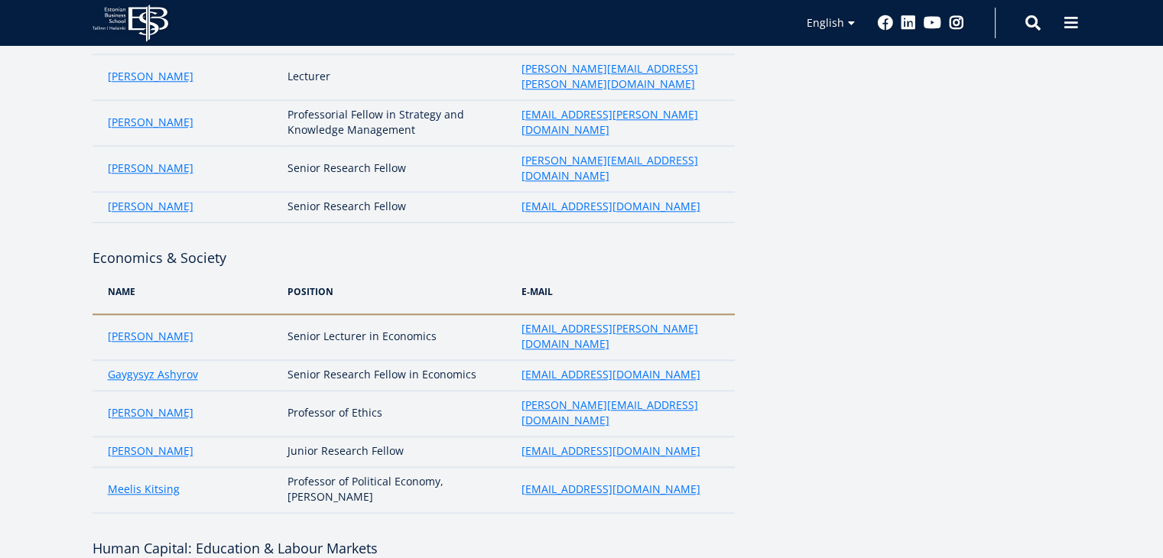
drag, startPoint x: 352, startPoint y: 346, endPoint x: 433, endPoint y: 346, distance: 81.8
drag, startPoint x: 634, startPoint y: 346, endPoint x: 514, endPoint y: 349, distance: 120.1
drag, startPoint x: 183, startPoint y: 381, endPoint x: 98, endPoint y: 380, distance: 85.6
